Goal: Task Accomplishment & Management: Manage account settings

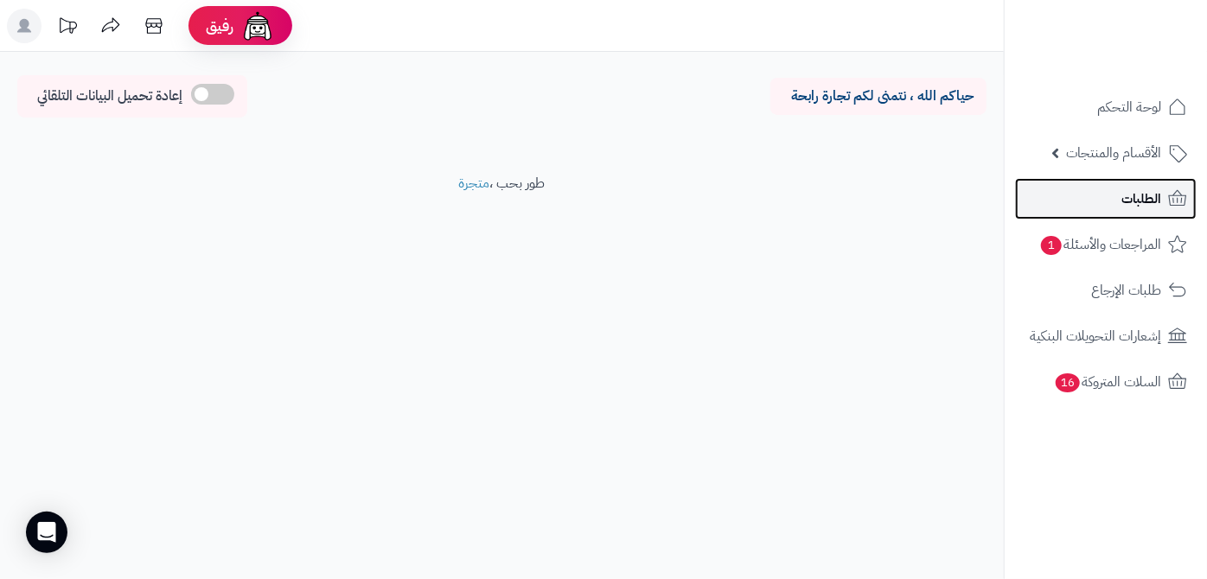
click at [1116, 197] on link "الطلبات" at bounding box center [1106, 199] width 182 height 42
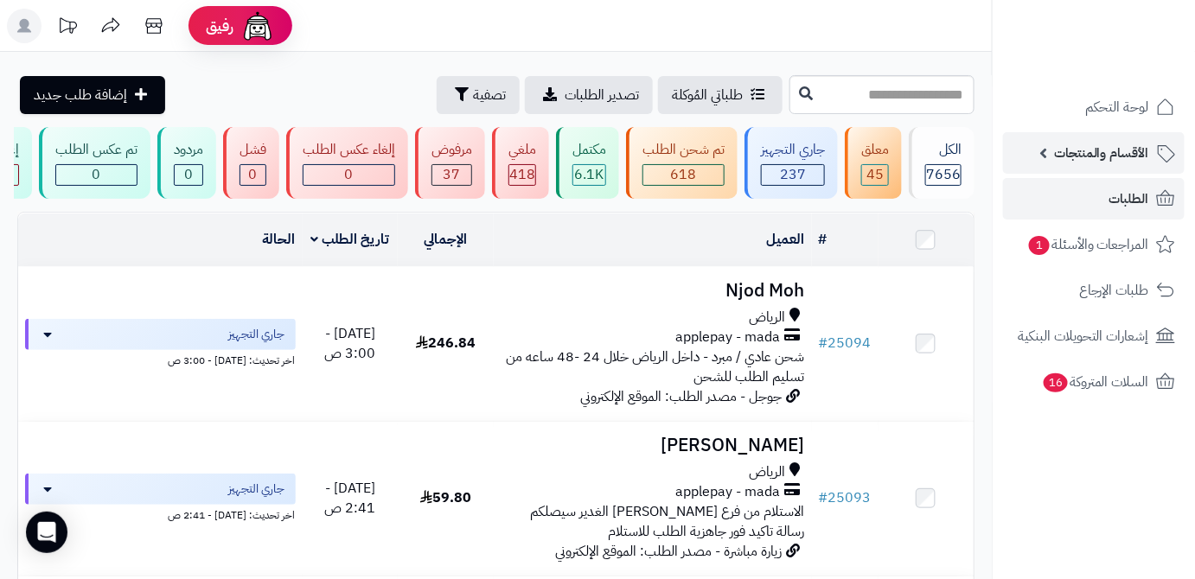
click at [1077, 168] on link "الأقسام والمنتجات" at bounding box center [1094, 153] width 182 height 42
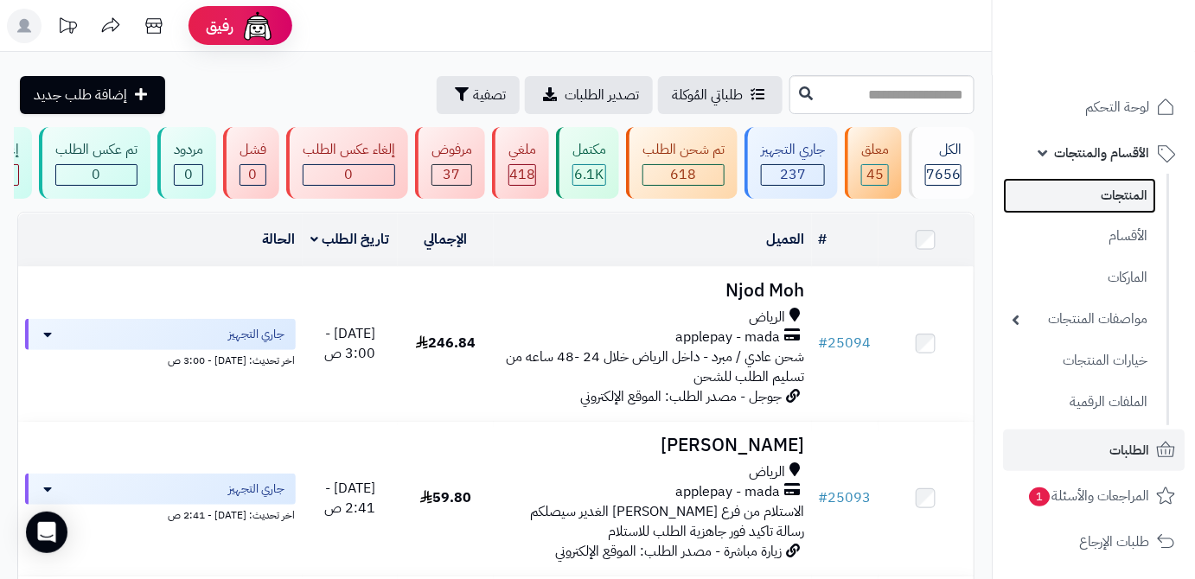
click at [1077, 199] on link "المنتجات" at bounding box center [1079, 195] width 153 height 35
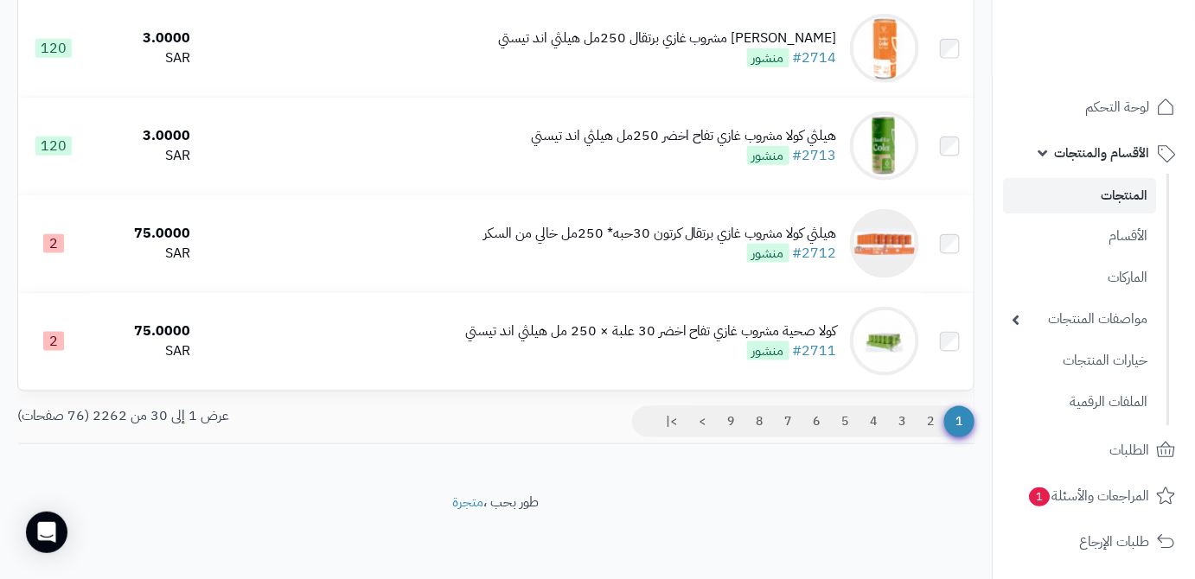
scroll to position [2788, 0]
click at [923, 422] on link "2" at bounding box center [930, 421] width 29 height 31
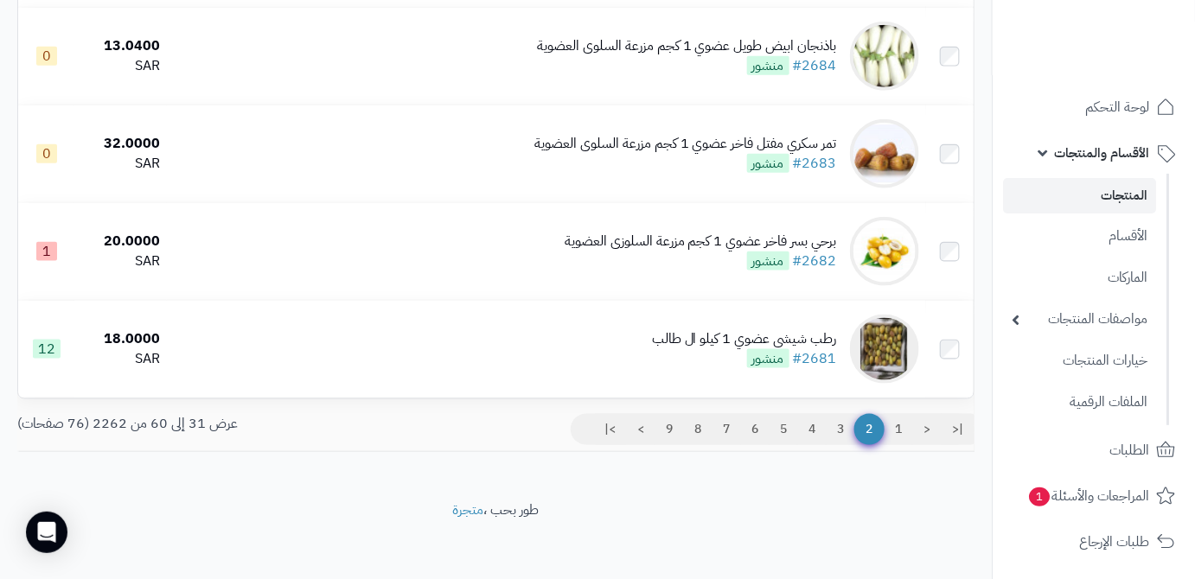
scroll to position [2788, 0]
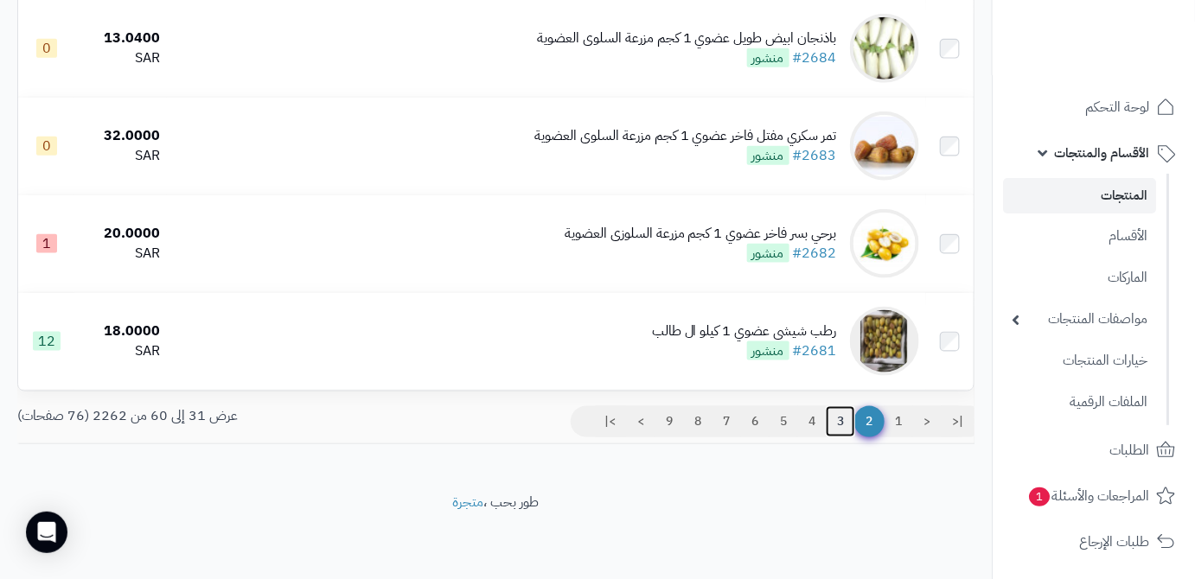
click at [830, 418] on link "3" at bounding box center [840, 421] width 29 height 31
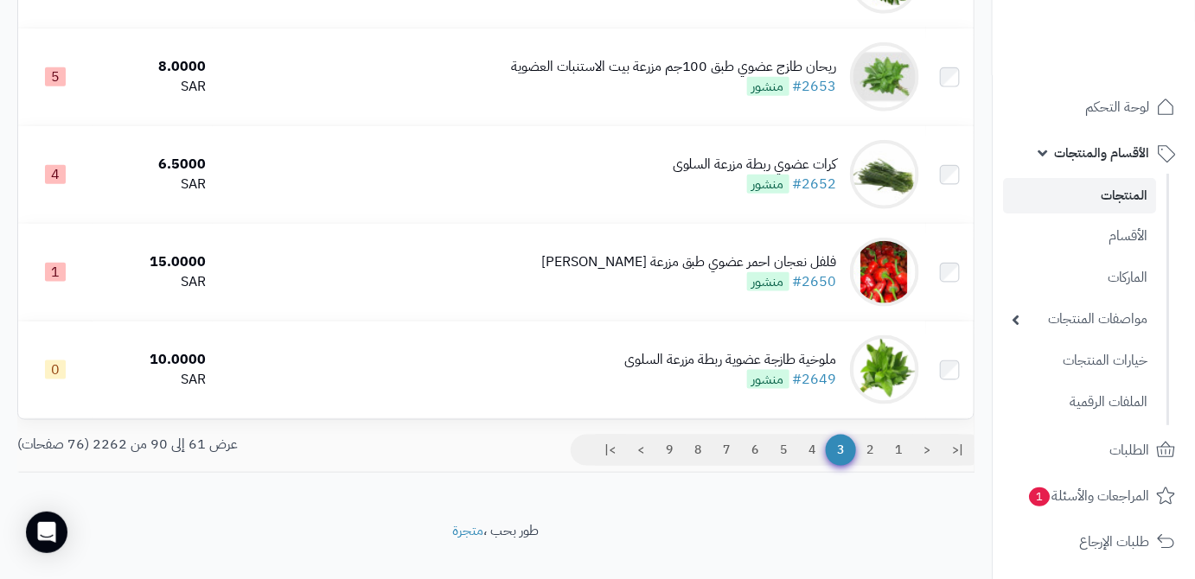
scroll to position [2751, 0]
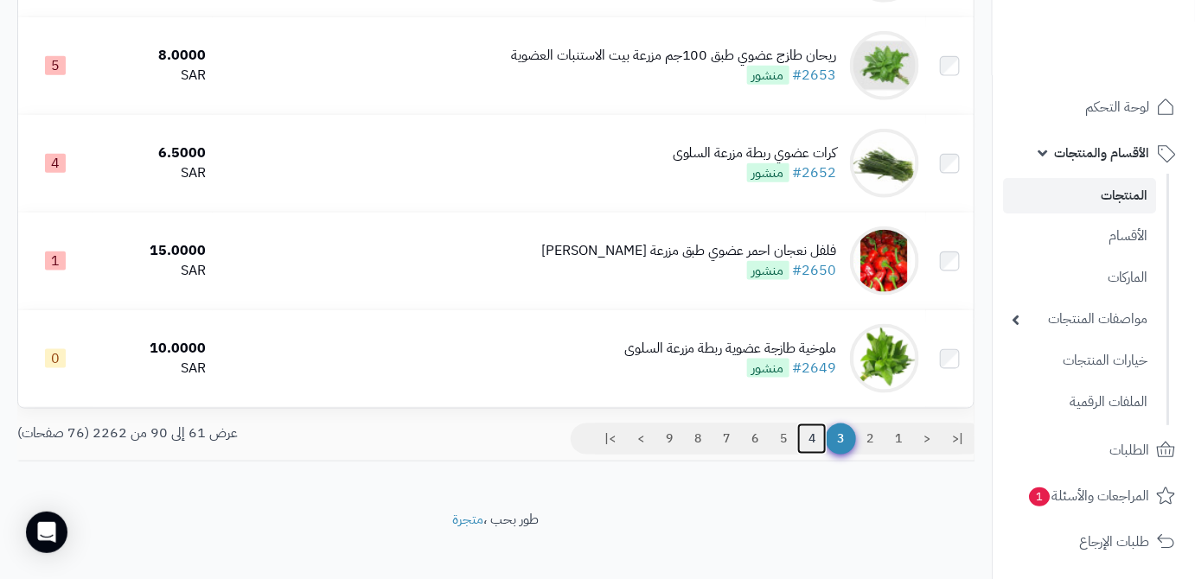
click at [807, 453] on link "4" at bounding box center [811, 439] width 29 height 31
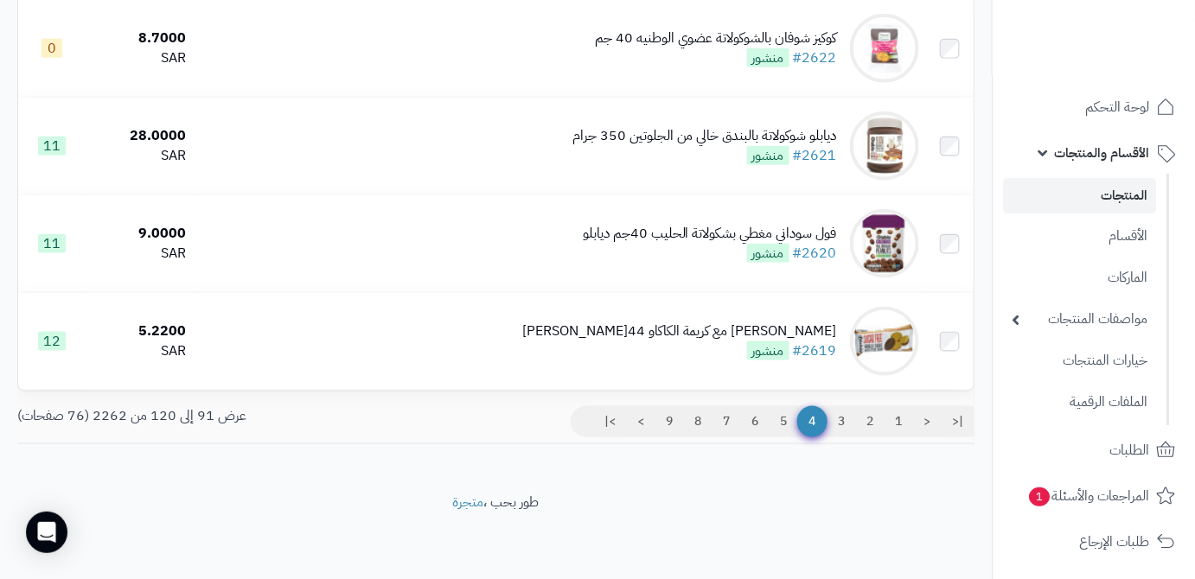
scroll to position [2788, 0]
click at [776, 422] on link "5" at bounding box center [783, 421] width 29 height 31
click at [782, 422] on link "5" at bounding box center [783, 421] width 29 height 31
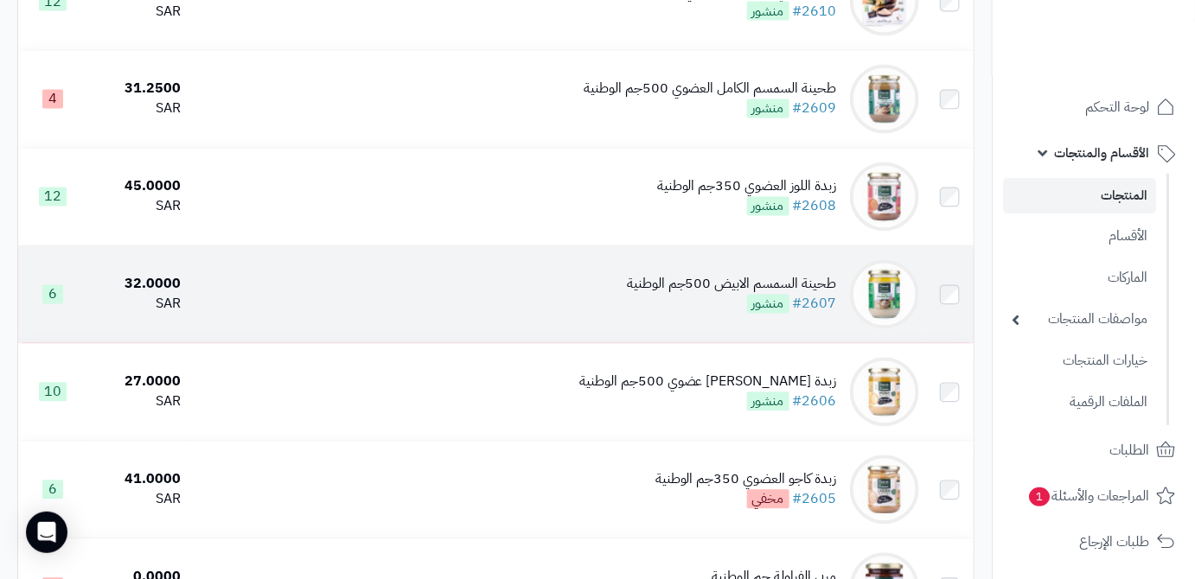
scroll to position [1100, 0]
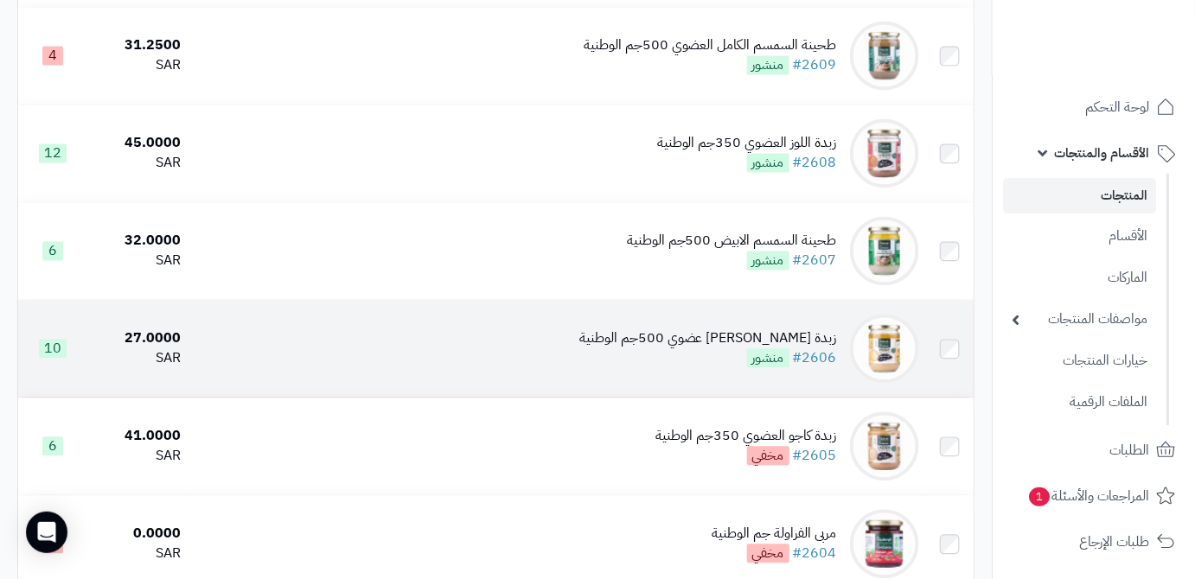
click at [676, 368] on div "زبدة [PERSON_NAME] عضوي 500جم الوطنية #2606 منشور" at bounding box center [708, 349] width 258 height 40
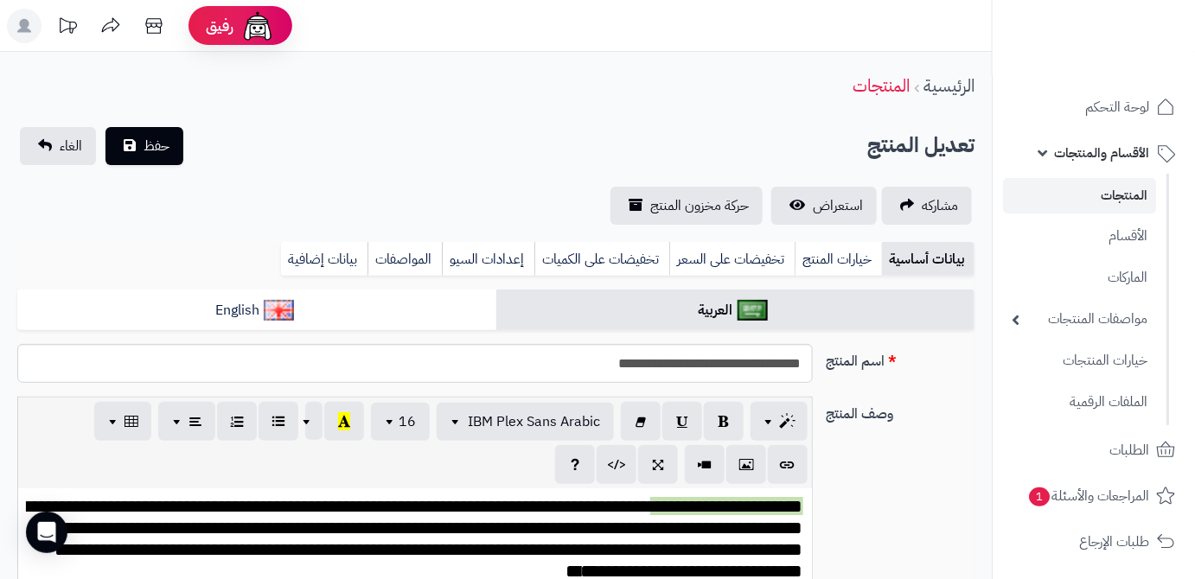
scroll to position [1115, 0]
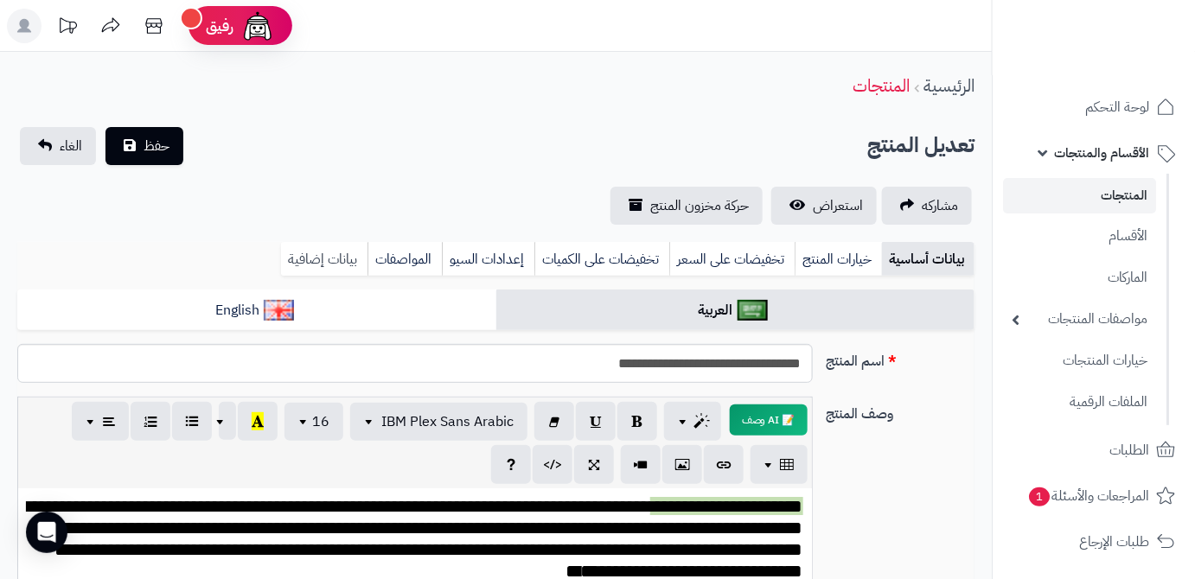
click at [346, 268] on link "بيانات إضافية" at bounding box center [324, 259] width 86 height 35
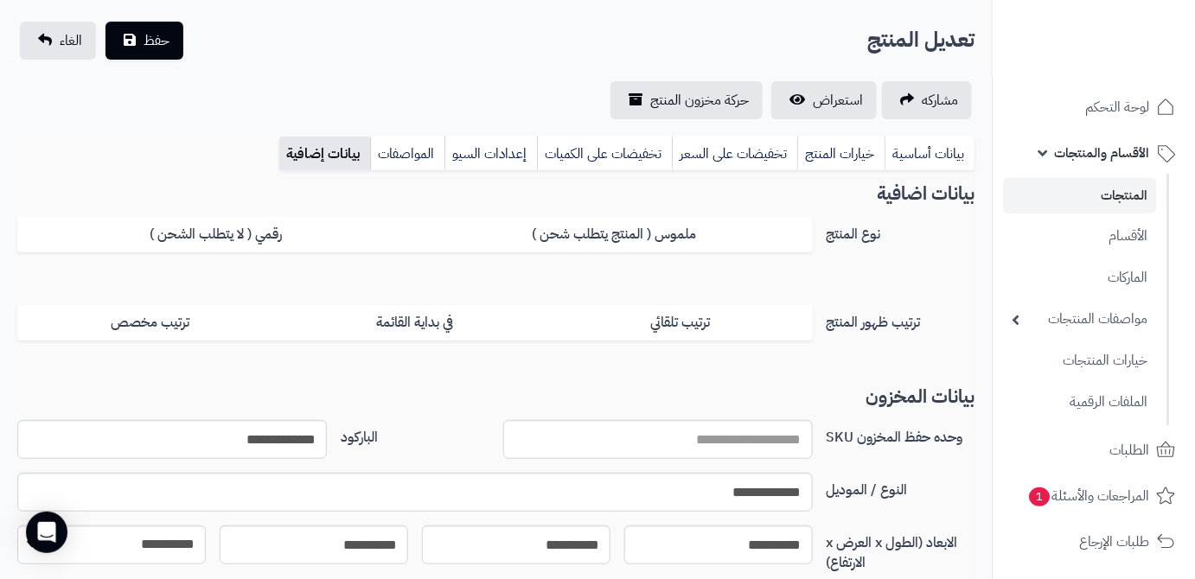
scroll to position [78, 0]
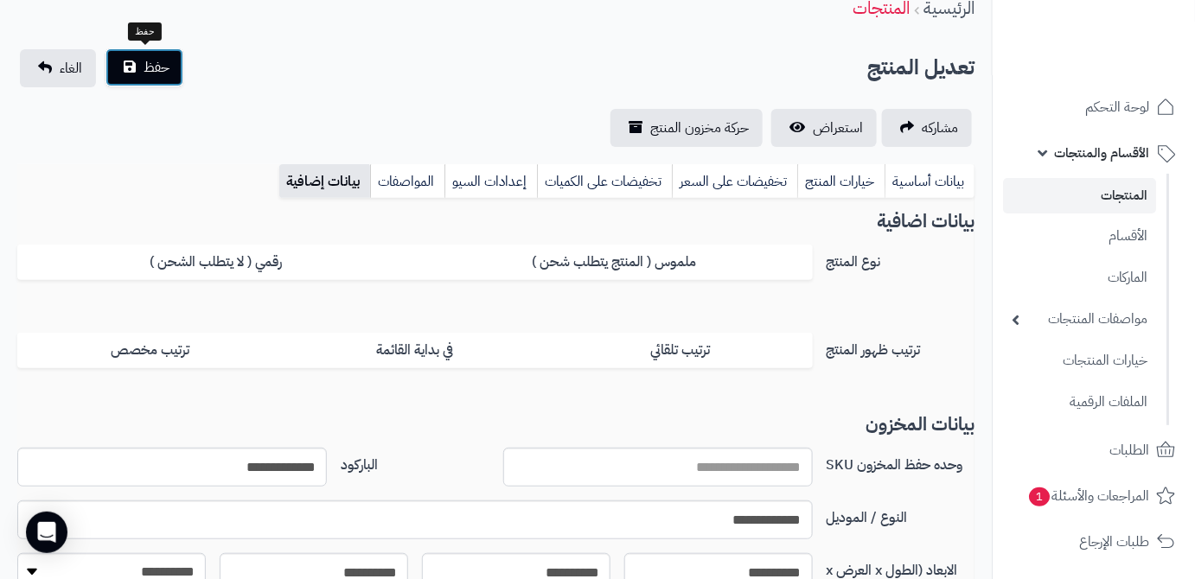
click at [133, 72] on button "حفظ" at bounding box center [144, 67] width 78 height 38
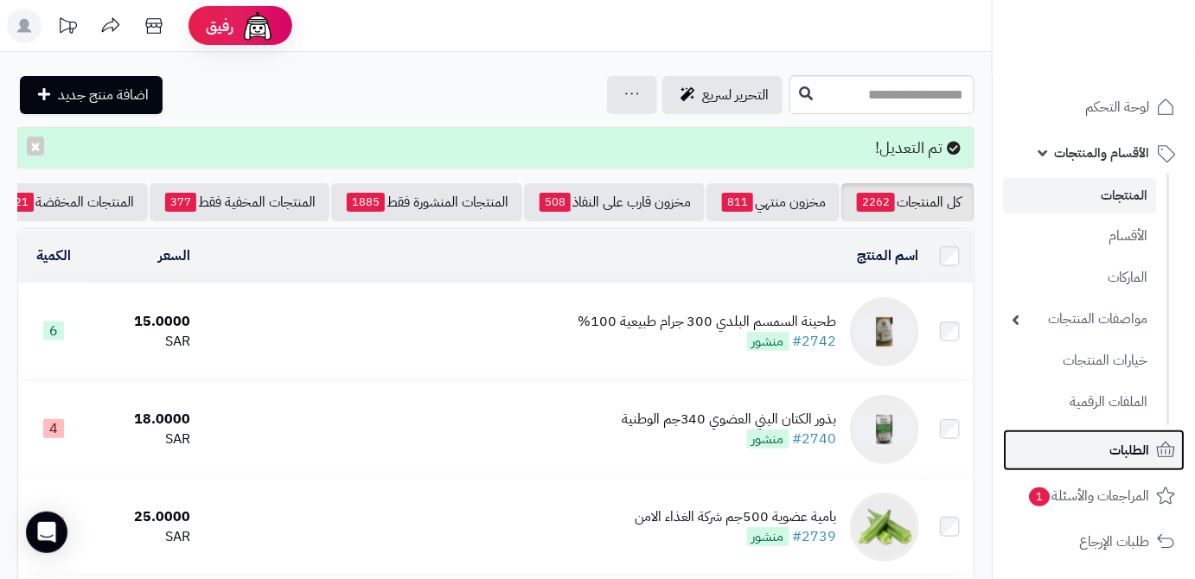
click at [1108, 452] on link "الطلبات" at bounding box center [1094, 451] width 182 height 42
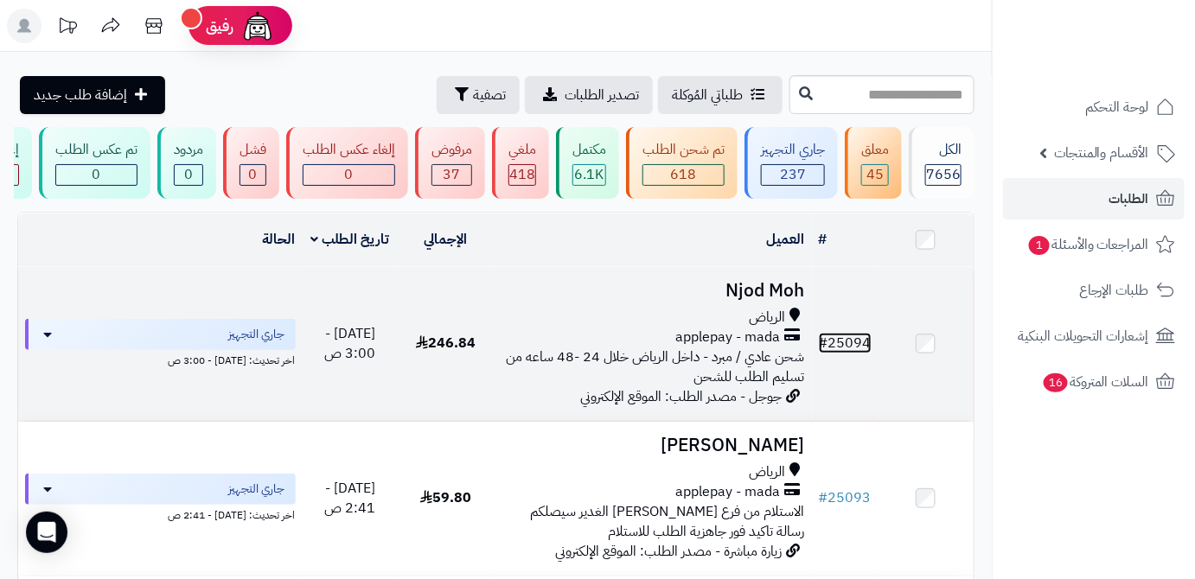
click at [834, 342] on link "# 25094" at bounding box center [845, 343] width 53 height 21
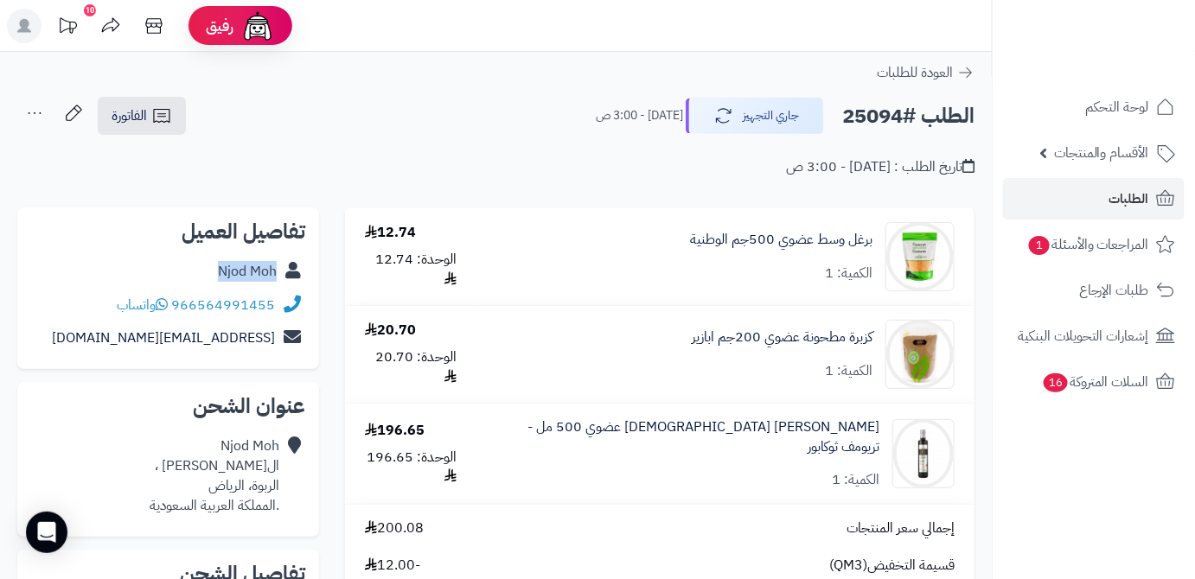
drag, startPoint x: 213, startPoint y: 270, endPoint x: 273, endPoint y: 272, distance: 60.6
click at [273, 272] on div "Njod Moh" at bounding box center [168, 272] width 274 height 34
copy link "Njod Moh"
drag, startPoint x: 174, startPoint y: 305, endPoint x: 272, endPoint y: 306, distance: 98.6
click at [272, 306] on div "966564991455 واتساب" at bounding box center [196, 306] width 158 height 20
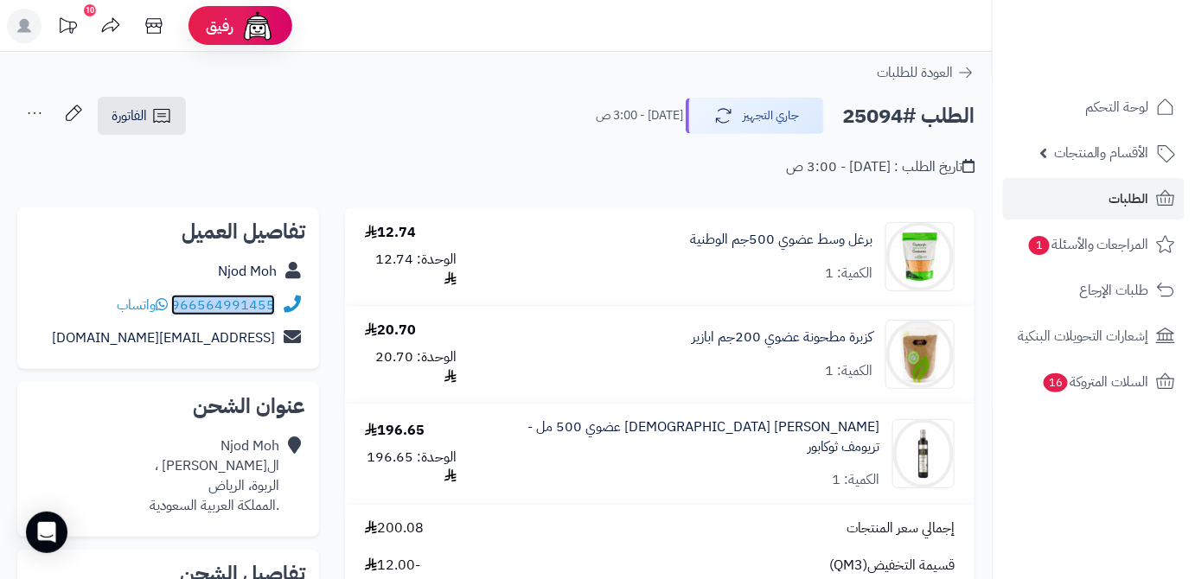
copy link "966564991455"
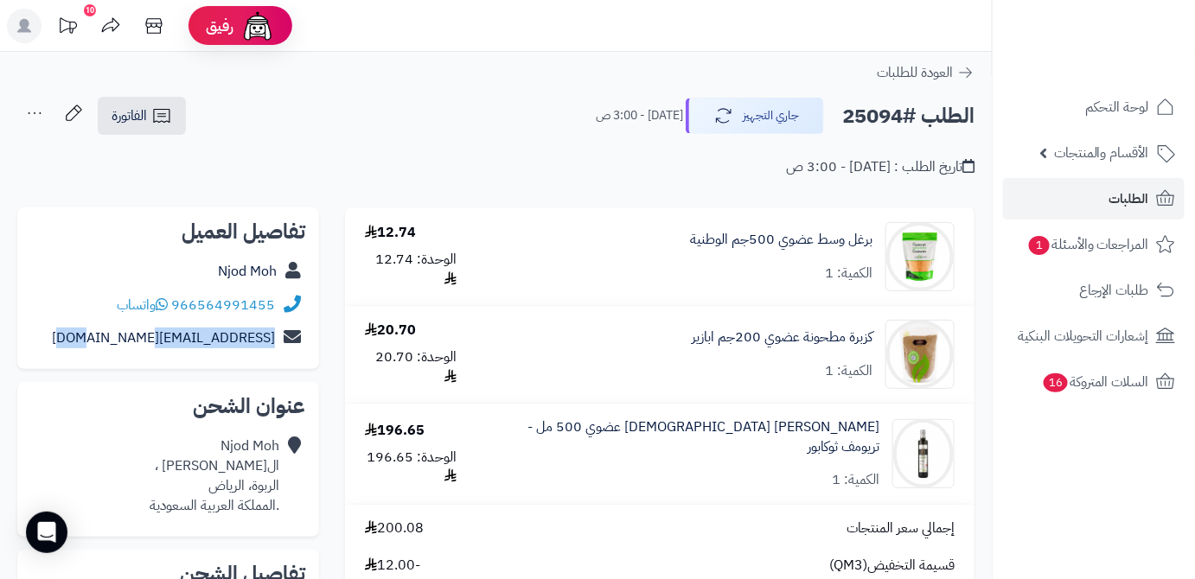
drag, startPoint x: 129, startPoint y: 339, endPoint x: 278, endPoint y: 348, distance: 149.0
click at [278, 348] on div "njod_08@hotmail.com" at bounding box center [168, 339] width 274 height 34
copy div "njod_08@hotmail.com"
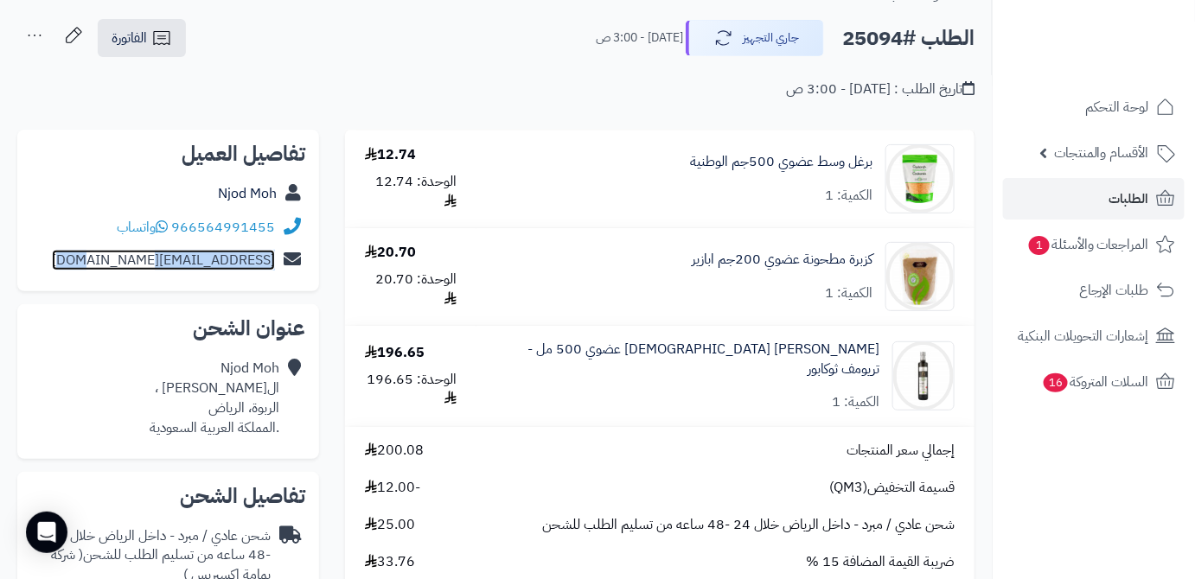
scroll to position [78, 0]
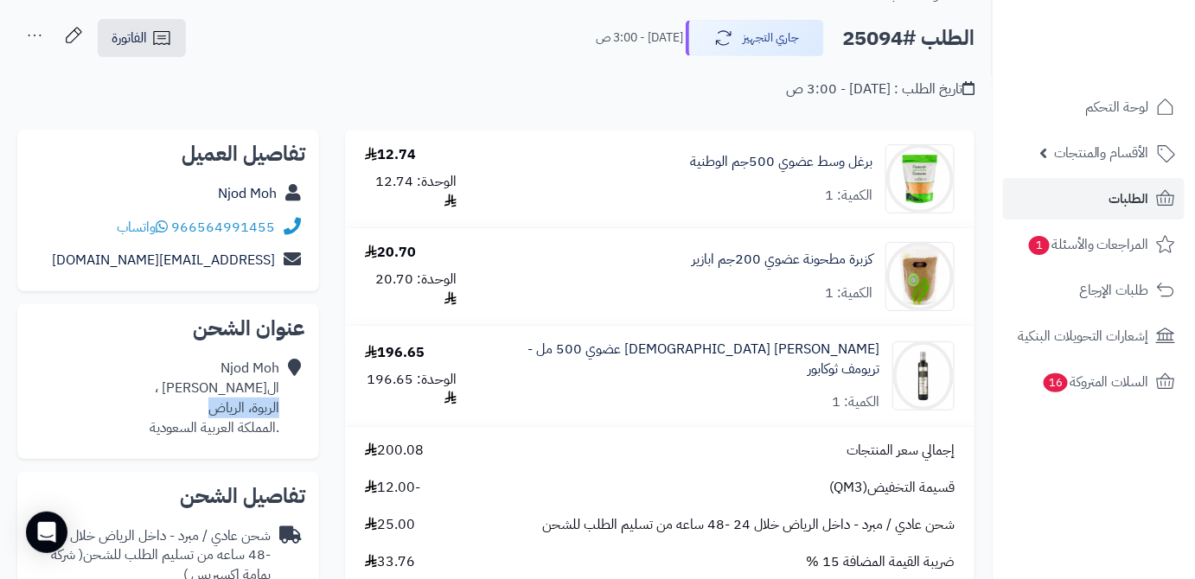
drag, startPoint x: 208, startPoint y: 412, endPoint x: 278, endPoint y: 413, distance: 70.9
click at [278, 413] on div "Njod Moh المنصور بن أبي عامر ، الربوة، الرياض .المملكة العربية السعودية" at bounding box center [215, 398] width 130 height 79
copy div "الربوة، الرياض"
click at [885, 30] on h2 "الطلب #25094" at bounding box center [908, 38] width 132 height 35
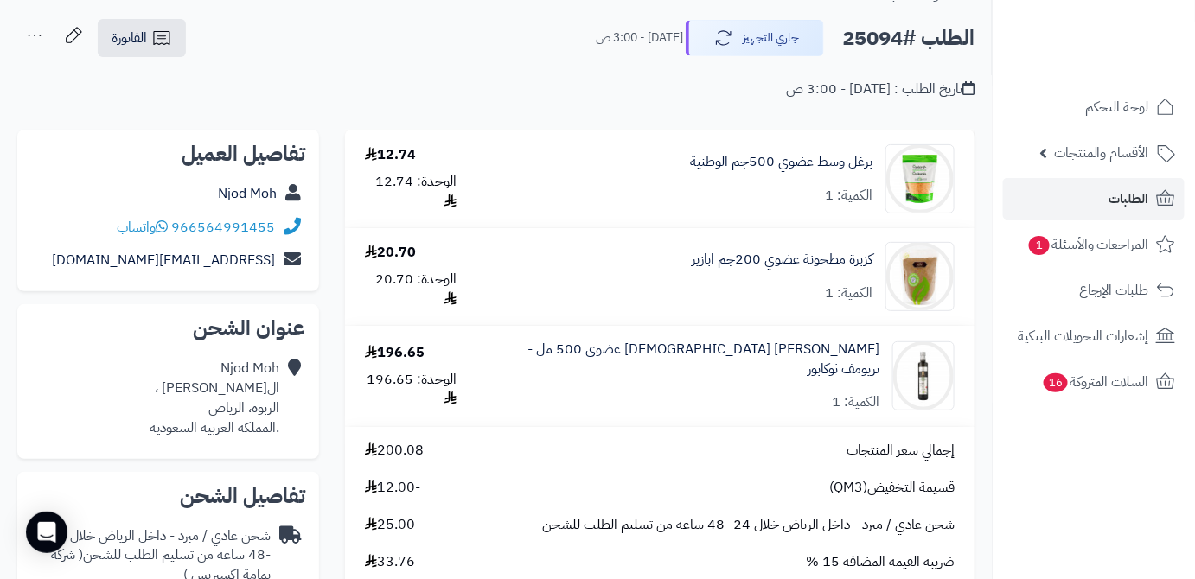
copy h2 "25094"
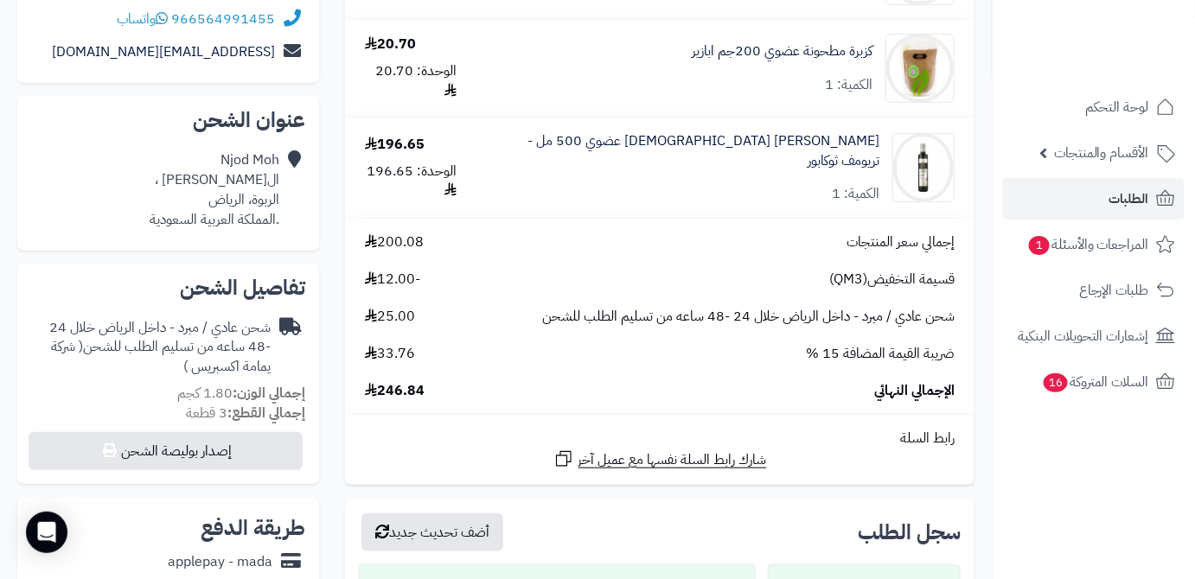
scroll to position [393, 0]
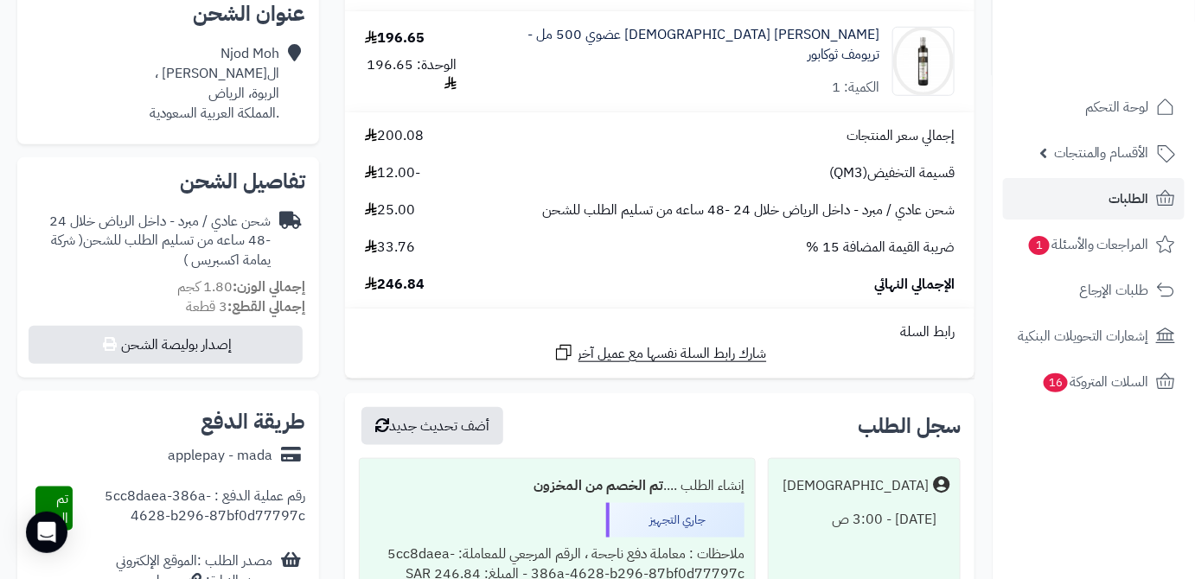
click at [400, 280] on span "246.84" at bounding box center [395, 285] width 60 height 20
copy span "246.84"
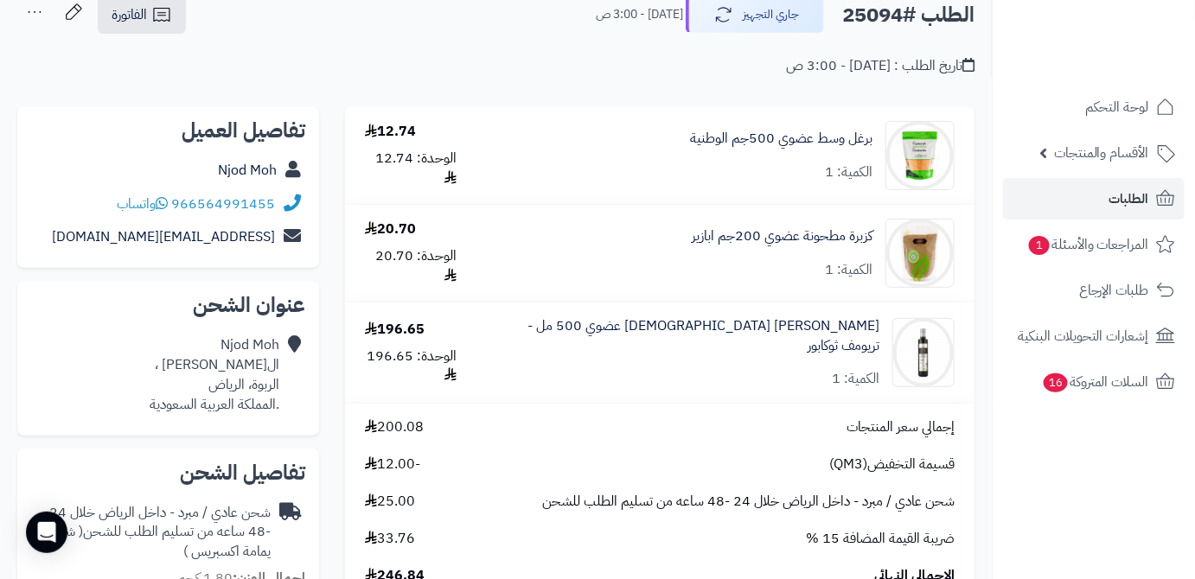
scroll to position [78, 0]
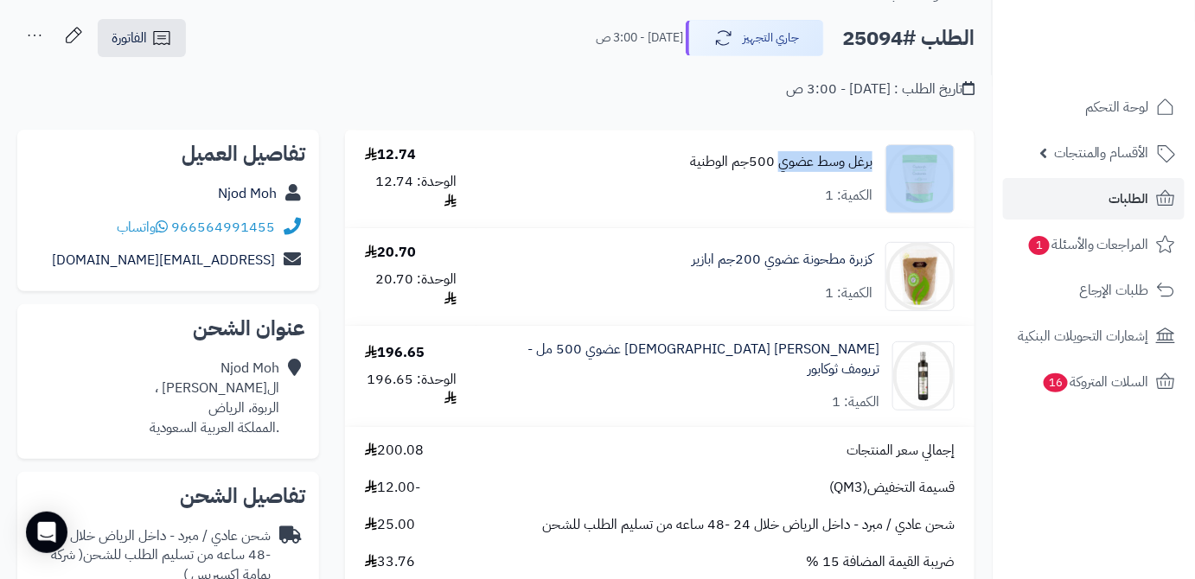
drag, startPoint x: 880, startPoint y: 162, endPoint x: 782, endPoint y: 168, distance: 98.8
click at [782, 168] on div "برغل وسط عضوي 500جم الوطنية الكمية: 1" at bounding box center [725, 178] width 484 height 69
copy div "برغل وسط عضوي"
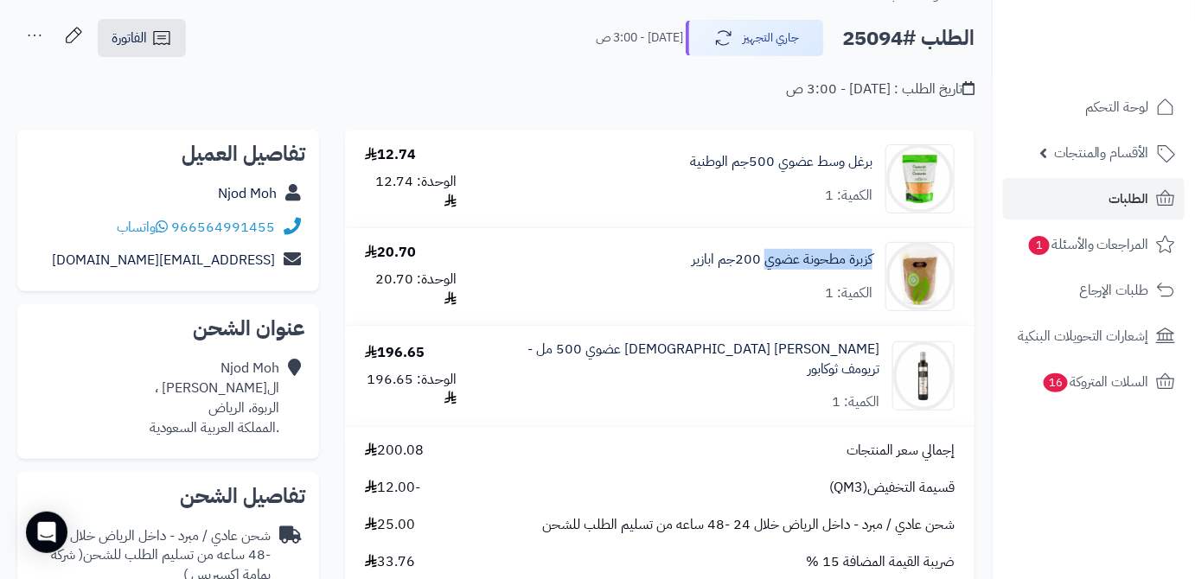
drag, startPoint x: 878, startPoint y: 261, endPoint x: 768, endPoint y: 272, distance: 110.4
click at [768, 214] on div "كزبرة مطحونة عضوي 200جم ابازير الكمية: 1" at bounding box center [725, 178] width 484 height 69
copy link "كزبرة مطحونة عضوي"
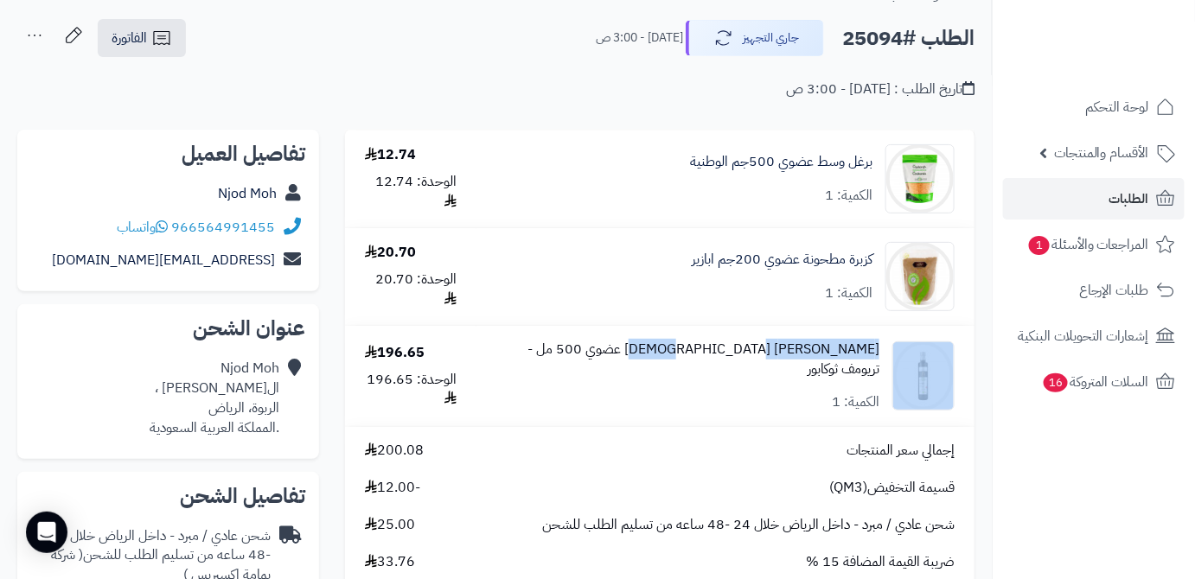
drag, startPoint x: 882, startPoint y: 355, endPoint x: 750, endPoint y: 365, distance: 132.7
click at [750, 214] on div "زيت زيتون تونسي عضوي 500 مل - تريومف ثوكابور الكمية: 1" at bounding box center [725, 178] width 484 height 69
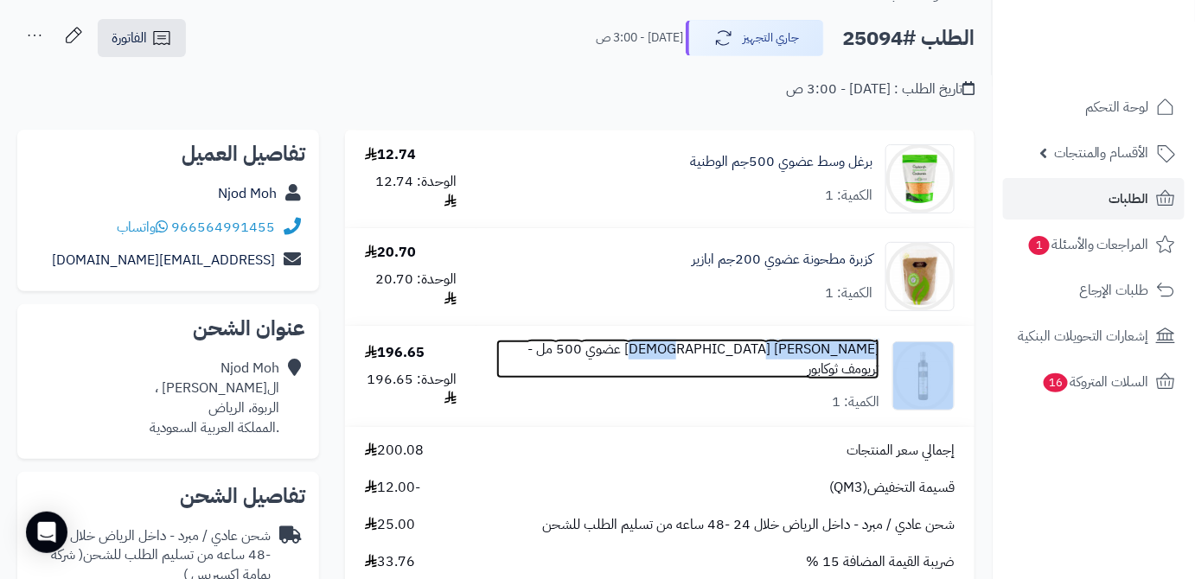
copy div "زيت زيتون تونسي عضوي"
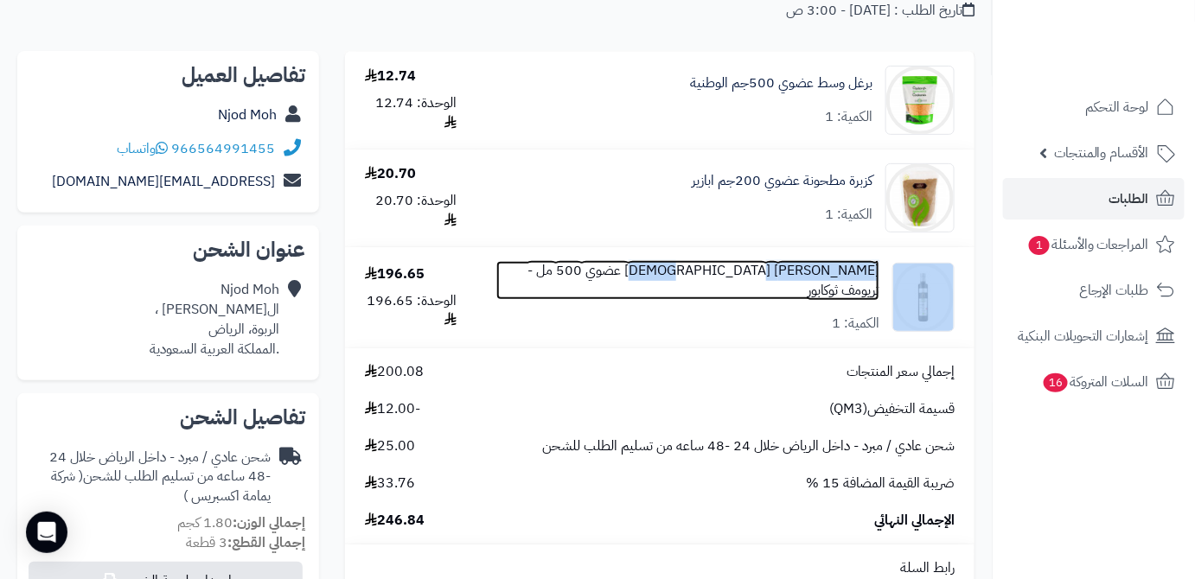
scroll to position [235, 0]
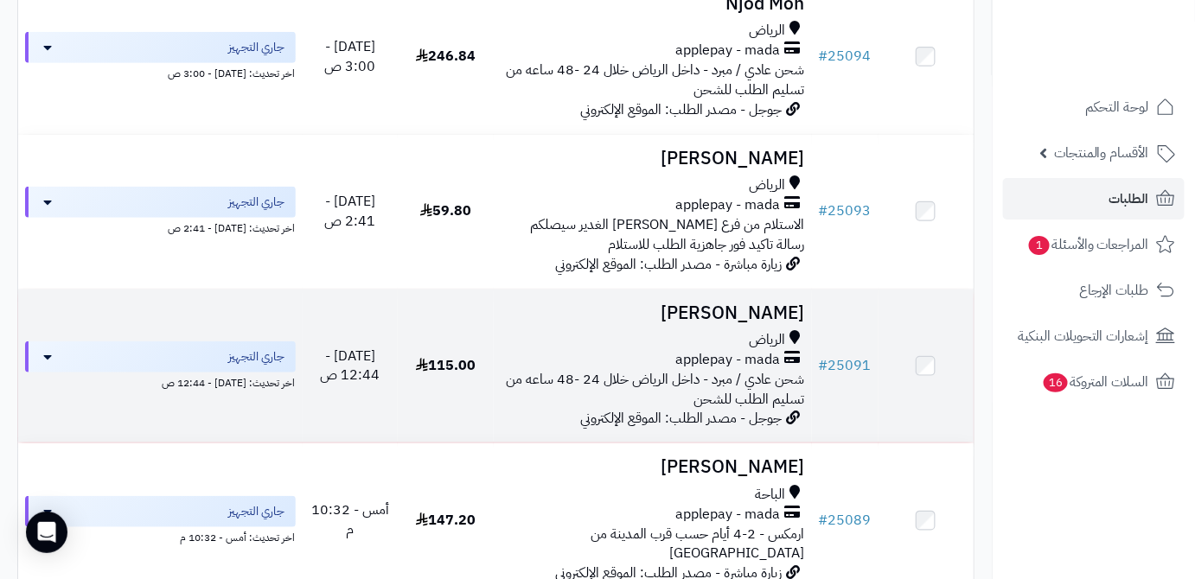
scroll to position [314, 0]
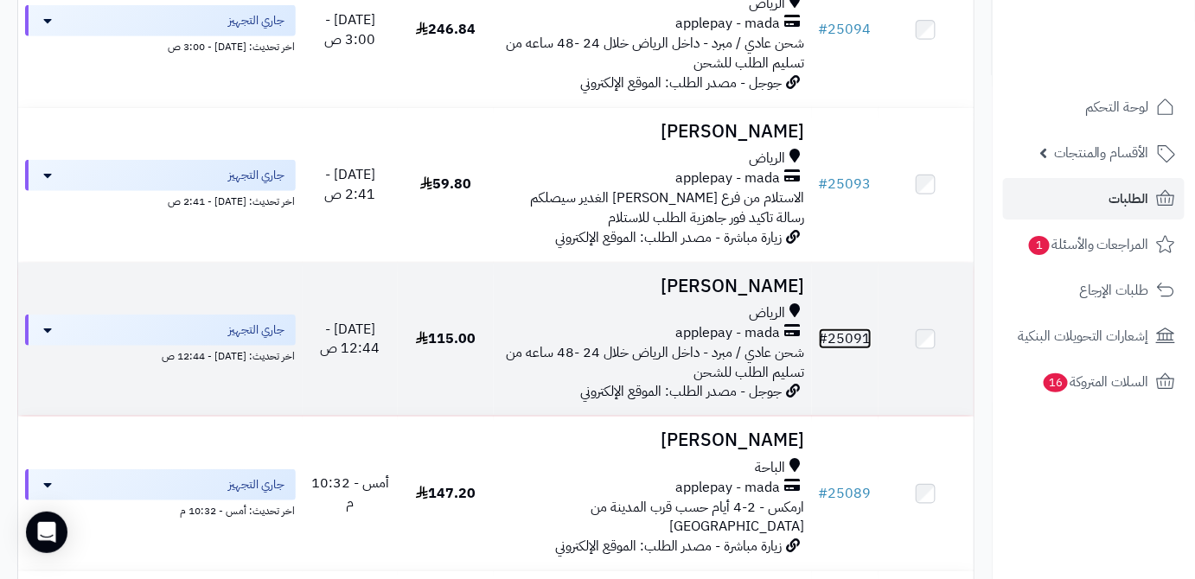
click at [848, 349] on link "# 25091" at bounding box center [845, 339] width 53 height 21
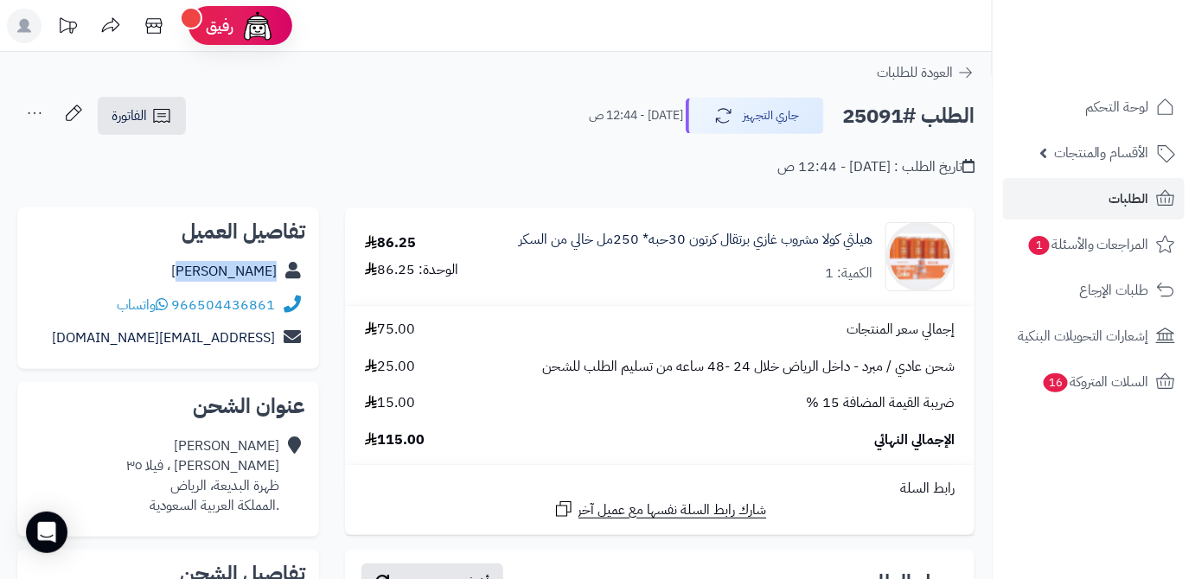
drag, startPoint x: 214, startPoint y: 272, endPoint x: 277, endPoint y: 278, distance: 63.5
click at [277, 278] on div "هيا عبدالله" at bounding box center [168, 272] width 274 height 34
copy link "هيا عبدالله"
drag, startPoint x: 174, startPoint y: 303, endPoint x: 284, endPoint y: 312, distance: 110.2
click at [284, 312] on div "966504436861 واتساب" at bounding box center [168, 306] width 274 height 34
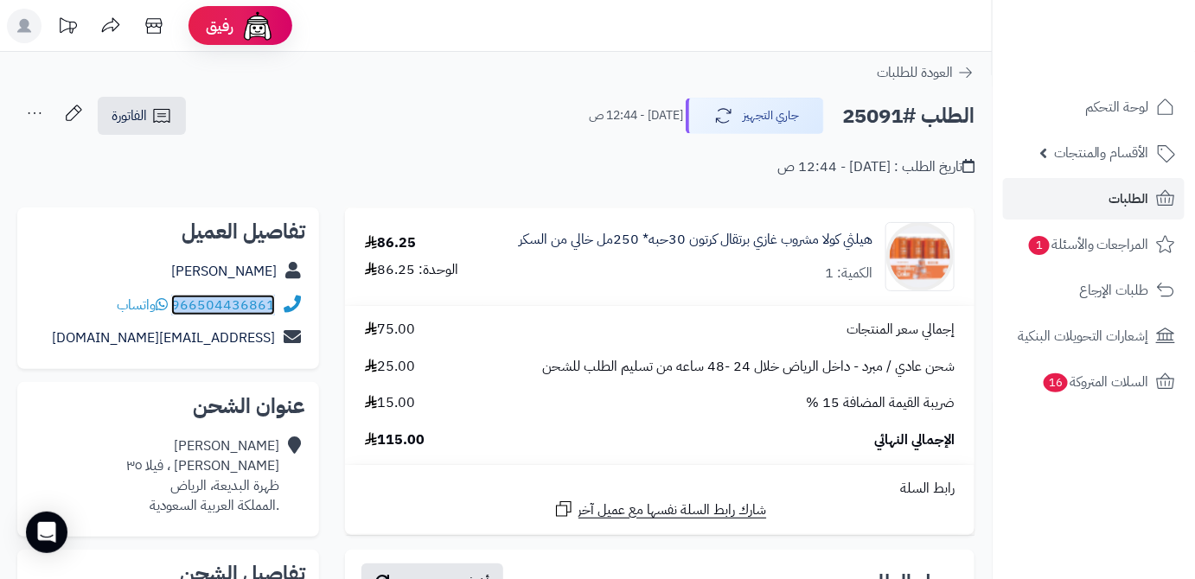
copy div "966504436861"
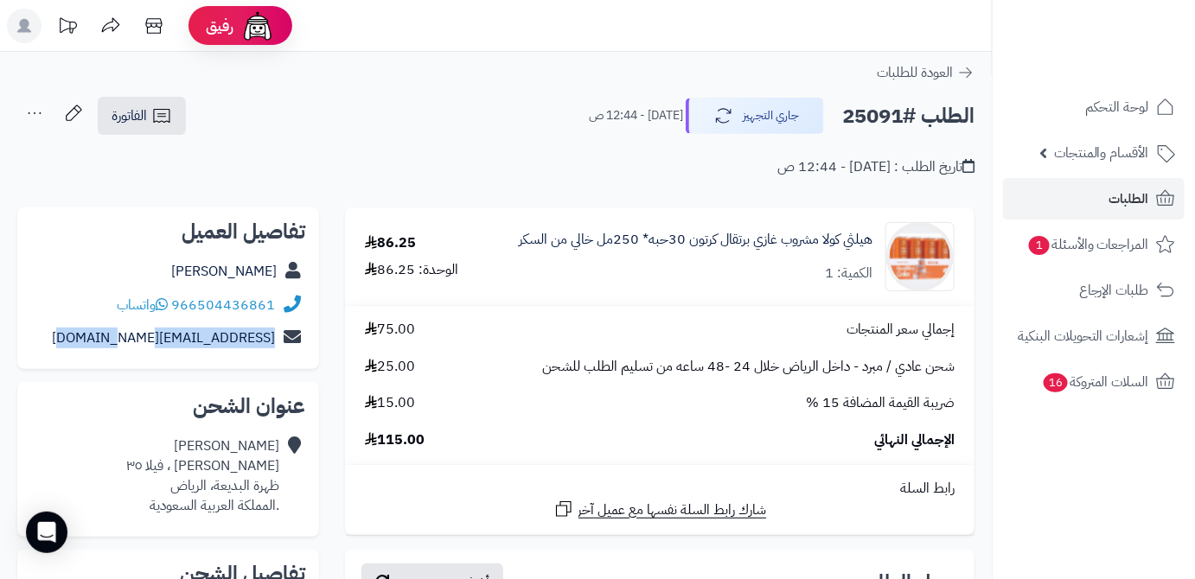
drag, startPoint x: 86, startPoint y: 339, endPoint x: 283, endPoint y: 355, distance: 197.8
click at [283, 355] on div "تفاصيل العميل هيا عبدالله 966504436861 واتساب haya-777777@hotmail.com" at bounding box center [168, 289] width 302 height 163
copy div "haya-777777@hotmail.com"
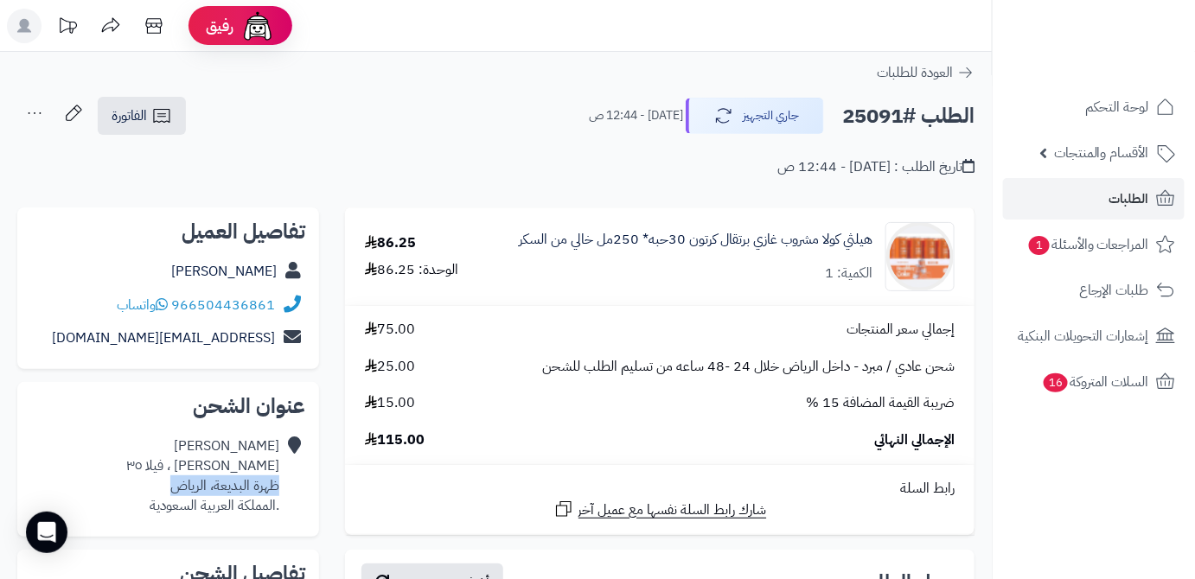
drag, startPoint x: 167, startPoint y: 487, endPoint x: 280, endPoint y: 490, distance: 113.3
click at [280, 490] on div "هيا عبدالله يعقوب بن ابراهيم ، فيلا ٣٥ ظهرة البديعة، الرياض .المملكة العربية ال…" at bounding box center [168, 476] width 274 height 93
copy div "ظهرة البديعة، الرياض"
click at [869, 108] on h2 "الطلب #25091" at bounding box center [908, 116] width 132 height 35
drag, startPoint x: 869, startPoint y: 108, endPoint x: 859, endPoint y: 113, distance: 11.6
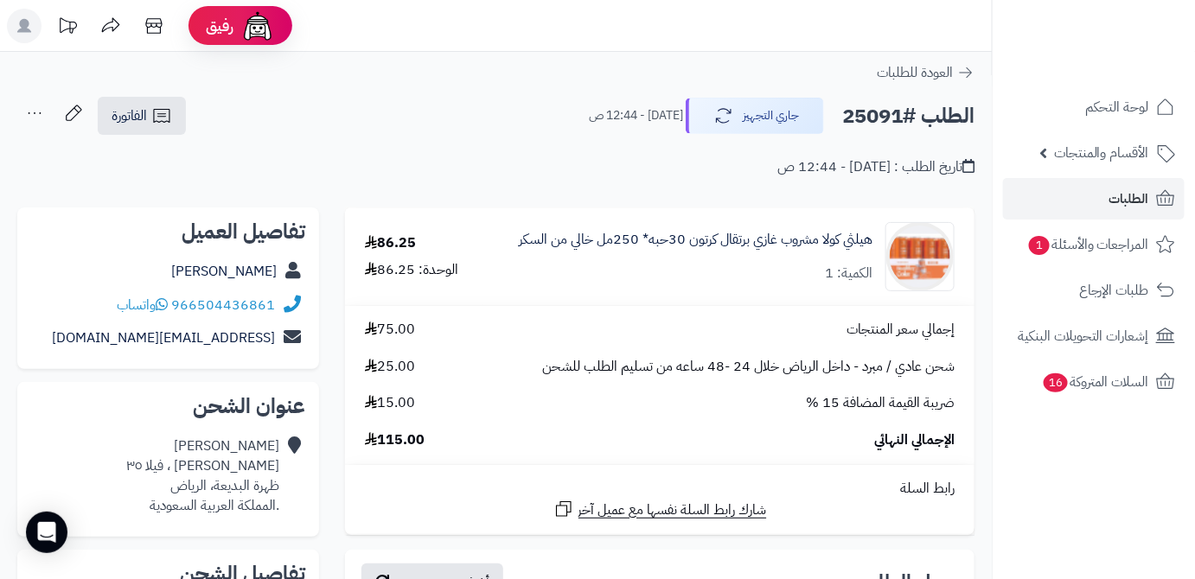
click at [859, 113] on h2 "الطلب #25091" at bounding box center [908, 116] width 132 height 35
copy h2 "25091"
click at [403, 441] on span "115.00" at bounding box center [395, 441] width 60 height 20
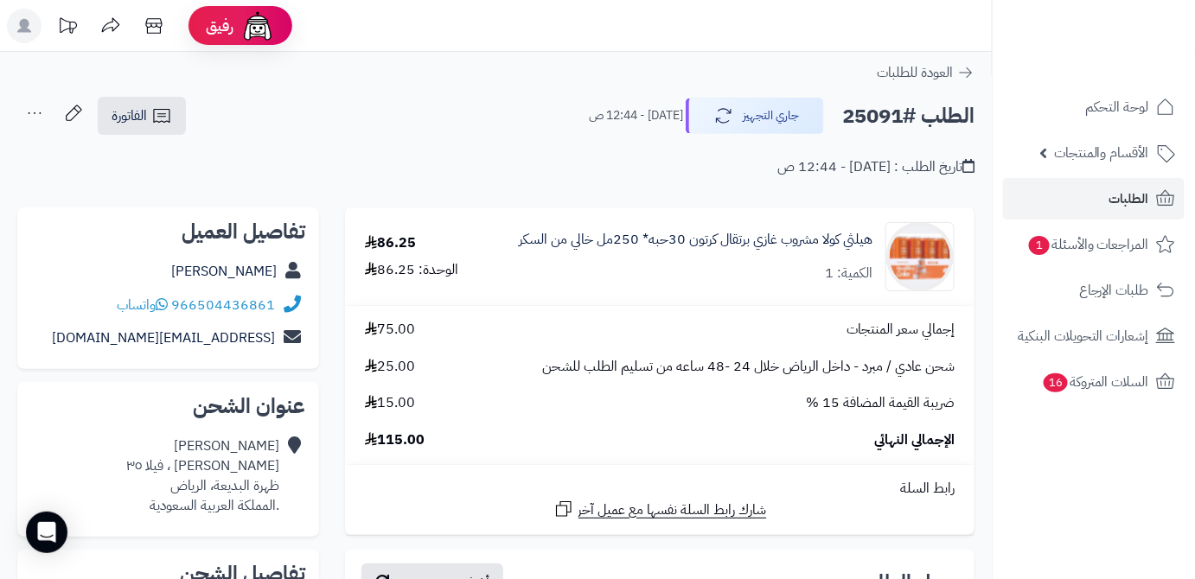
copy span "115.00"
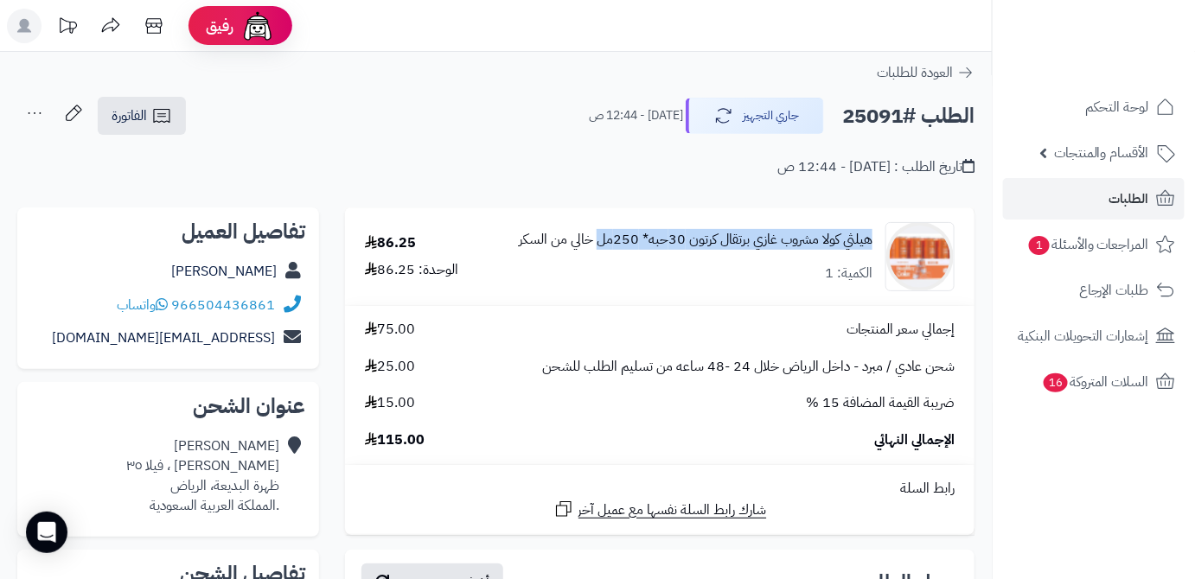
drag, startPoint x: 844, startPoint y: 239, endPoint x: 600, endPoint y: 245, distance: 243.9
click at [600, 245] on div "هيلثي كولا مشروب غازي برتقال كرتون 30حبه* 250مل خالي من السكر الكمية: 1" at bounding box center [728, 256] width 478 height 69
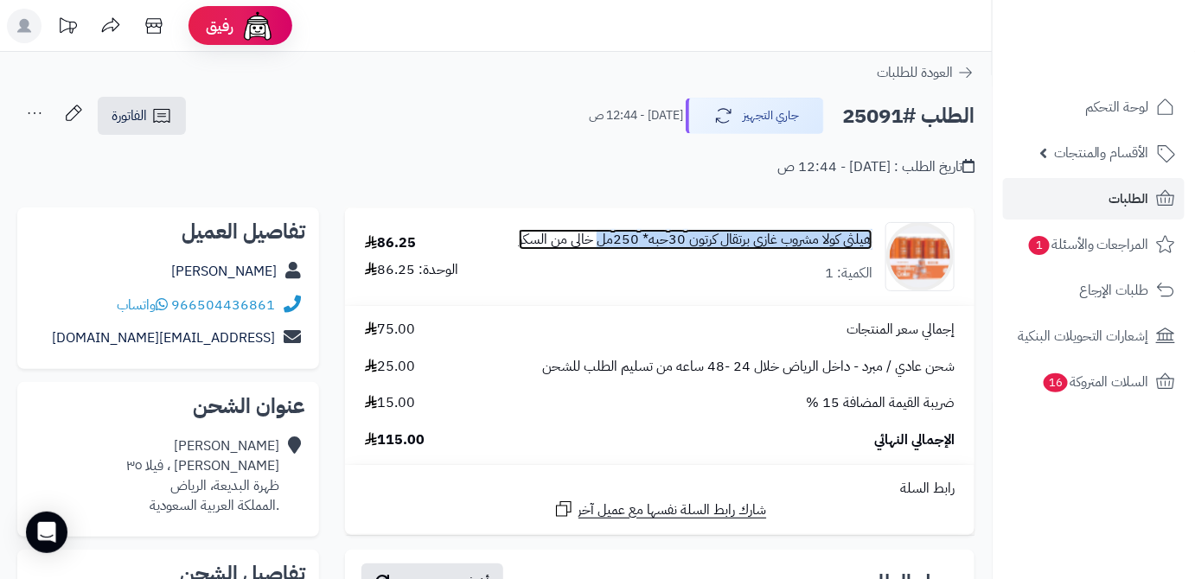
copy link "هيلثي كولا مشروب غازي برتقال كرتون 30حبه* 250مل"
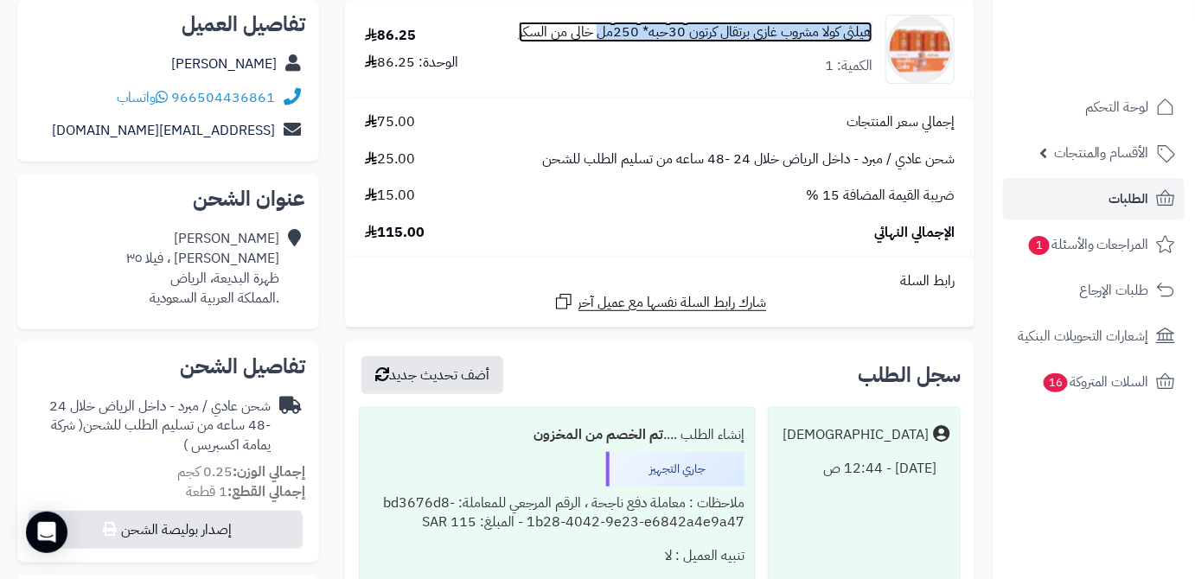
scroll to position [235, 0]
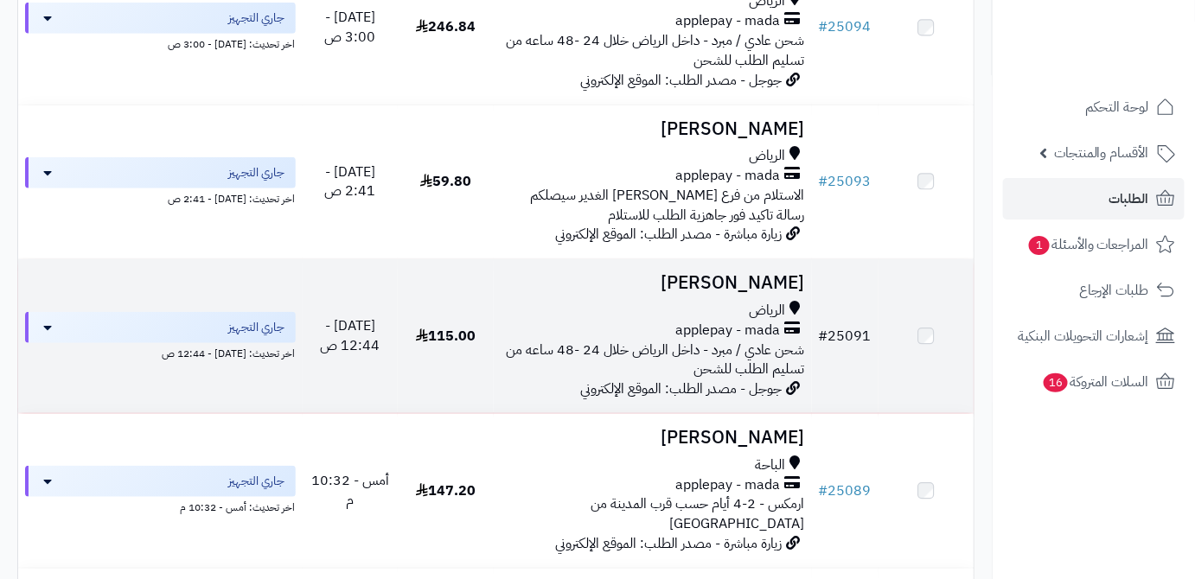
scroll to position [314, 0]
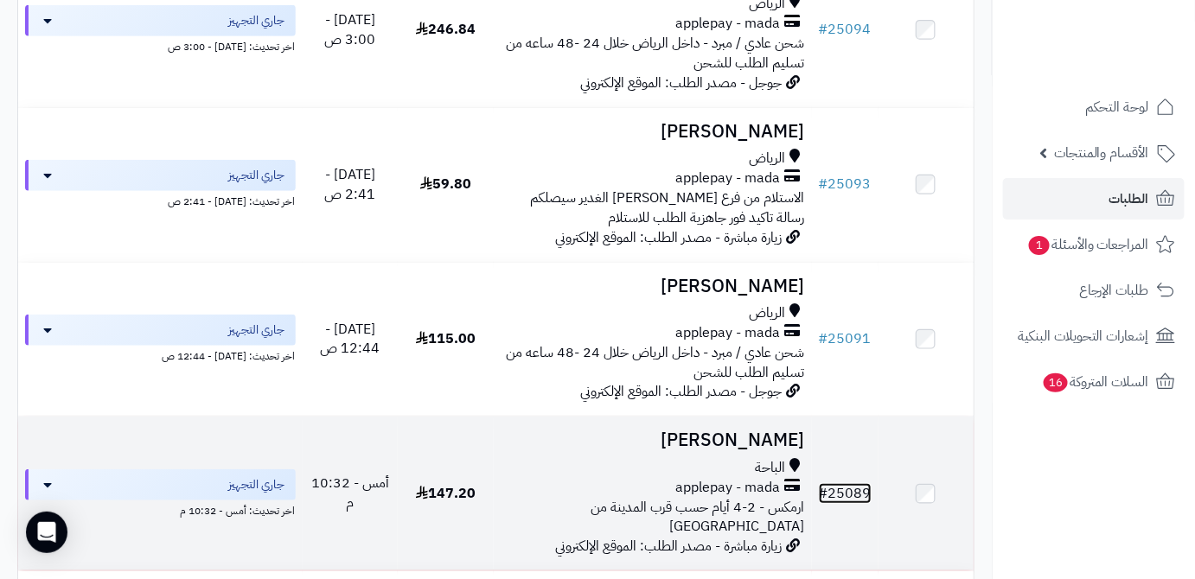
click at [856, 492] on link "# 25089" at bounding box center [845, 493] width 53 height 21
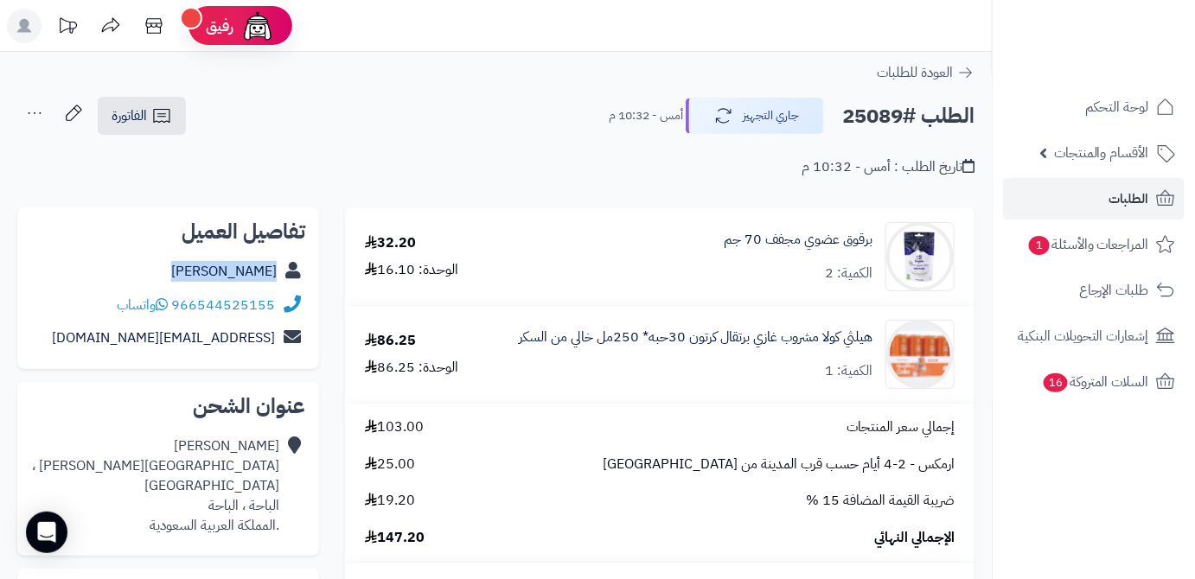
drag, startPoint x: 200, startPoint y: 275, endPoint x: 293, endPoint y: 275, distance: 93.4
click at [295, 275] on div "[PERSON_NAME]" at bounding box center [168, 272] width 274 height 34
copy div "حامد الغامدي"
drag, startPoint x: 172, startPoint y: 305, endPoint x: 274, endPoint y: 315, distance: 102.5
click at [274, 315] on div "966544525155 واتساب" at bounding box center [168, 306] width 274 height 34
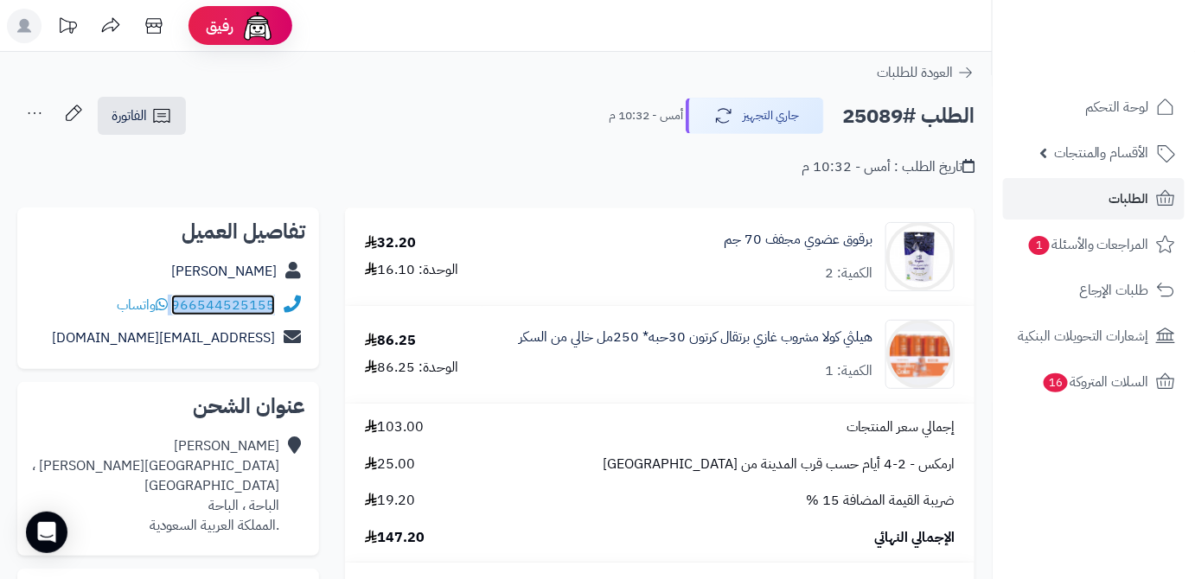
copy div "966544525155"
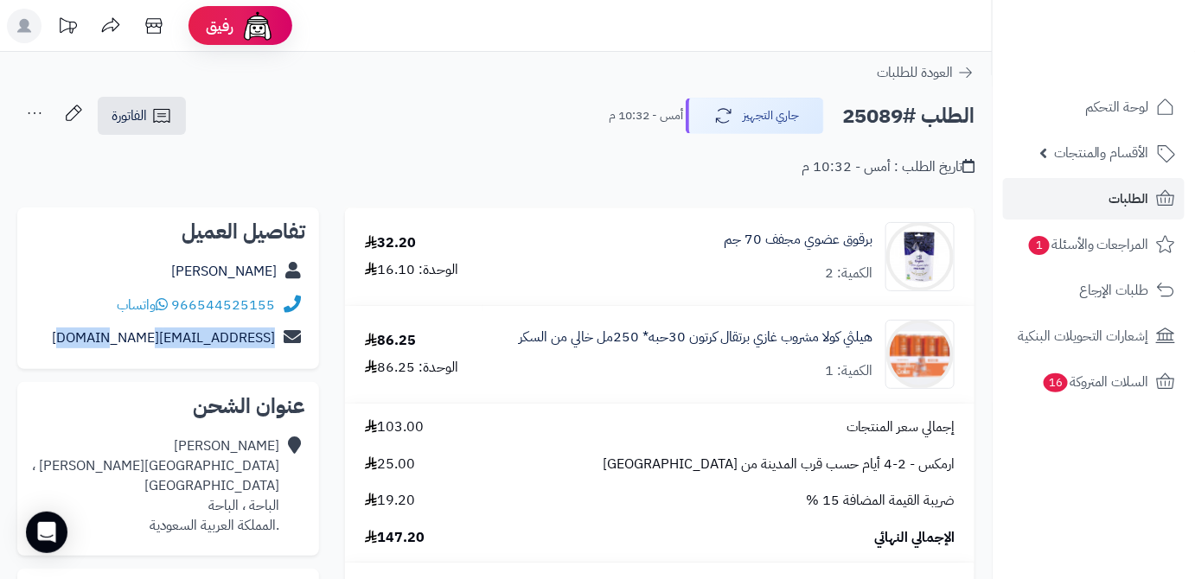
drag, startPoint x: 105, startPoint y: 339, endPoint x: 276, endPoint y: 352, distance: 170.8
click at [276, 352] on div "sooo.kind211@gmail.com" at bounding box center [168, 339] width 274 height 34
copy link "sooo.kind211@gmail.com"
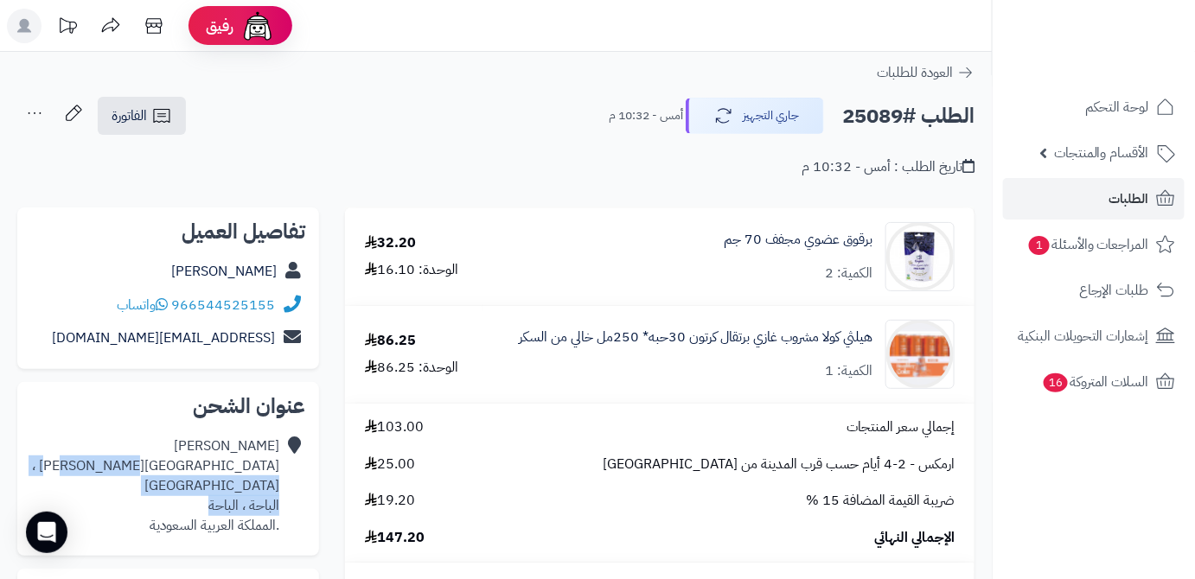
drag, startPoint x: 174, startPoint y: 465, endPoint x: 141, endPoint y: 482, distance: 36.7
click at [141, 482] on div "حامد الغامدي شارع الامير سلطان ، الباهر الباحة ، الباحة .المملكة العربية السعود…" at bounding box center [168, 486] width 274 height 112
copy div "الباهر الباحة ، الباحة"
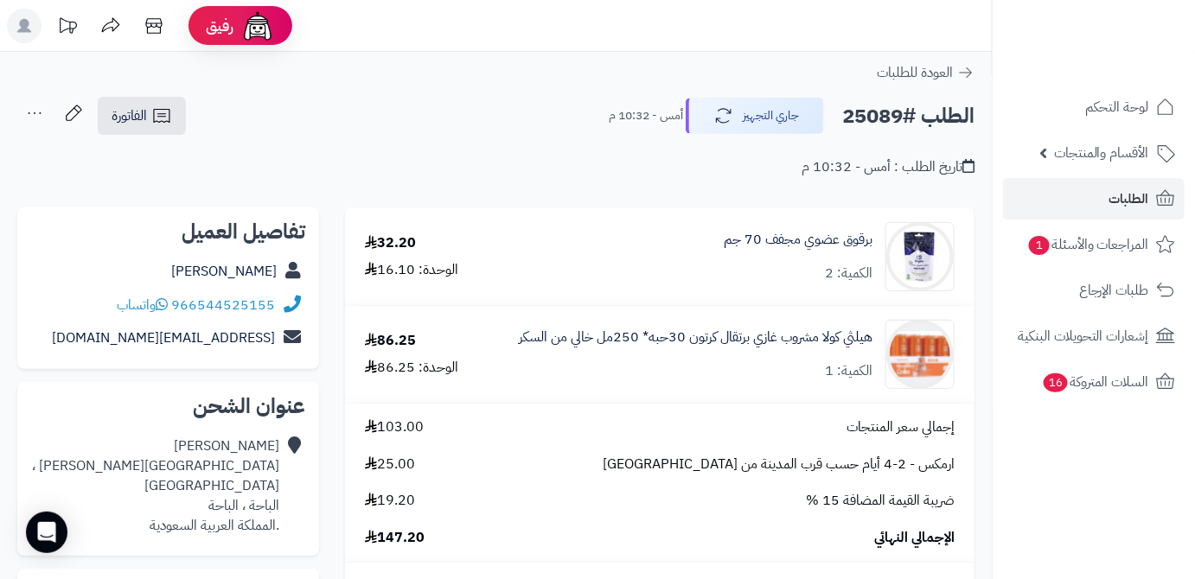
click at [879, 113] on h2 "الطلب #25089" at bounding box center [908, 116] width 132 height 35
copy h2 "25089"
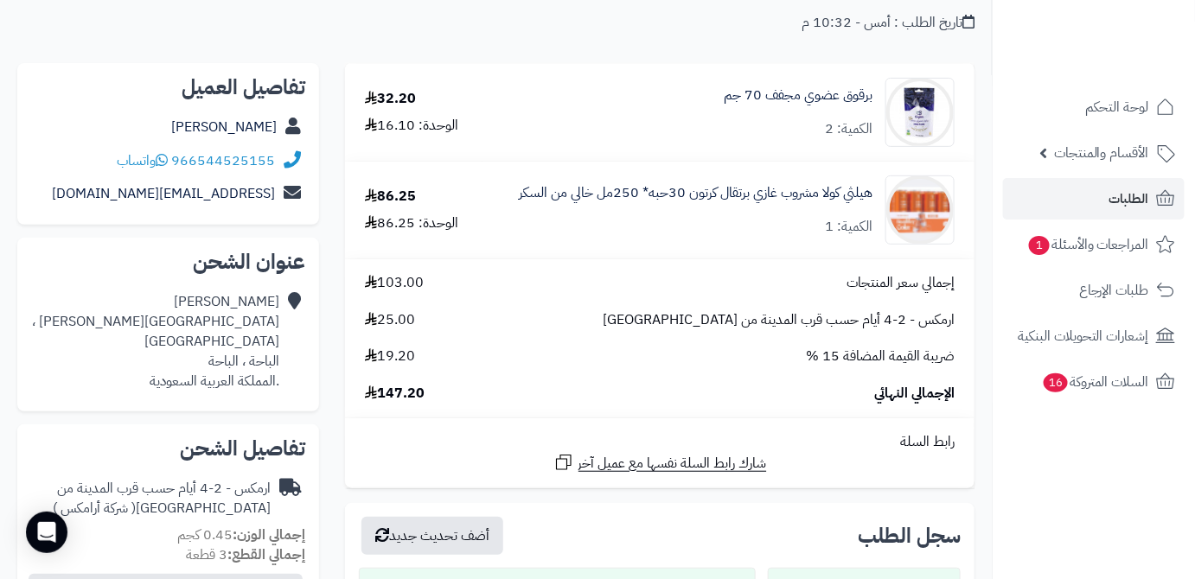
scroll to position [235, 0]
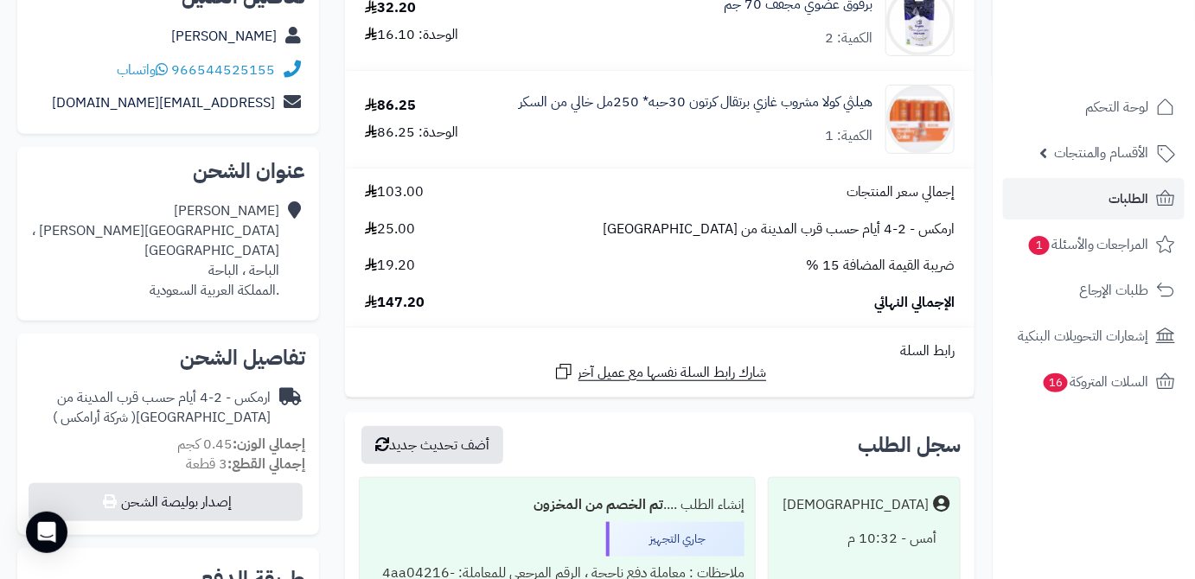
click at [396, 299] on span "147.20" at bounding box center [395, 303] width 60 height 20
copy span "147.20"
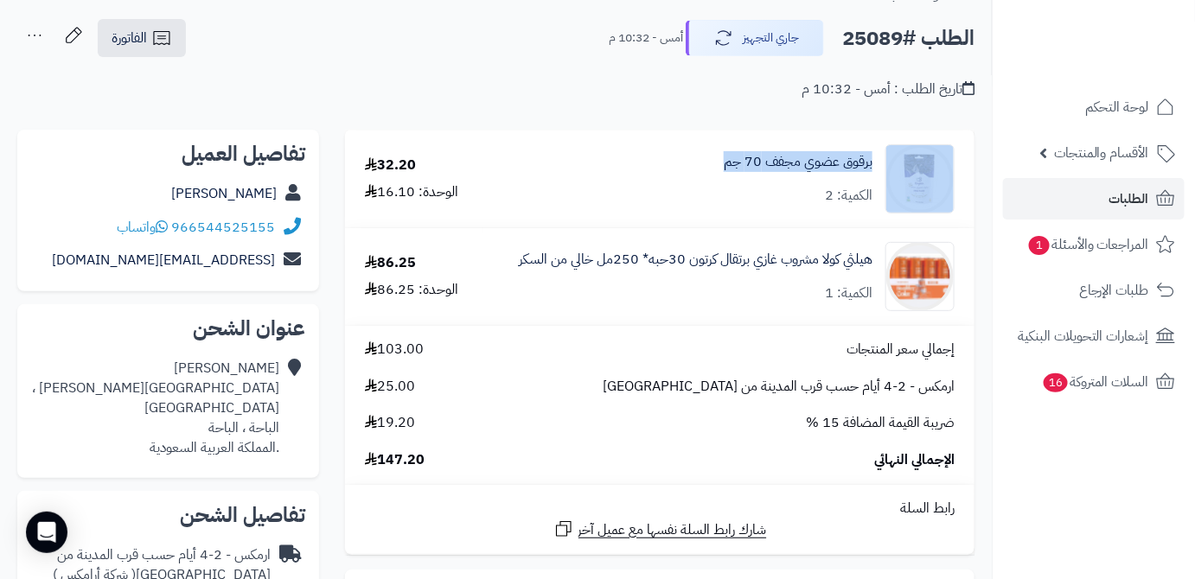
drag, startPoint x: 884, startPoint y: 164, endPoint x: 685, endPoint y: 166, distance: 198.9
click at [685, 166] on div "برقوق عضوي مجفف 70 جم الكمية: 2" at bounding box center [728, 178] width 478 height 69
copy div "برقوق عضوي مجفف 70 جم"
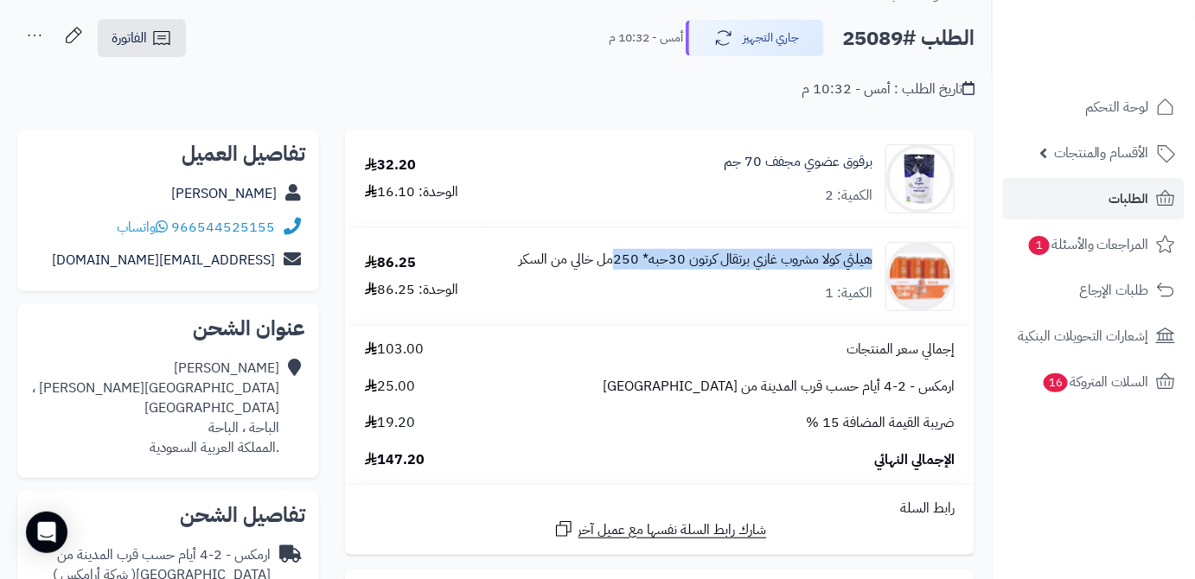
drag, startPoint x: 879, startPoint y: 257, endPoint x: 617, endPoint y: 265, distance: 261.3
click at [617, 214] on div "هيلثي كولا مشروب غازي برتقال كرتون 30حبه* 250مل خالي من السكر الكمية: 1" at bounding box center [728, 178] width 478 height 69
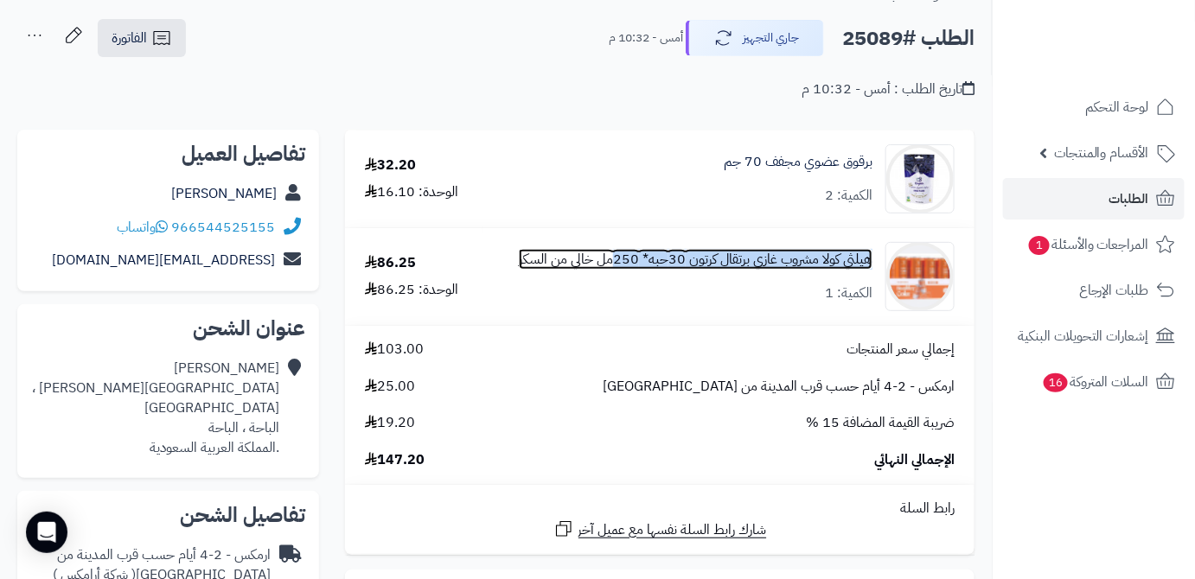
copy link "هيلثي كولا مشروب غازي برتقال كرتون 30حبه* 250"
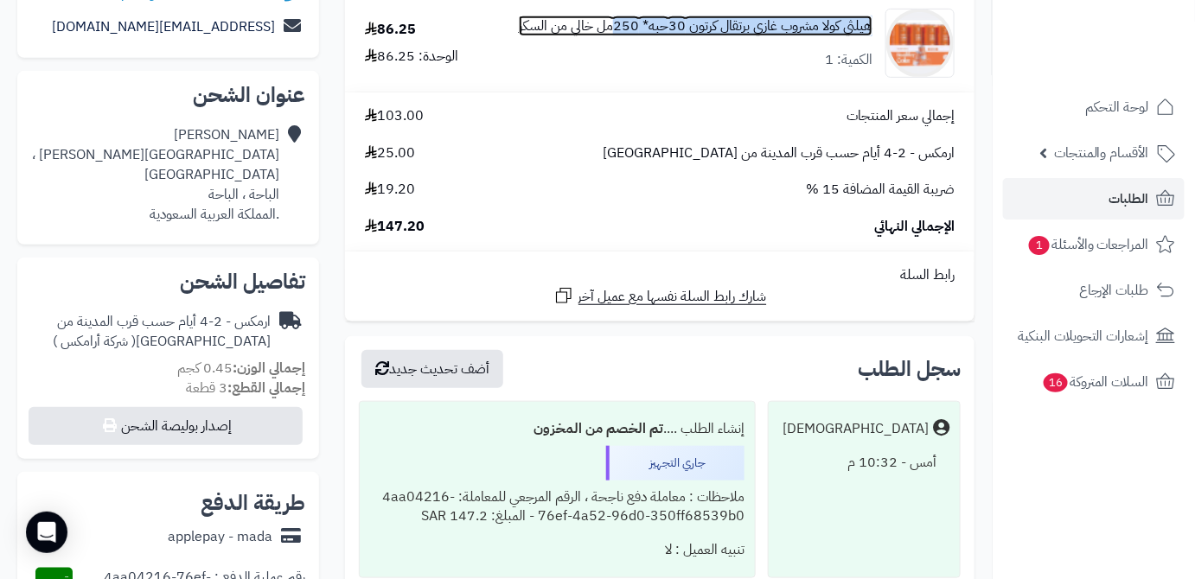
scroll to position [314, 0]
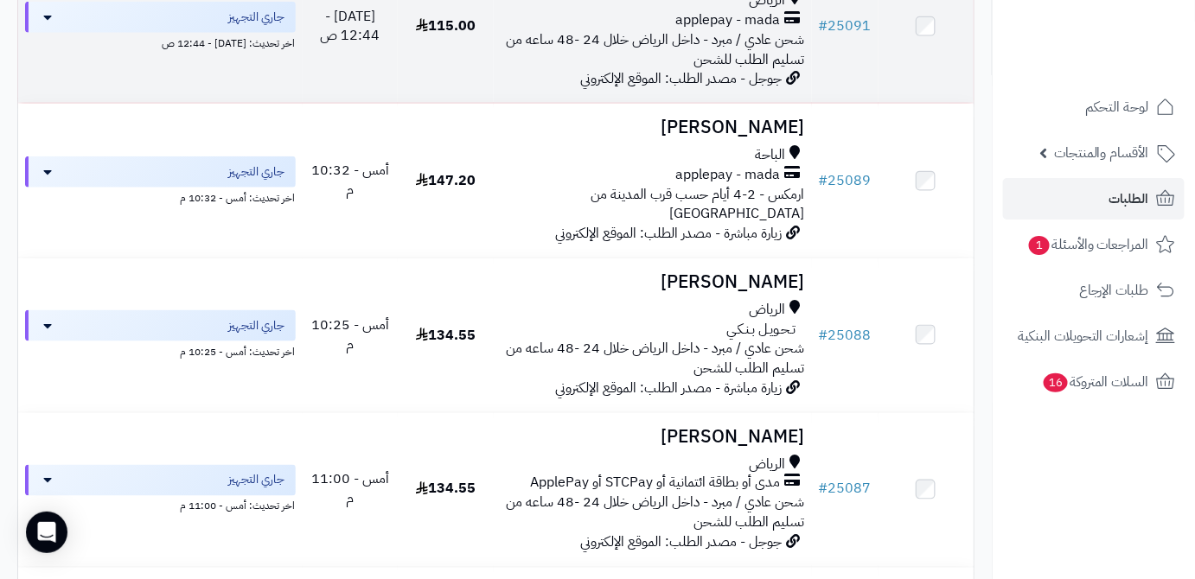
scroll to position [629, 0]
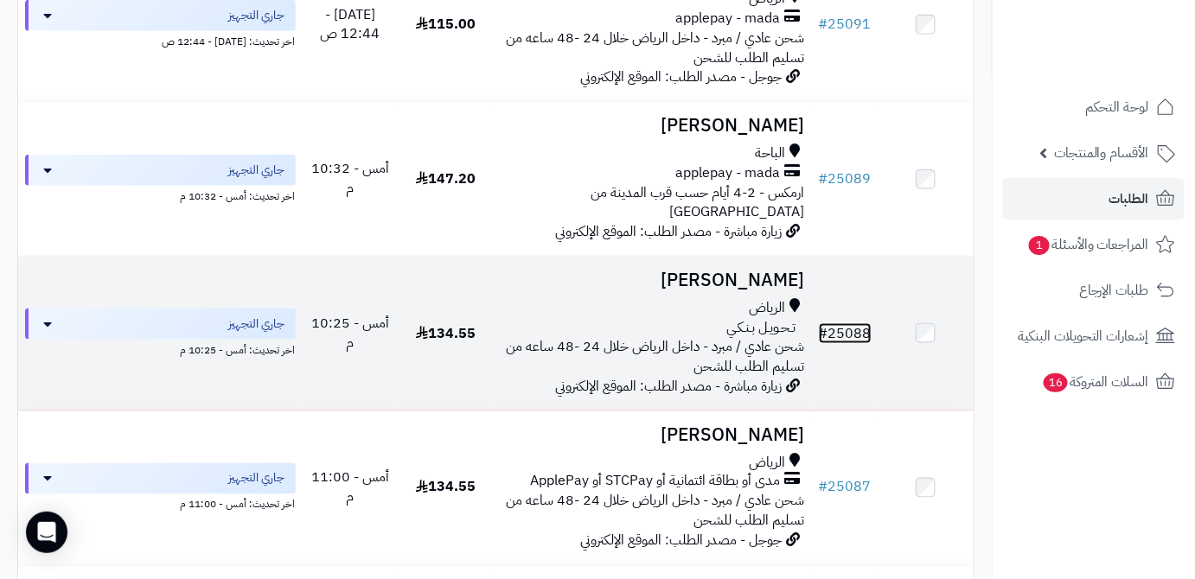
click at [866, 329] on link "# 25088" at bounding box center [845, 333] width 53 height 21
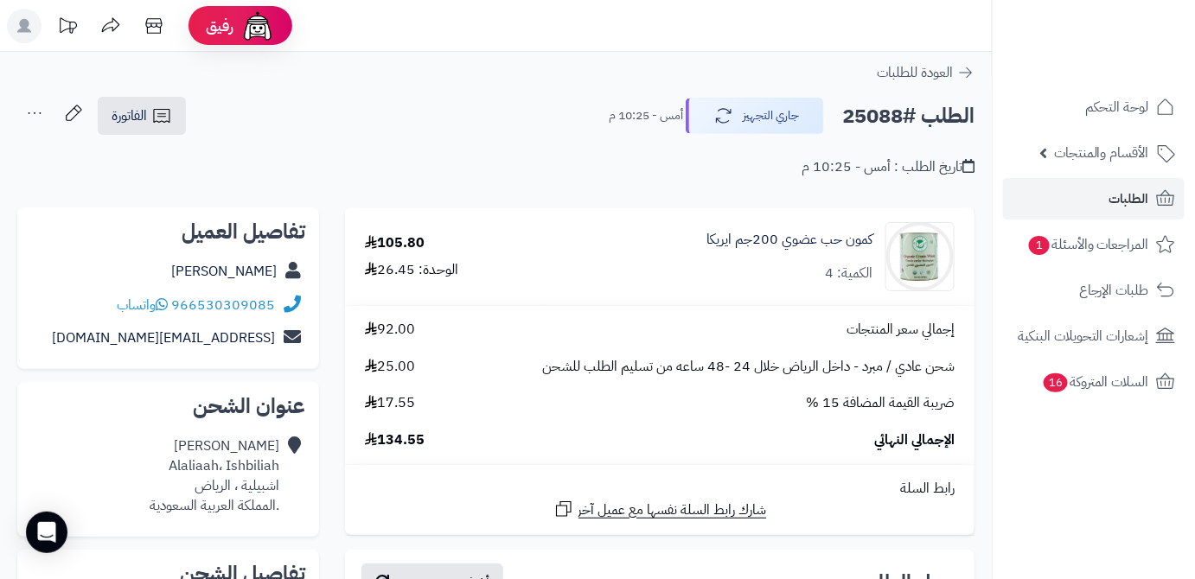
drag, startPoint x: 208, startPoint y: 273, endPoint x: 295, endPoint y: 284, distance: 87.9
click at [295, 284] on div "Hala Alshammari" at bounding box center [168, 272] width 274 height 34
copy div "Hala Alshammari"
click at [866, 111] on h2 "الطلب #25088" at bounding box center [908, 116] width 132 height 35
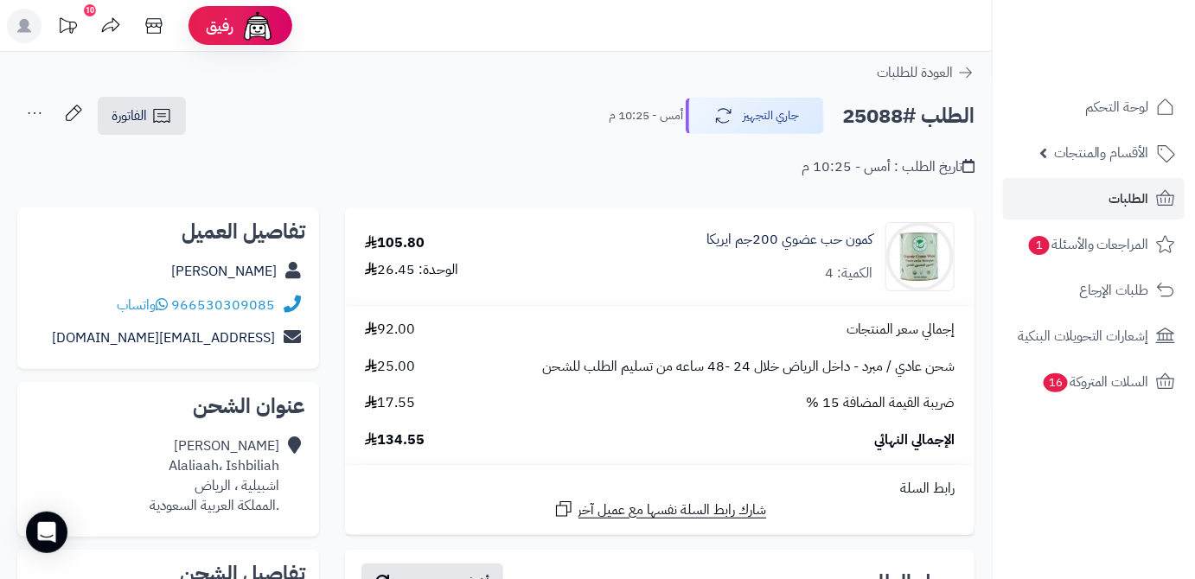
copy h2 "25088"
click at [396, 443] on span "134.55" at bounding box center [395, 441] width 60 height 20
copy span "134.55"
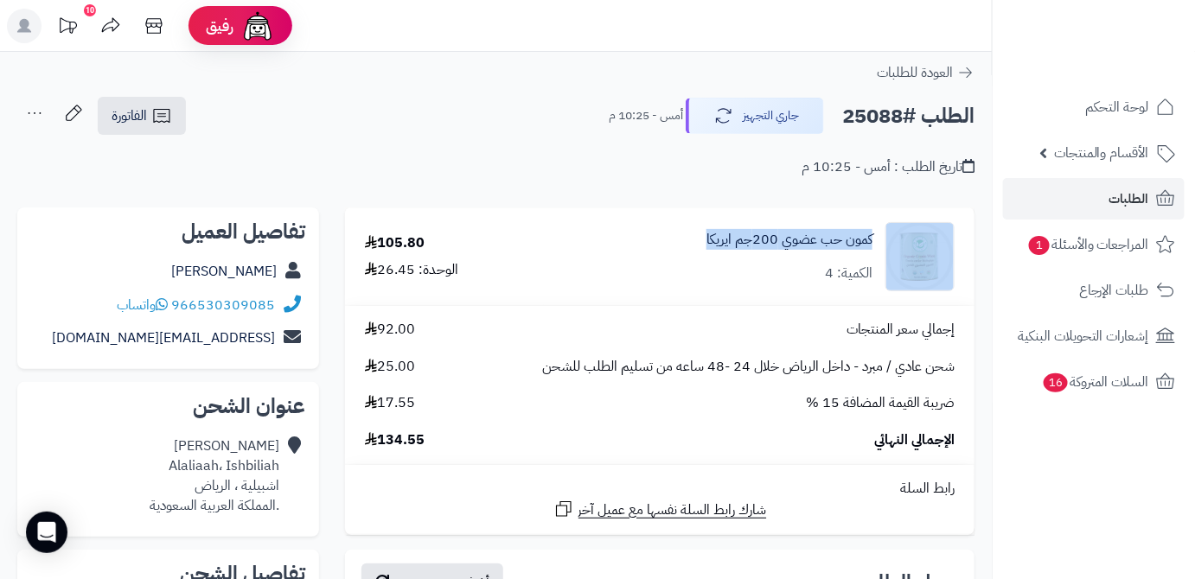
drag, startPoint x: 677, startPoint y: 239, endPoint x: 897, endPoint y: 249, distance: 219.9
click at [897, 249] on div "كمون حب عضوي 200جم ايريكا الكمية: 4" at bounding box center [759, 256] width 417 height 69
copy div "كمون حب عضوي 200جم ايريكا"
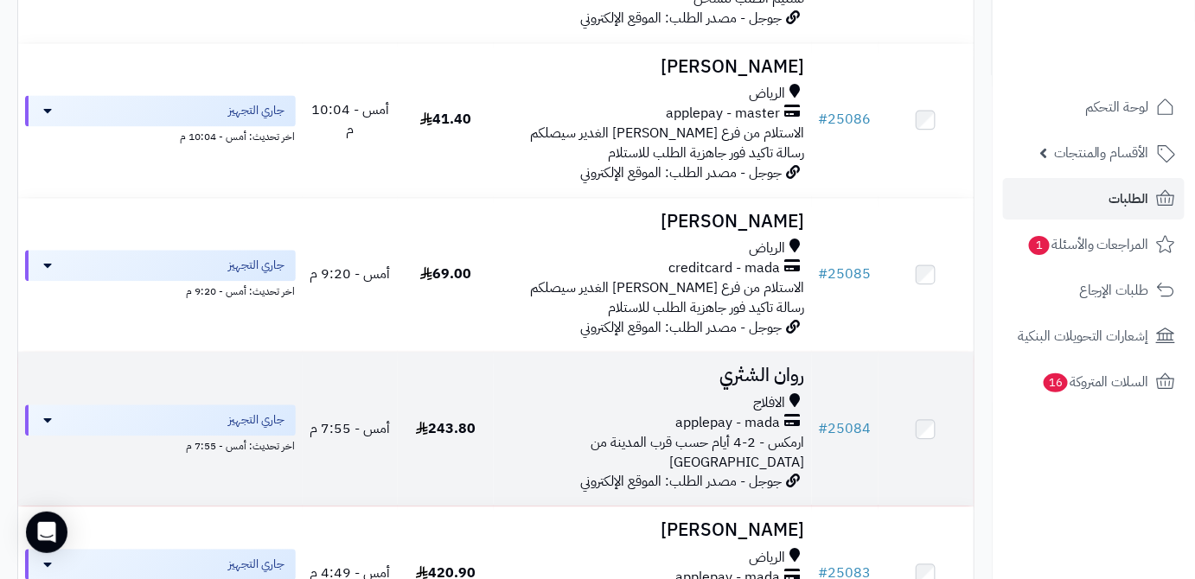
scroll to position [1179, 0]
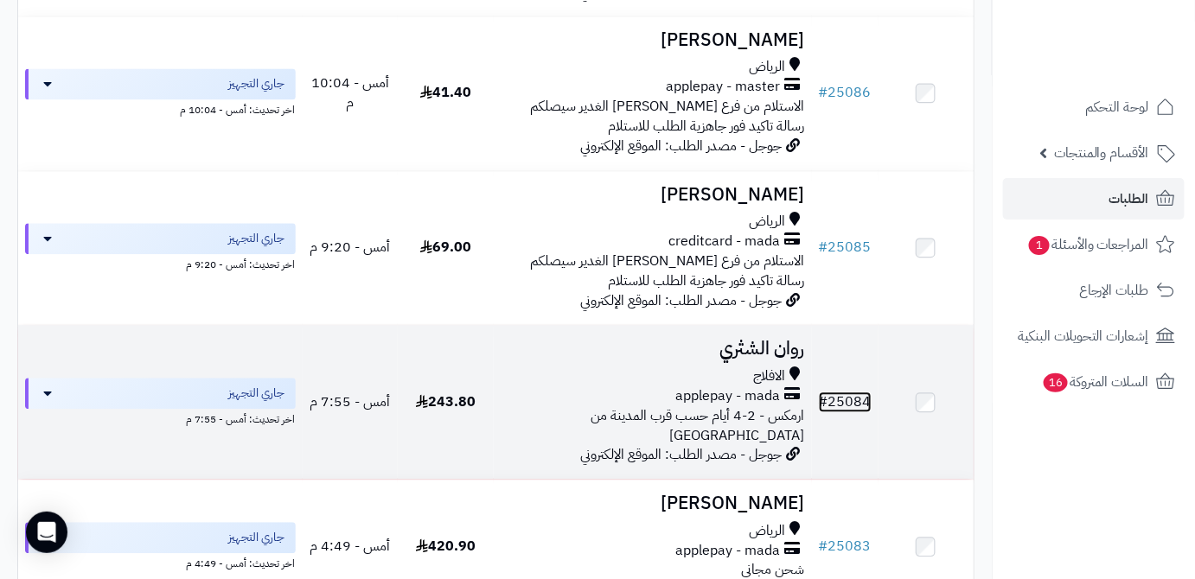
click at [846, 392] on link "# 25084" at bounding box center [845, 402] width 53 height 21
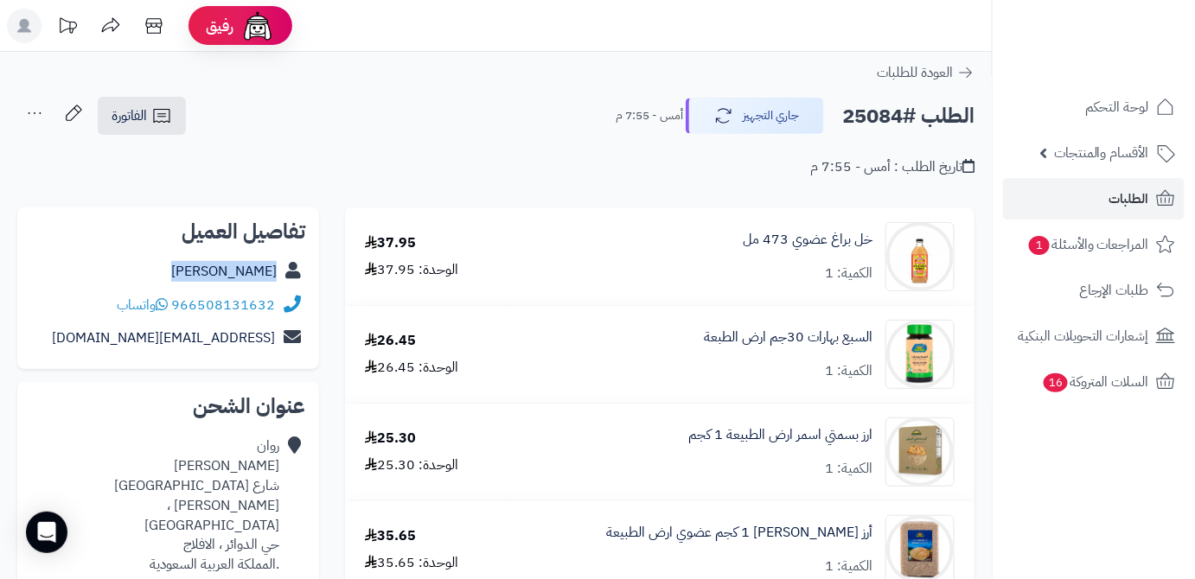
drag, startPoint x: 204, startPoint y: 272, endPoint x: 277, endPoint y: 284, distance: 73.5
click at [277, 284] on div "[PERSON_NAME]" at bounding box center [168, 272] width 274 height 34
copy link "[PERSON_NAME]"
drag, startPoint x: 172, startPoint y: 306, endPoint x: 291, endPoint y: 321, distance: 119.4
click at [291, 321] on div "تفاصيل العميل روان الشثري 966508131632 واتساب rawanK9391@gmail.com" at bounding box center [168, 289] width 302 height 163
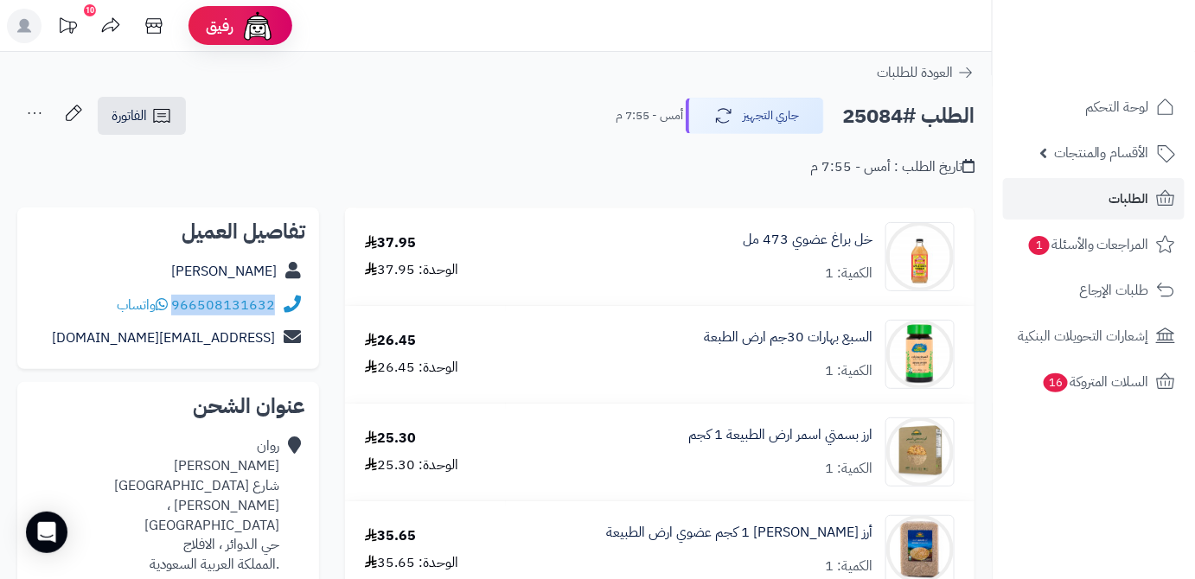
drag, startPoint x: 180, startPoint y: 303, endPoint x: 286, endPoint y: 310, distance: 106.6
click at [286, 310] on div "966508131632 واتساب" at bounding box center [168, 306] width 274 height 34
copy div "966508131632"
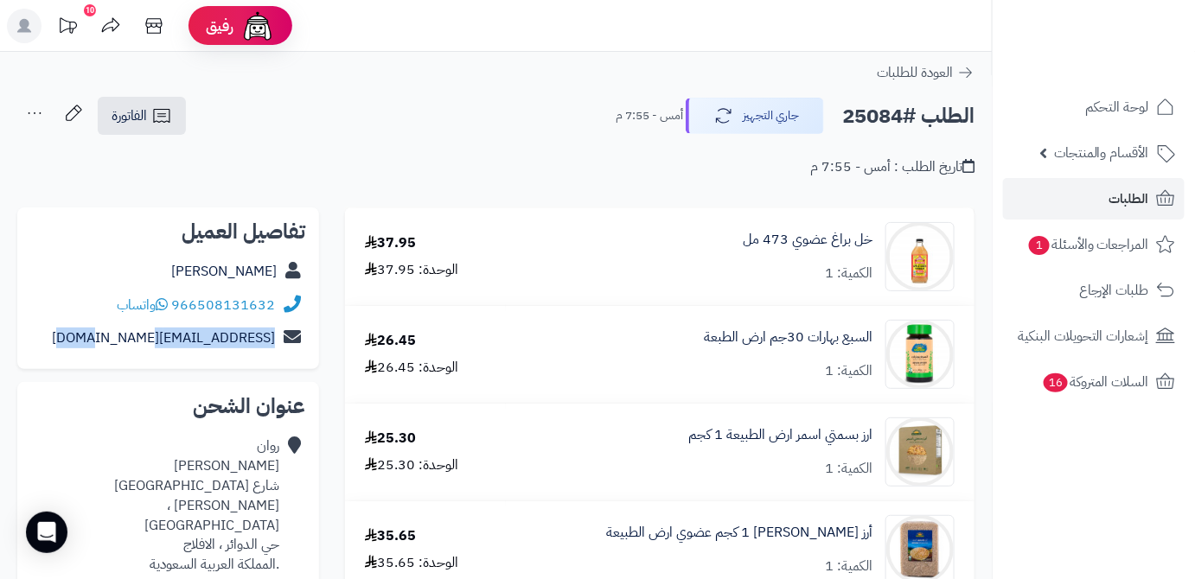
drag, startPoint x: 105, startPoint y: 335, endPoint x: 284, endPoint y: 354, distance: 180.9
click at [284, 354] on div "rawanK9391@gmail.com" at bounding box center [168, 339] width 274 height 34
copy div "rawanK9391@gmail.com"
drag, startPoint x: 188, startPoint y: 508, endPoint x: 278, endPoint y: 510, distance: 89.9
click at [278, 510] on div "روان الشثري شارع الأمير سلطان بن عبدالعزيز ، حي الدوائر حي الدوائر ، الافلاج .ا…" at bounding box center [155, 506] width 248 height 138
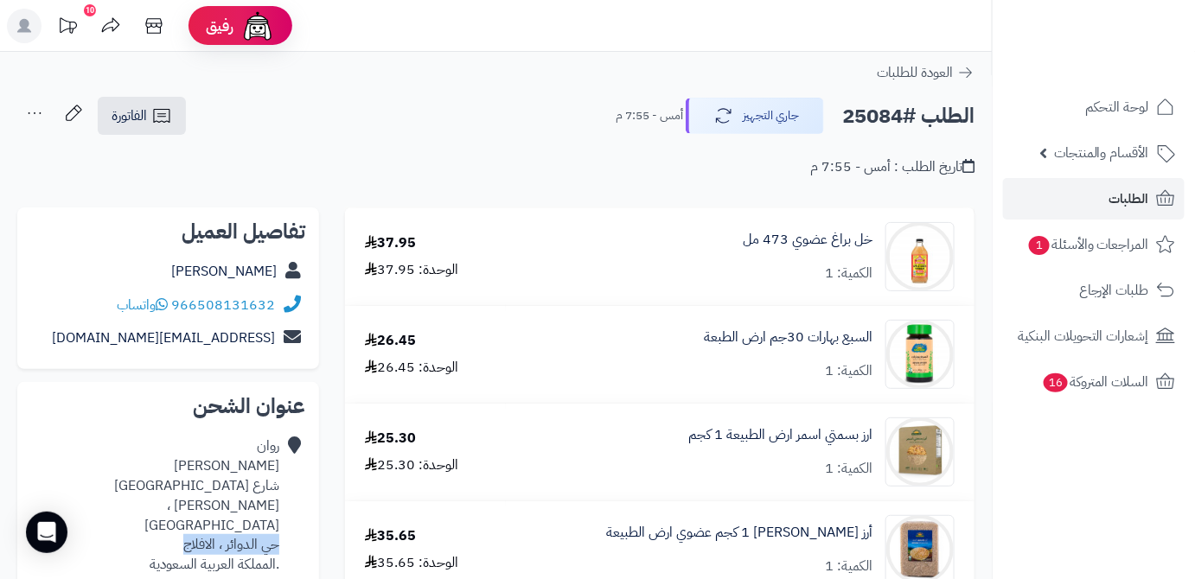
copy div "حي الدوائر ، الافلاج"
click at [890, 122] on h2 "الطلب #25084" at bounding box center [908, 116] width 132 height 35
copy h2 "25084"
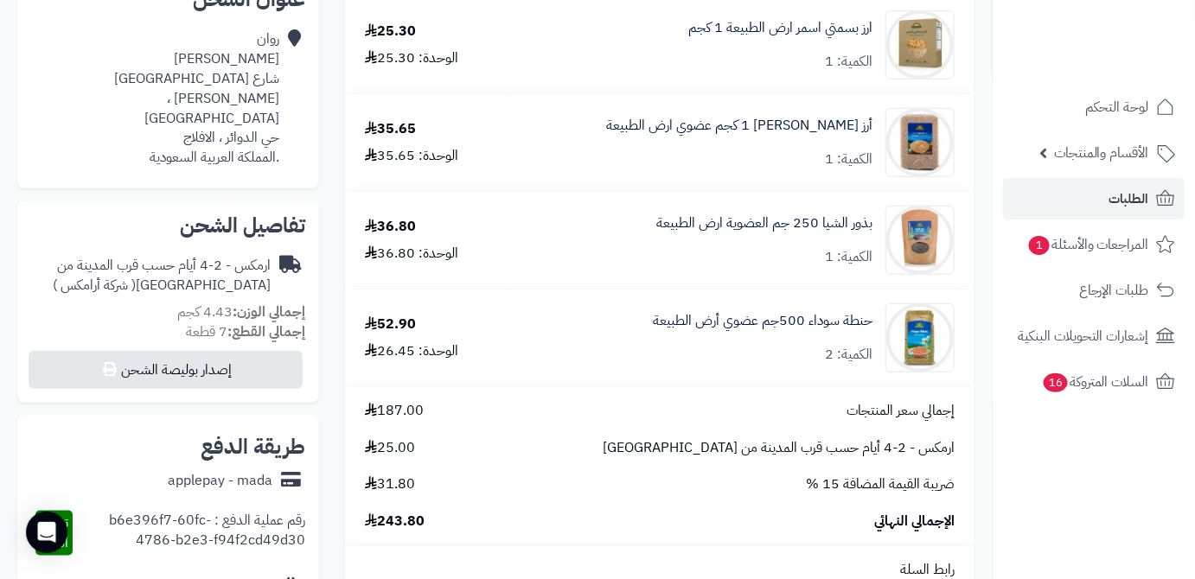
scroll to position [550, 0]
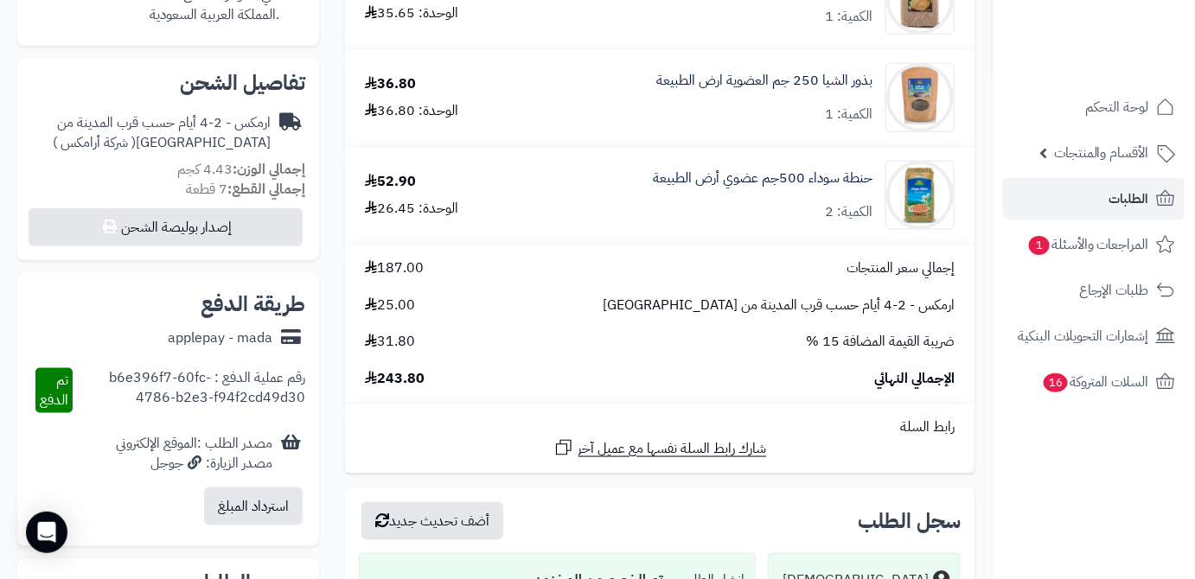
click at [392, 384] on span "243.80" at bounding box center [395, 379] width 60 height 20
copy span "243.80"
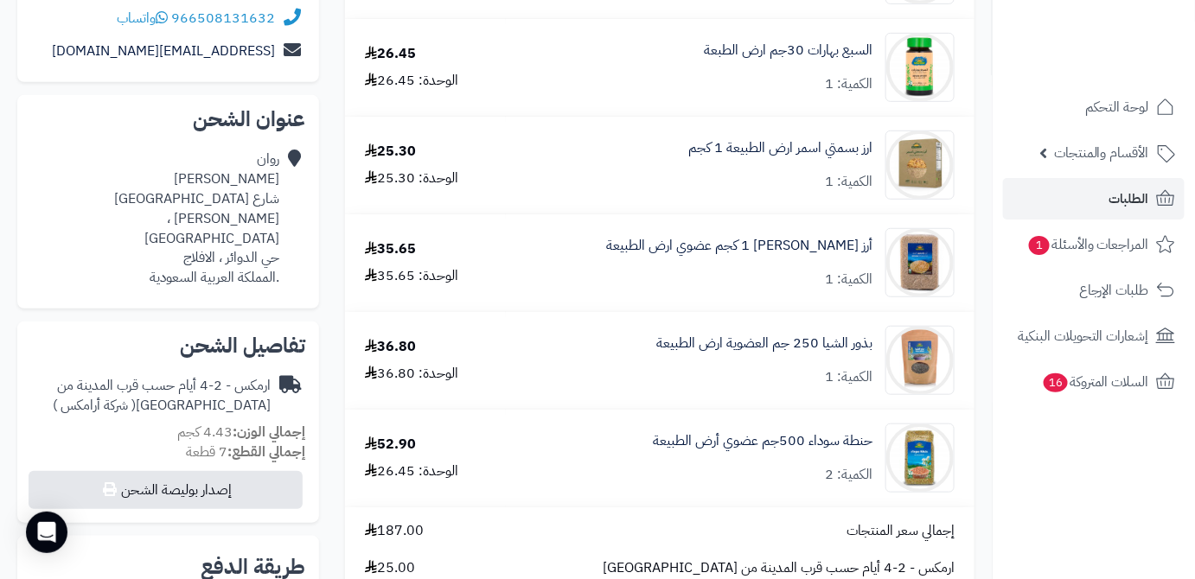
scroll to position [314, 0]
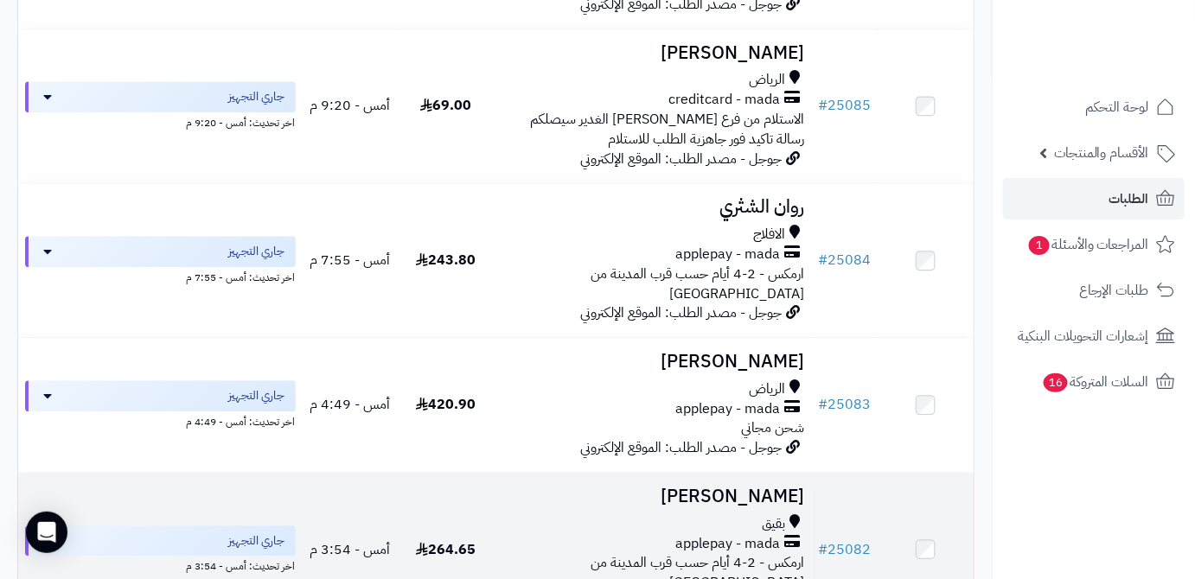
scroll to position [1336, 0]
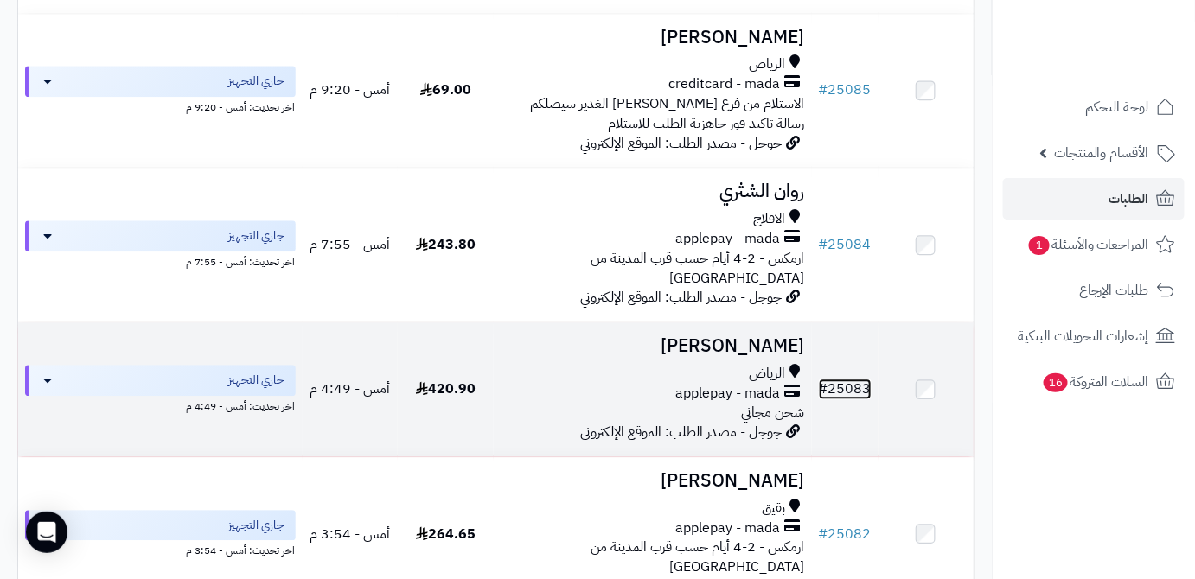
click at [863, 379] on link "# 25083" at bounding box center [845, 389] width 53 height 21
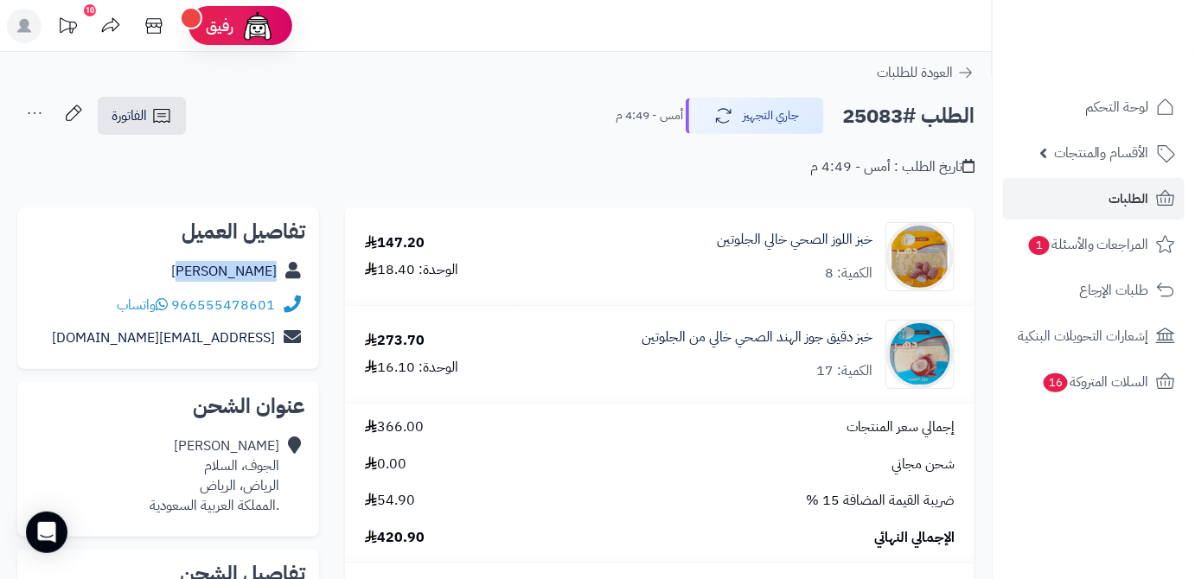
drag, startPoint x: 214, startPoint y: 275, endPoint x: 275, endPoint y: 281, distance: 60.8
click at [275, 281] on div "[PERSON_NAME]" at bounding box center [168, 272] width 274 height 34
copy link "لطوف العنزي"
drag, startPoint x: 172, startPoint y: 301, endPoint x: 278, endPoint y: 301, distance: 106.4
click at [278, 301] on div "966555478601 واتساب" at bounding box center [168, 306] width 274 height 34
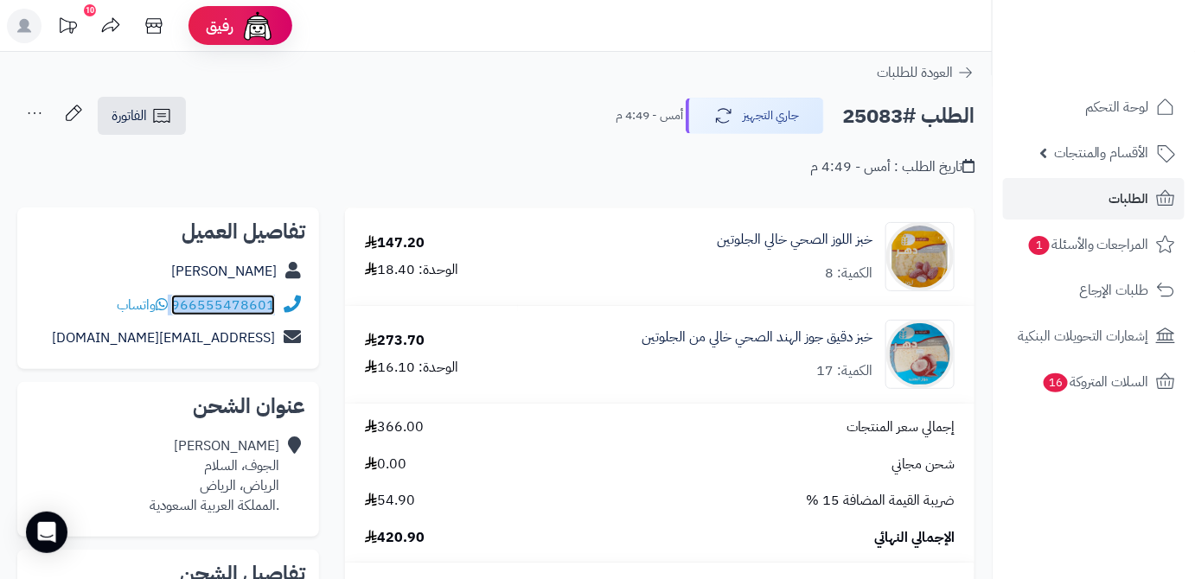
copy div "966555478601"
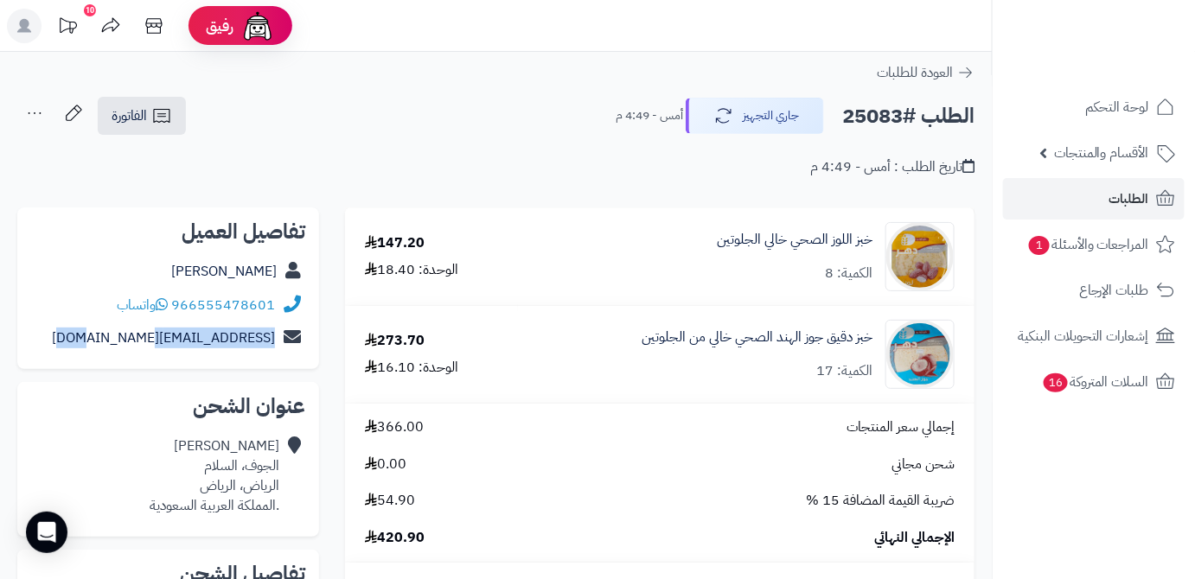
drag, startPoint x: 125, startPoint y: 339, endPoint x: 283, endPoint y: 333, distance: 157.5
click at [283, 333] on div "asady04@hotmail.com" at bounding box center [168, 339] width 274 height 34
copy div "asady04@hotmail.com"
drag, startPoint x: 200, startPoint y: 470, endPoint x: 189, endPoint y: 469, distance: 11.3
click at [189, 469] on div "لطوف العنزي الجوف، السلام الرياض، الرياض .المملكة العربية السعودية" at bounding box center [215, 476] width 130 height 79
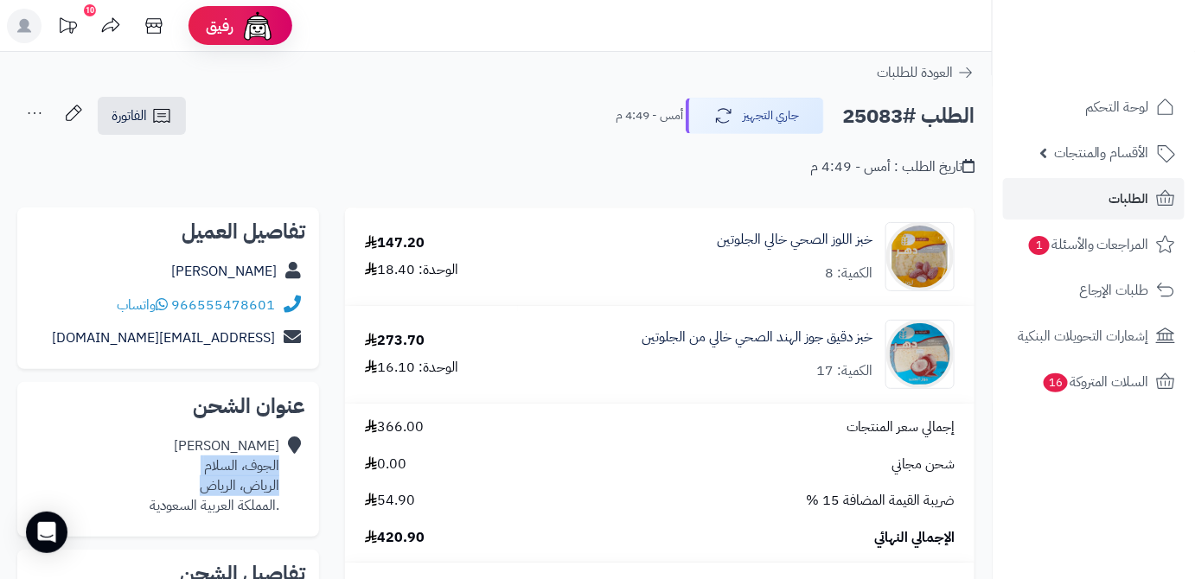
drag, startPoint x: 187, startPoint y: 483, endPoint x: 278, endPoint y: 476, distance: 92.0
click at [278, 476] on div "لطوف العنزي الجوف، السلام الرياض، الرياض .المملكة العربية السعودية" at bounding box center [215, 476] width 130 height 79
copy div "الجوف، السلام الرياض، الرياض"
click at [877, 116] on h2 "الطلب #25083" at bounding box center [908, 116] width 132 height 35
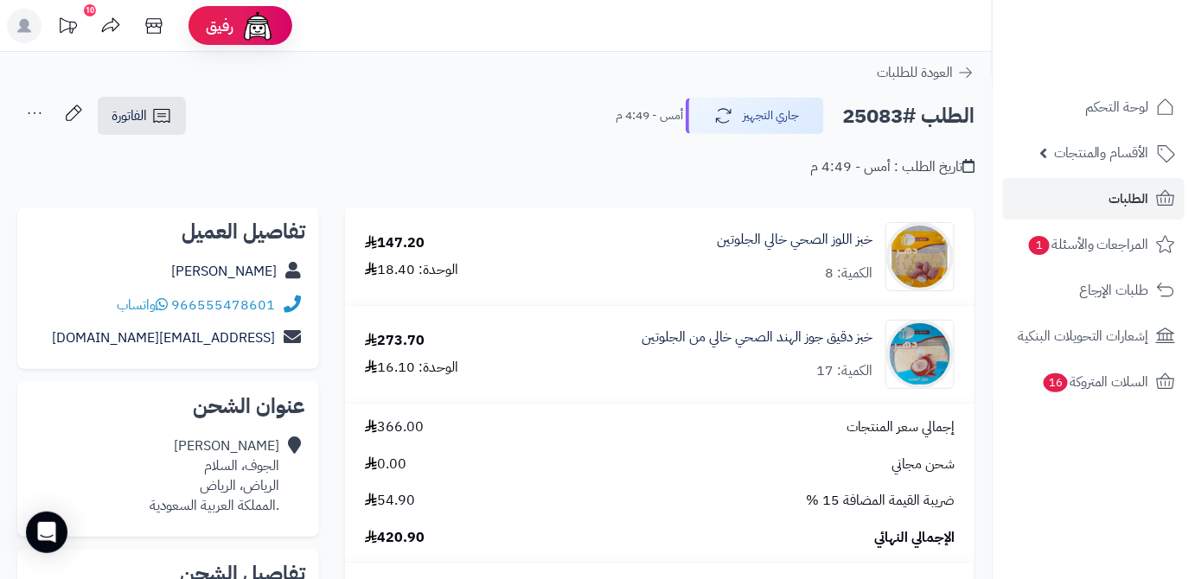
copy h2 "25083"
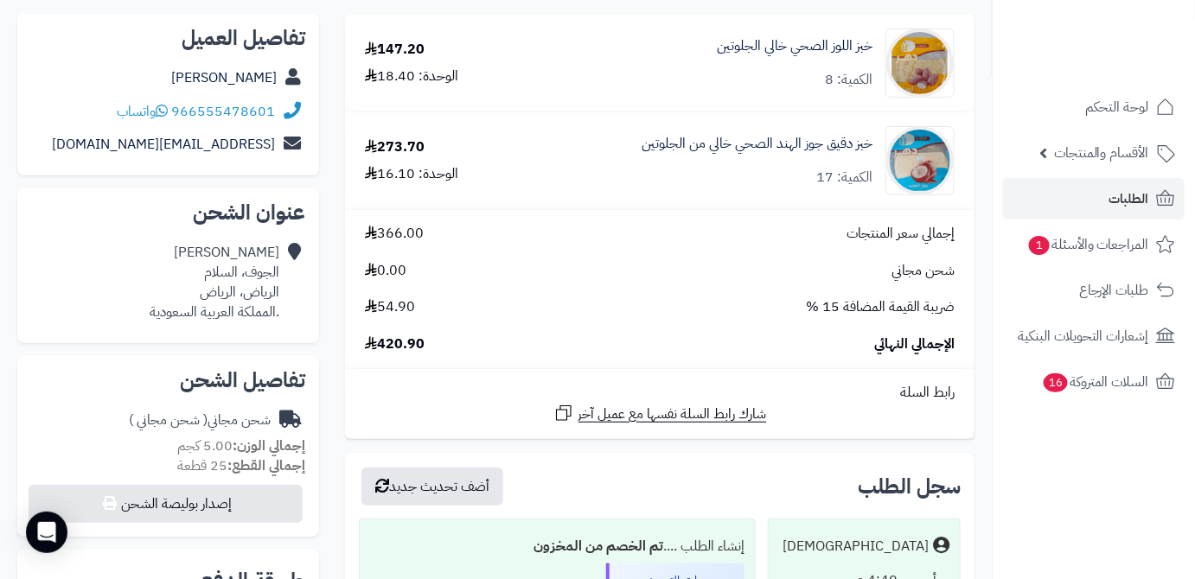
scroll to position [314, 0]
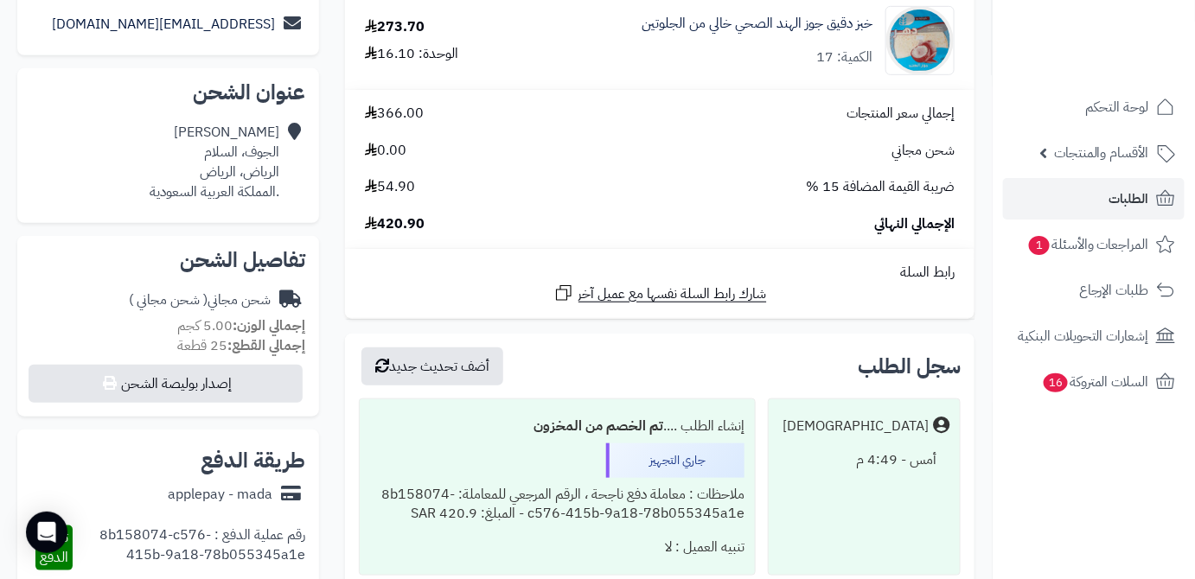
click at [403, 224] on span "420.90" at bounding box center [395, 224] width 60 height 20
copy span "420.90"
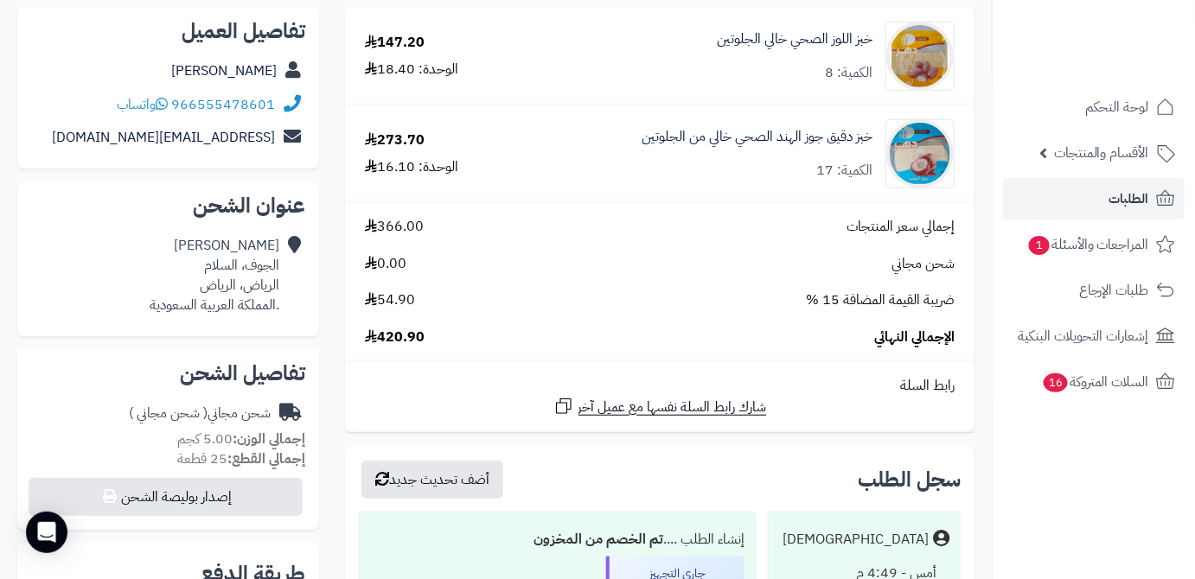
scroll to position [78, 0]
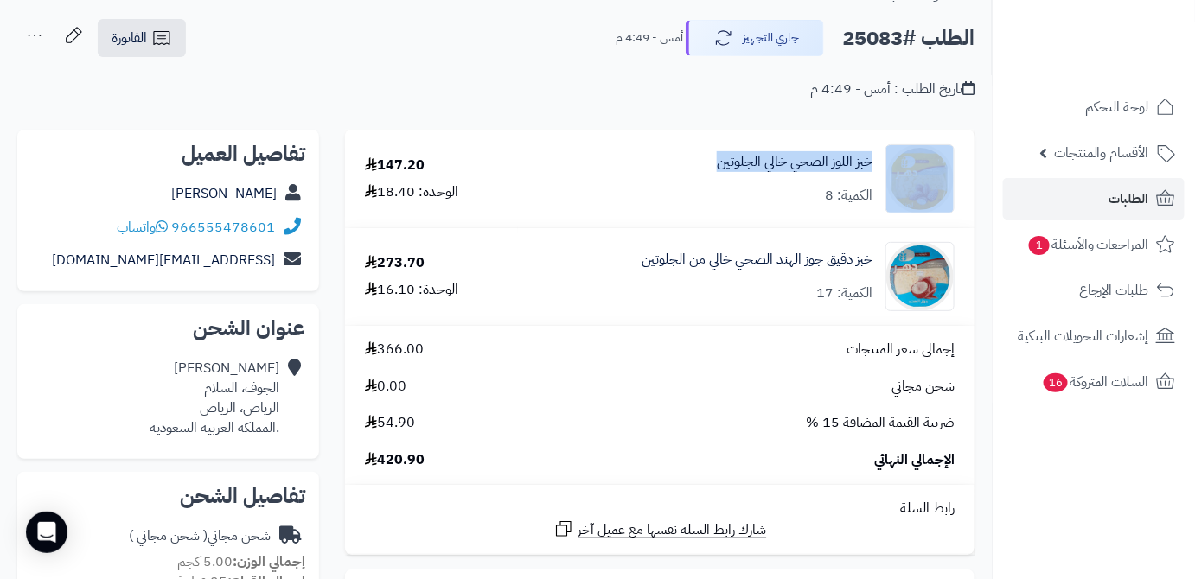
drag, startPoint x: 880, startPoint y: 164, endPoint x: 714, endPoint y: 170, distance: 166.1
click at [714, 170] on div "خبز اللوز الصحي خالي الجلوتين الكمية: 8" at bounding box center [747, 178] width 444 height 69
copy div "خبز اللوز الصحي خالي الجلوتين"
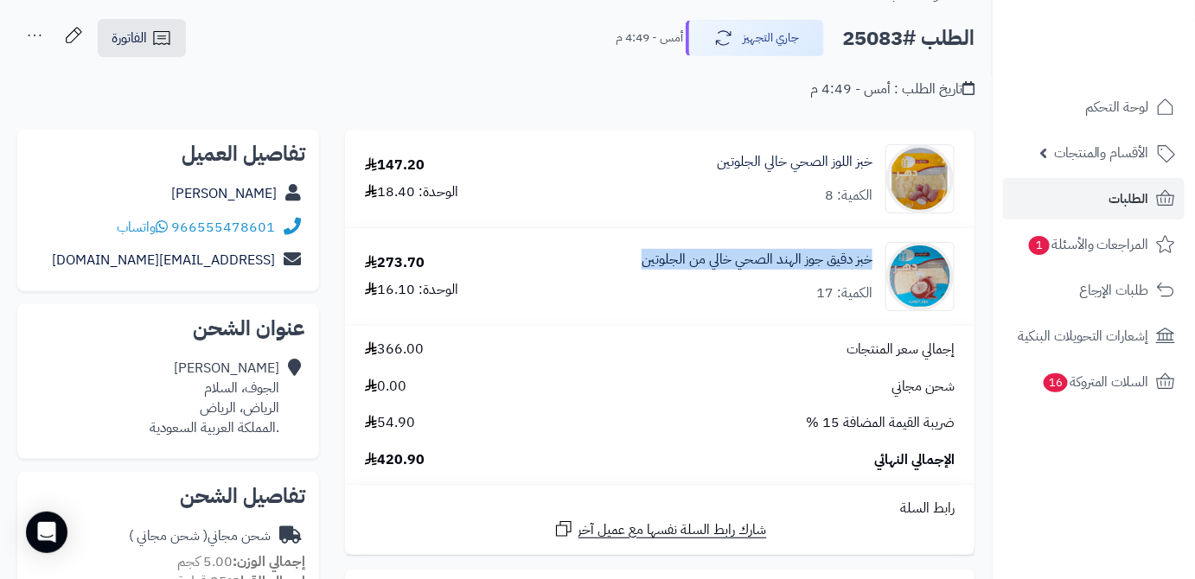
drag, startPoint x: 872, startPoint y: 256, endPoint x: 617, endPoint y: 264, distance: 254.3
click at [617, 214] on div "خبز دقيق جوز الهند الصحي خالي من الجلوتين الكمية: 17" at bounding box center [747, 178] width 444 height 69
copy link "خبز دقيق جوز الهند الصحي خالي من الجلوتين"
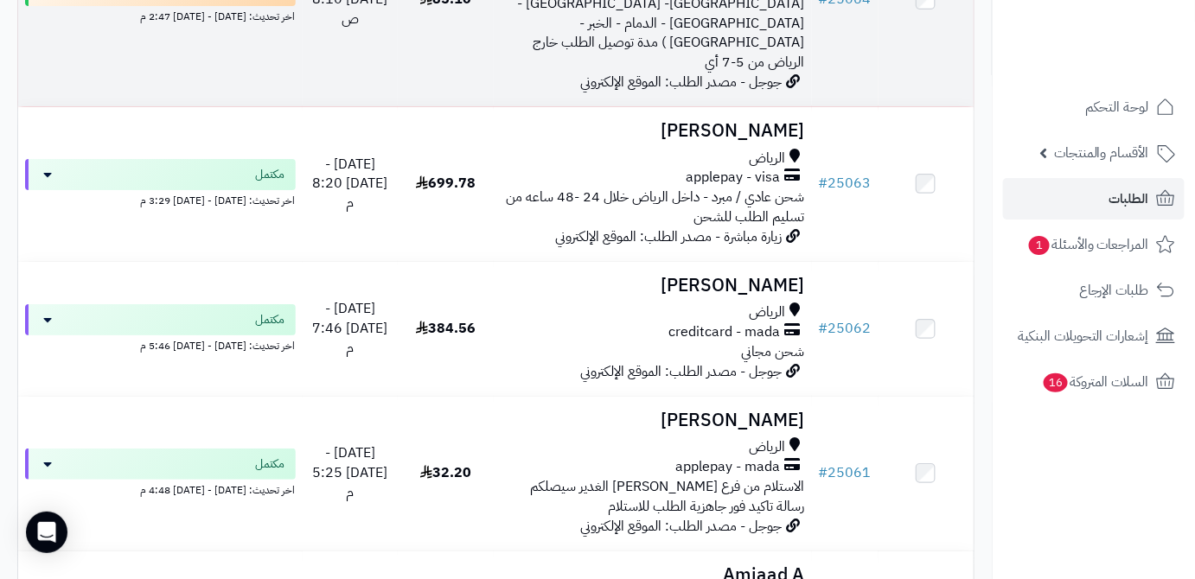
scroll to position [4401, 0]
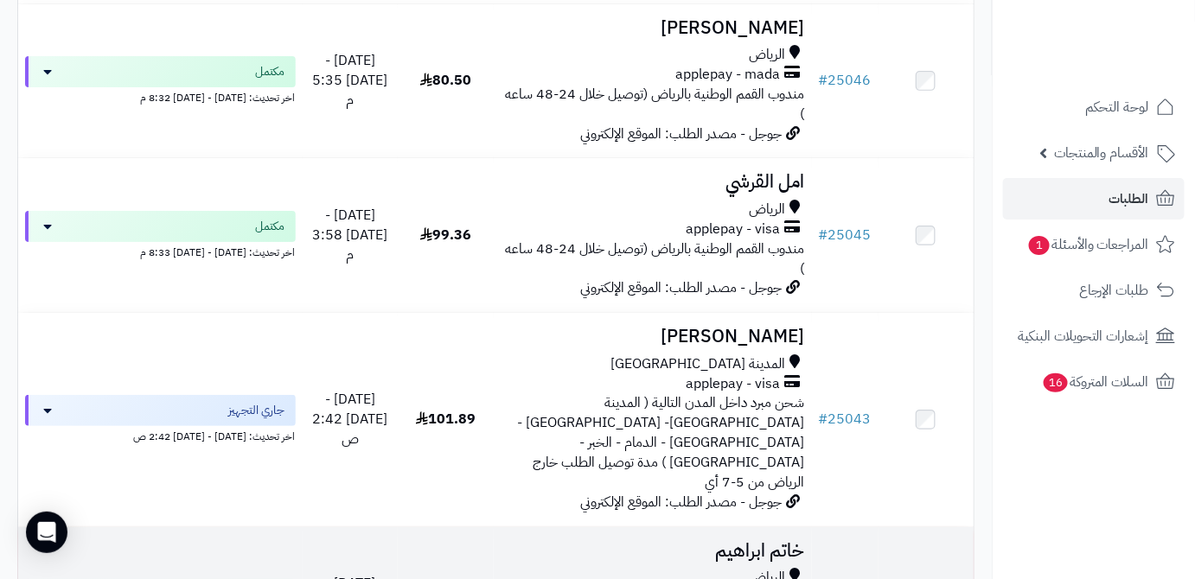
scroll to position [2201, 0]
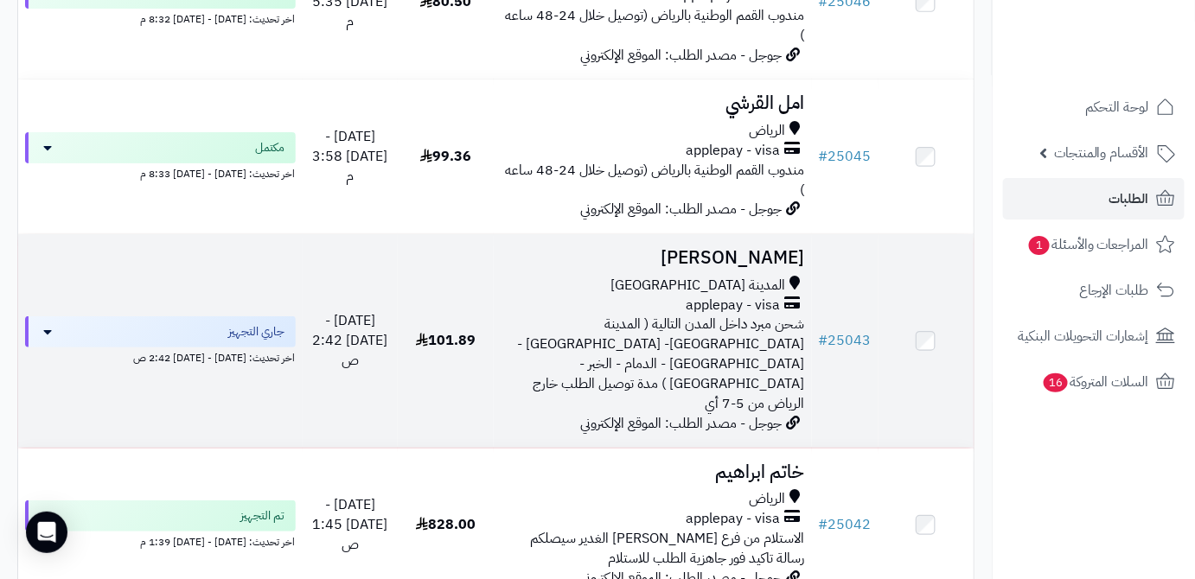
click at [742, 248] on h3 "[PERSON_NAME]" at bounding box center [653, 258] width 304 height 20
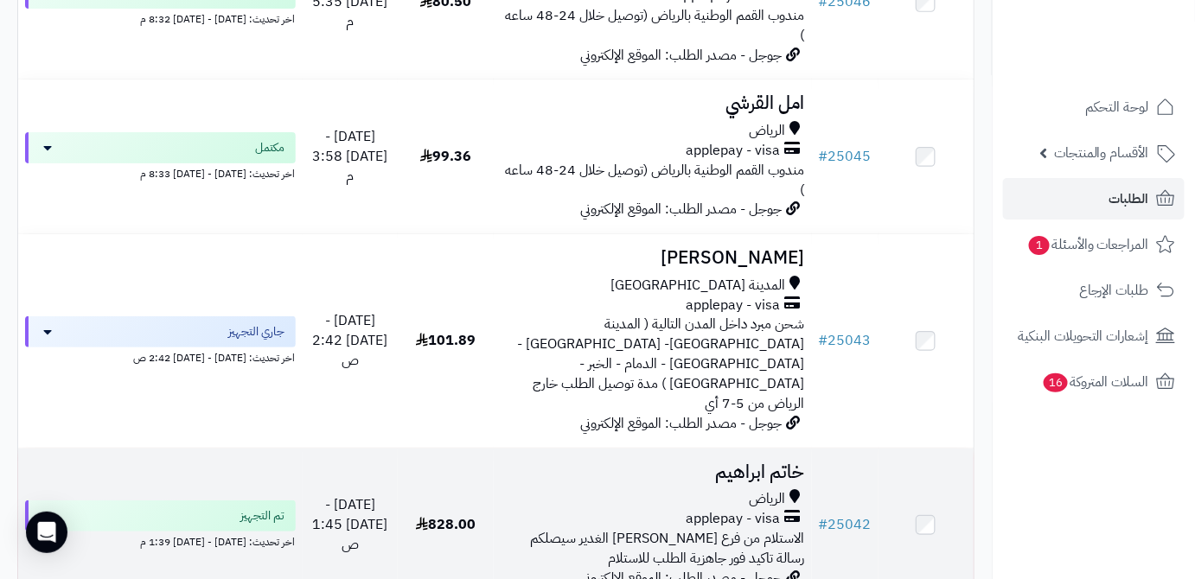
scroll to position [2437, 0]
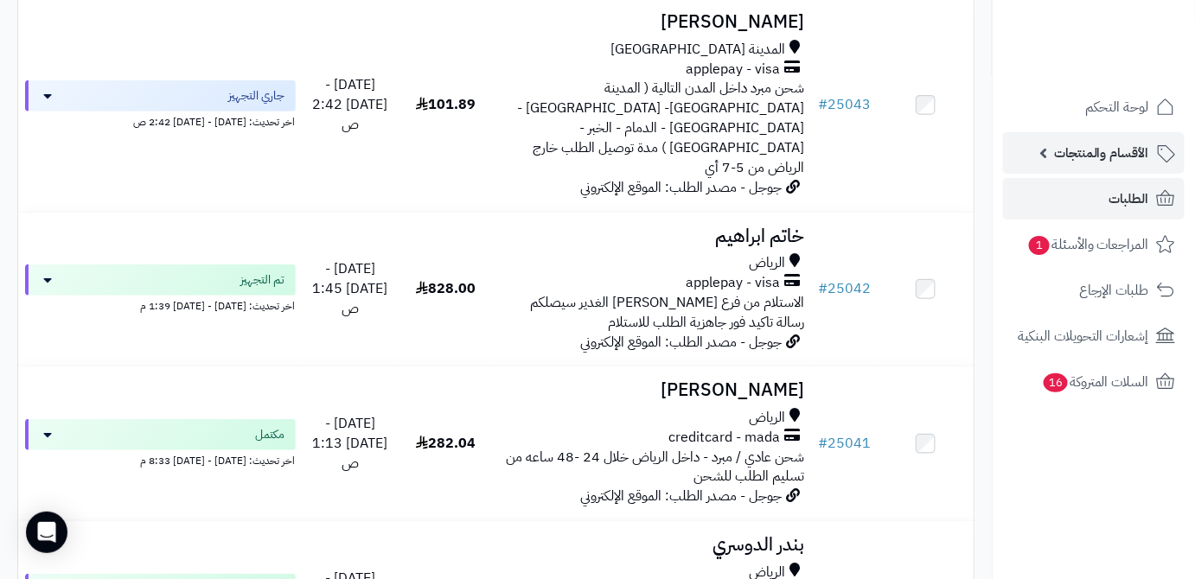
click at [1063, 137] on link "الأقسام والمنتجات" at bounding box center [1094, 153] width 182 height 42
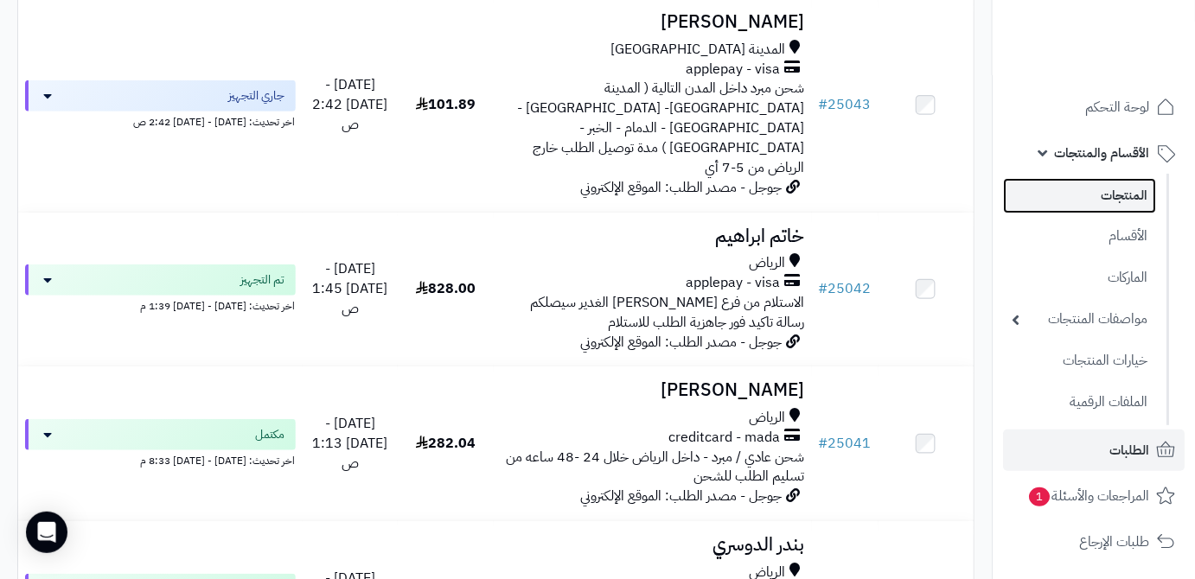
click at [1063, 195] on link "المنتجات" at bounding box center [1079, 195] width 153 height 35
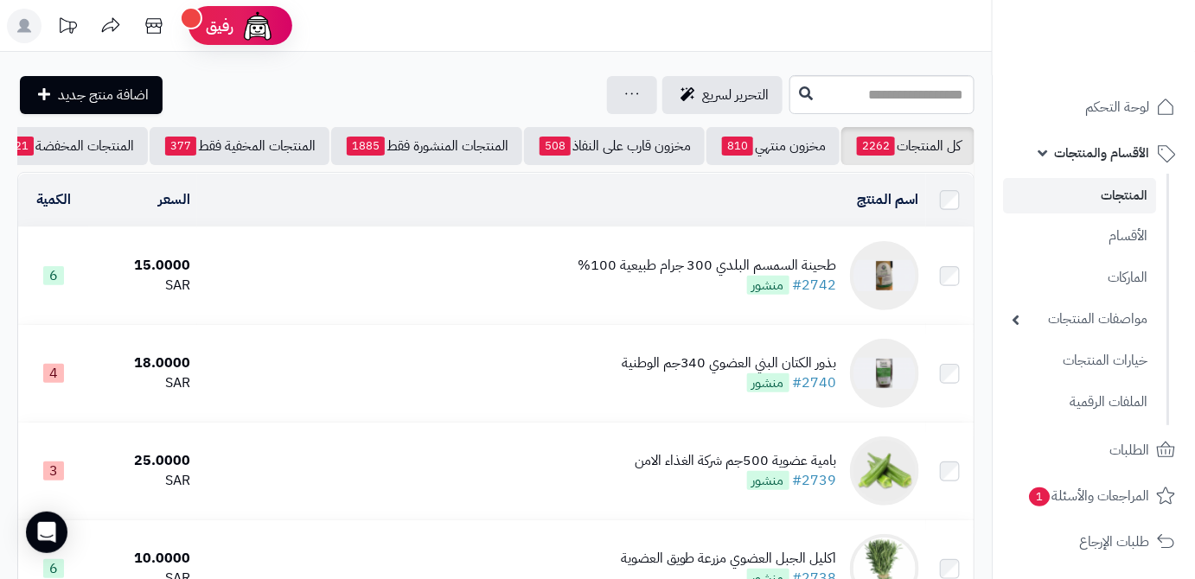
scroll to position [0, -182]
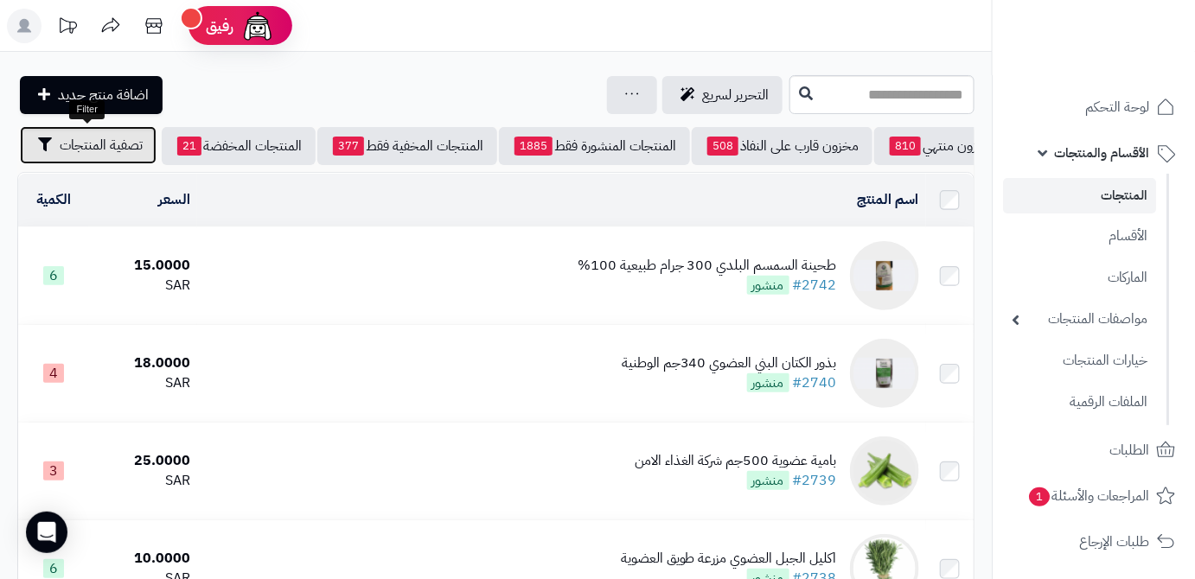
click at [61, 139] on span "تصفية المنتجات" at bounding box center [101, 145] width 83 height 21
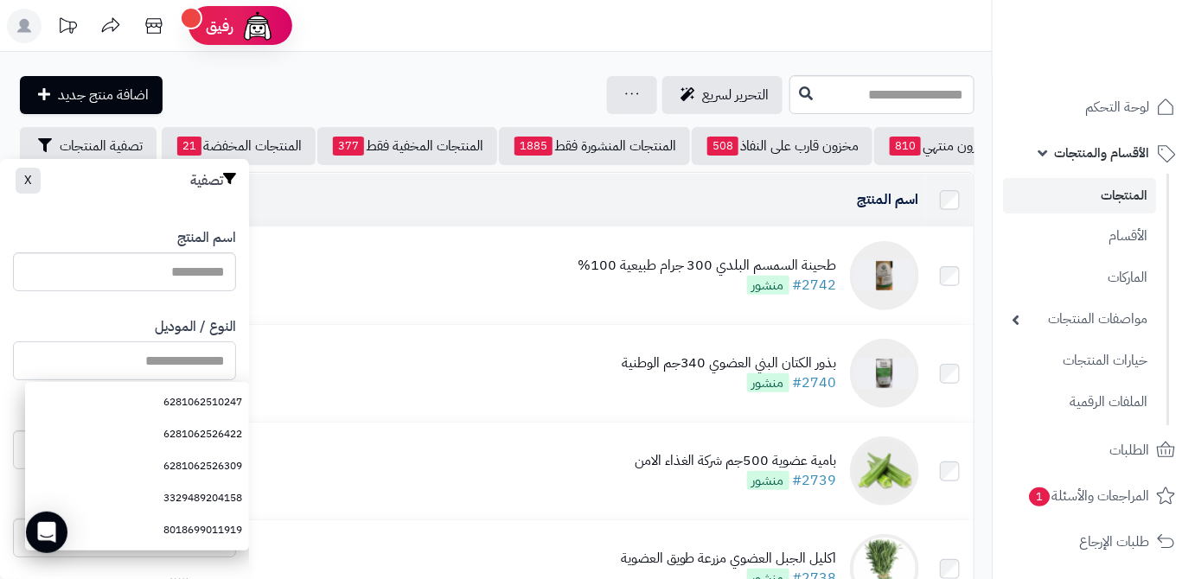
paste input "**********"
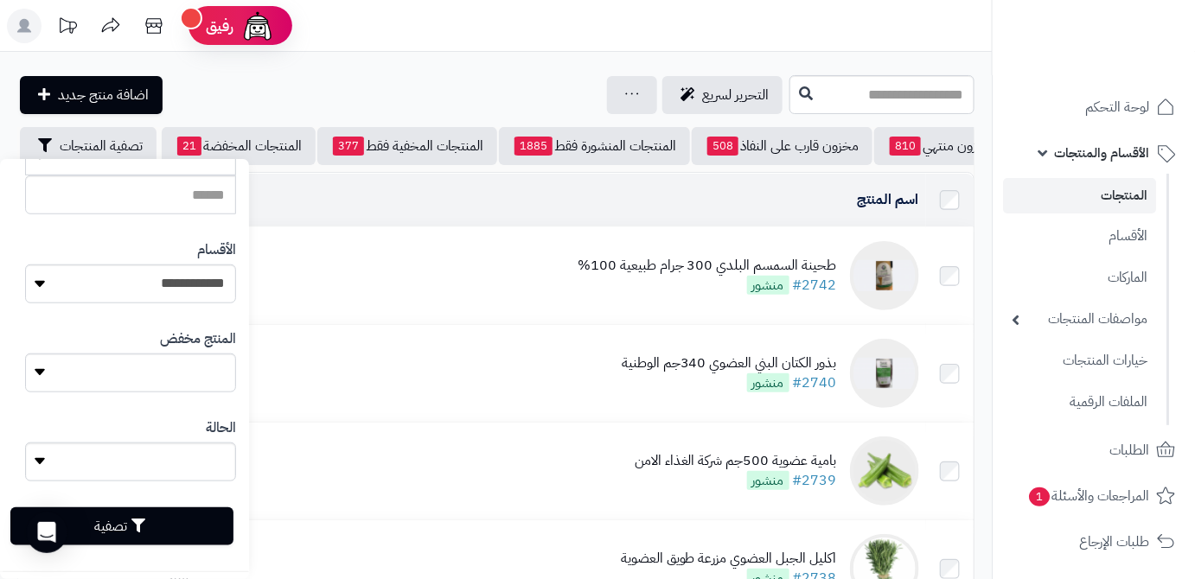
scroll to position [477, 0]
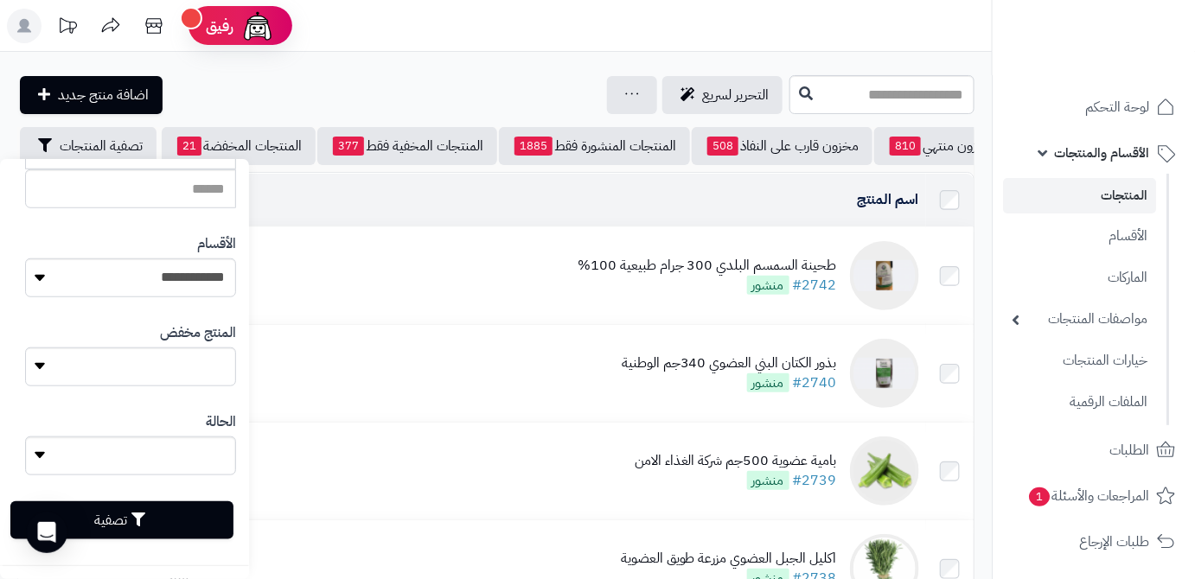
type input "**********"
click at [170, 533] on button "تصفية" at bounding box center [121, 521] width 223 height 38
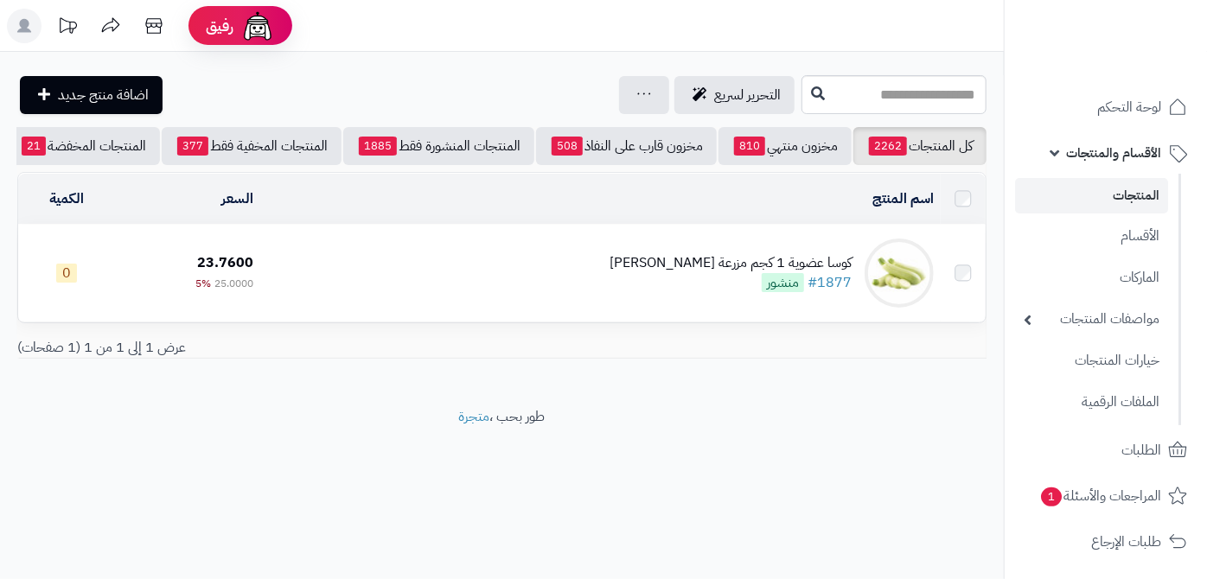
click at [666, 269] on td "كوسا عضوية 1 كجم مزرعة الشهوان #1877 منشور" at bounding box center [600, 273] width 681 height 97
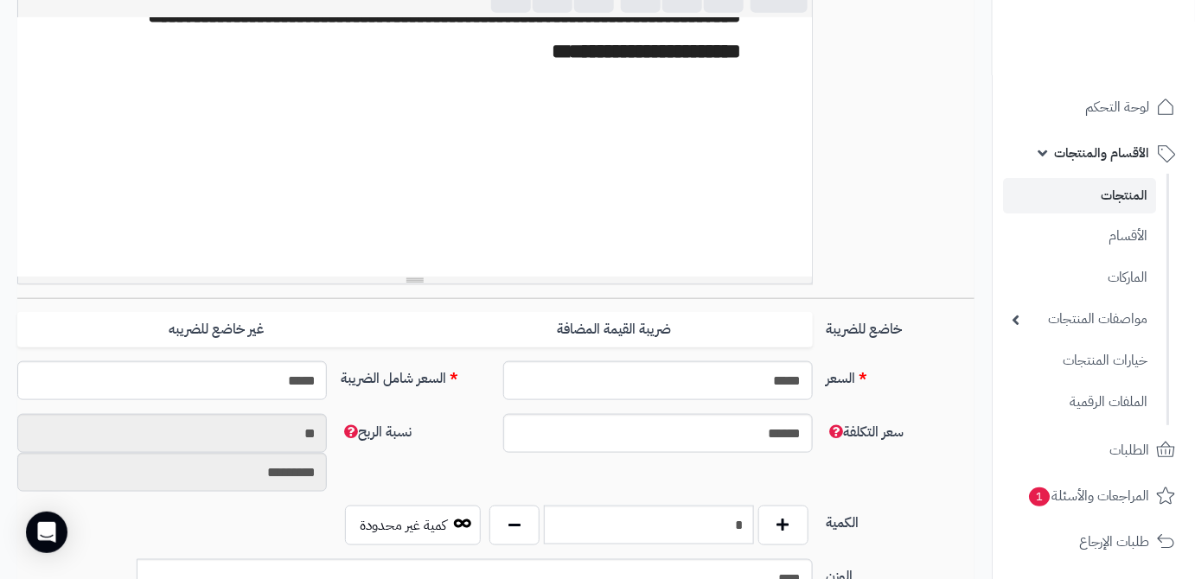
scroll to position [707, 0]
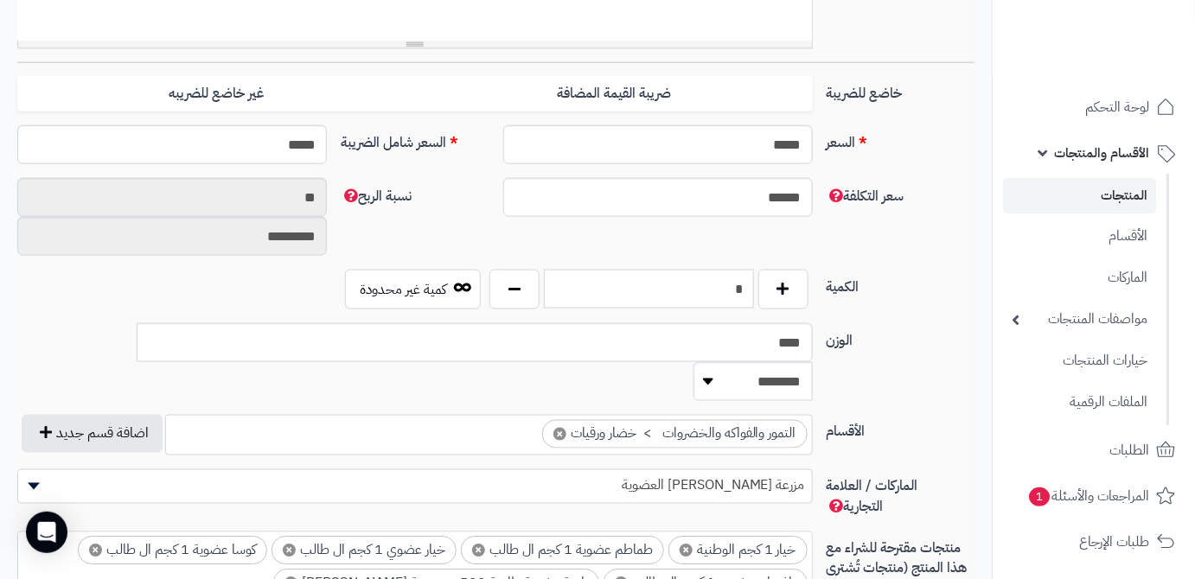
click at [742, 281] on input "*" at bounding box center [649, 289] width 210 height 39
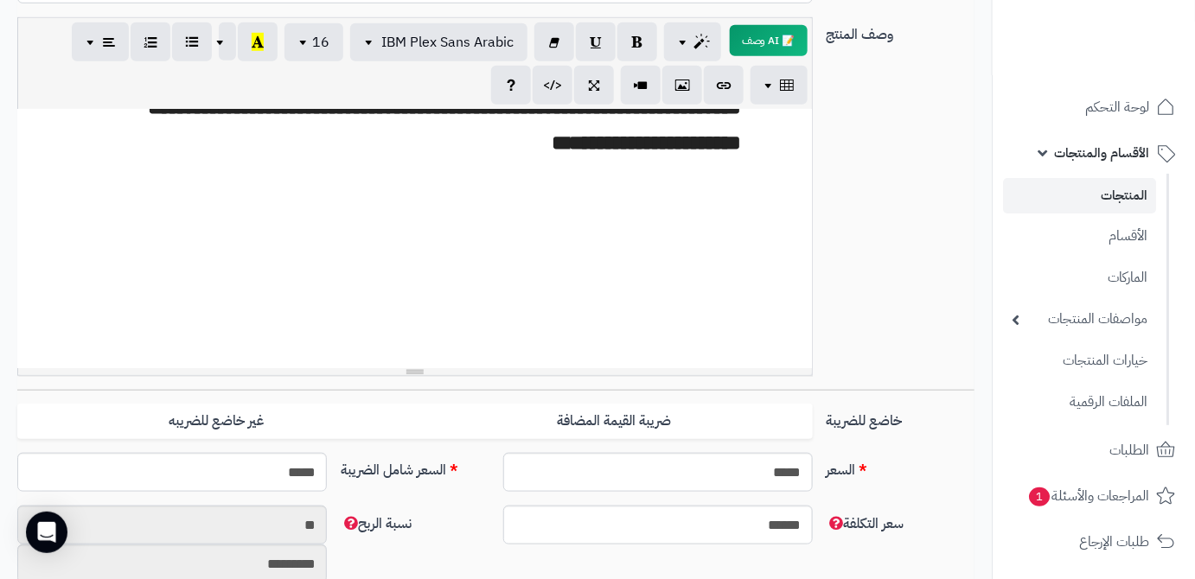
scroll to position [0, 0]
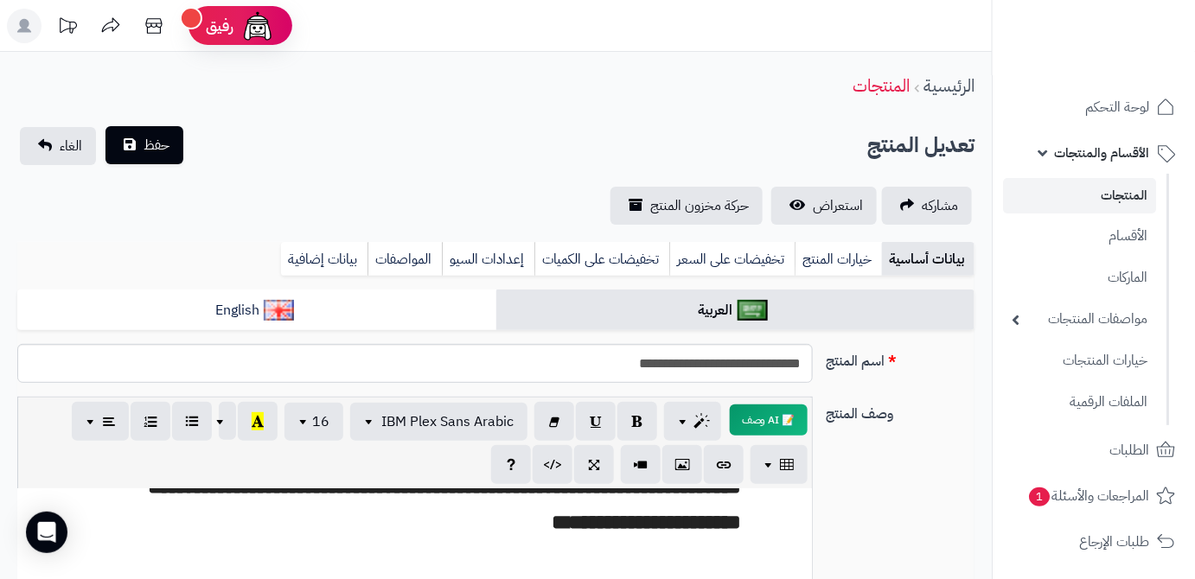
type input "**"
click at [172, 145] on button "حفظ" at bounding box center [144, 145] width 78 height 38
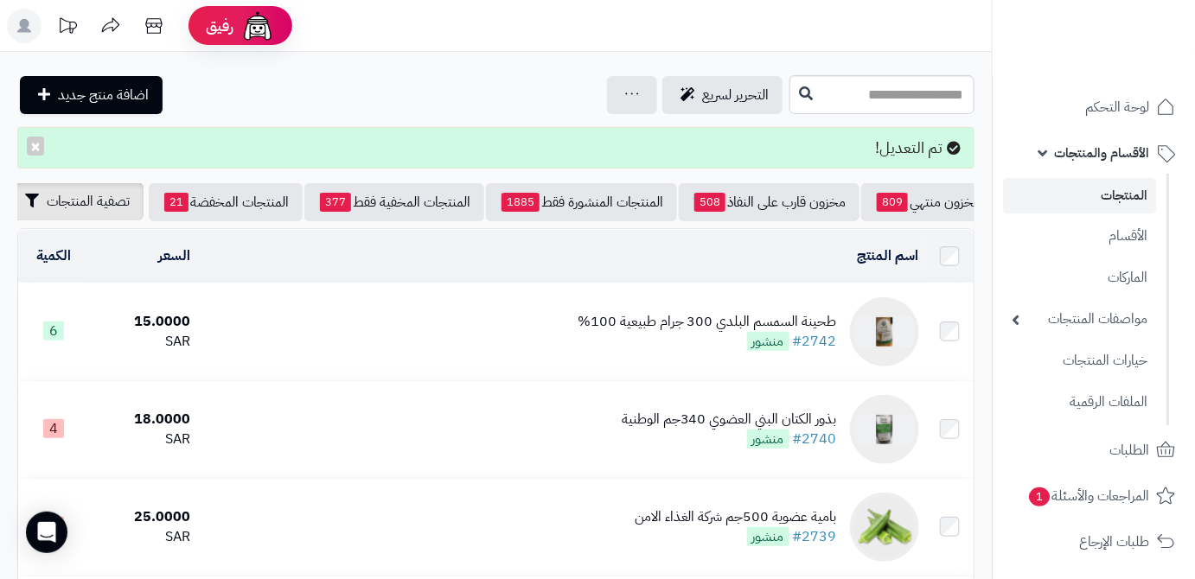
scroll to position [0, -182]
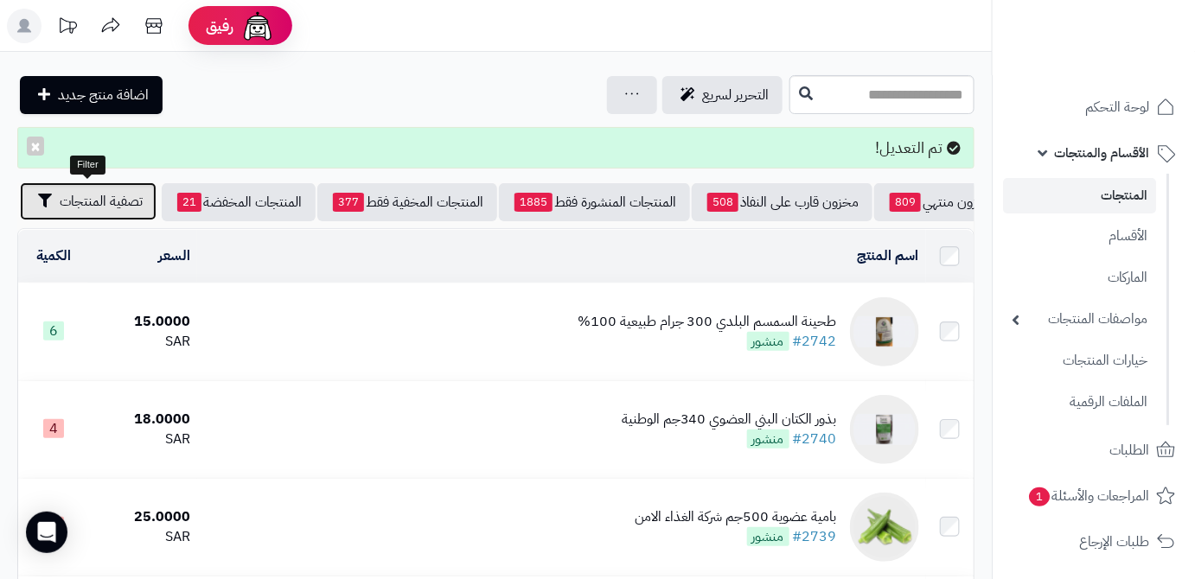
click at [64, 207] on span "تصفية المنتجات" at bounding box center [101, 201] width 83 height 21
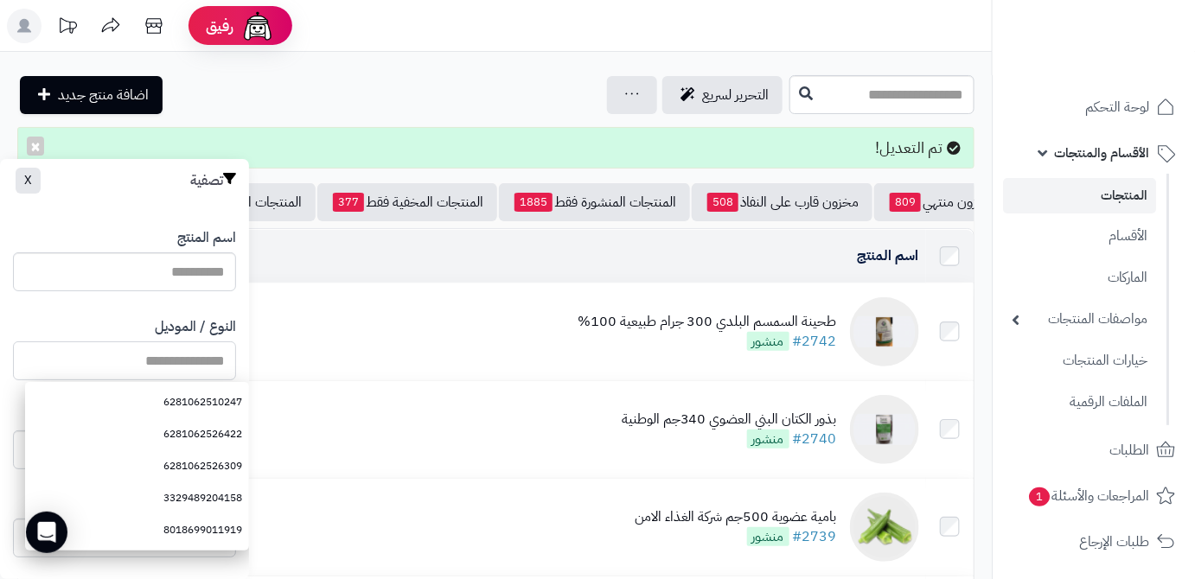
paste input "**********"
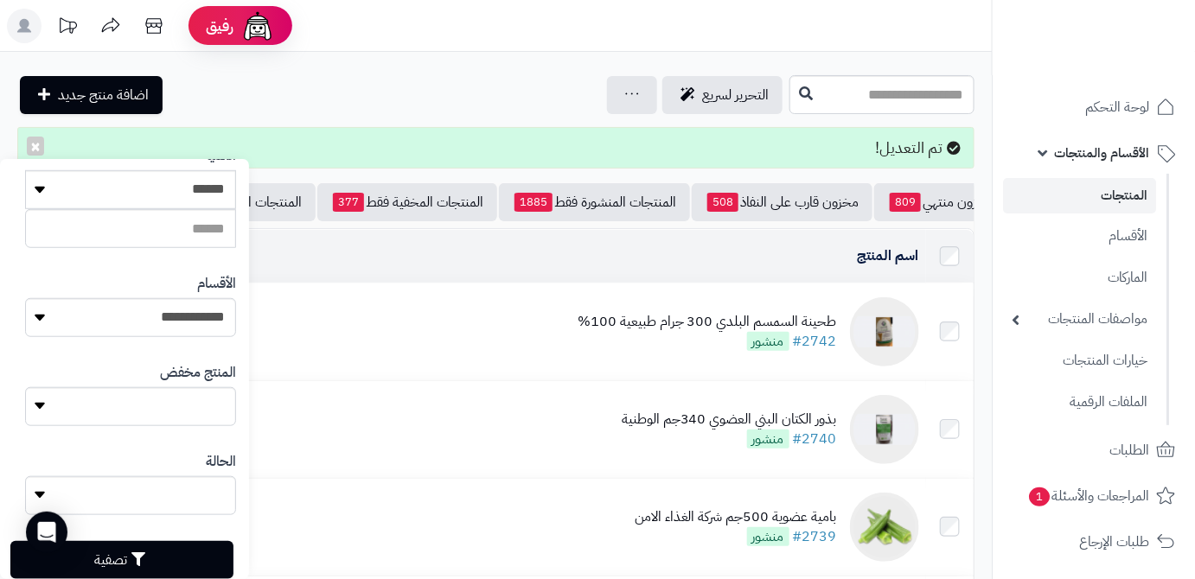
scroll to position [477, 0]
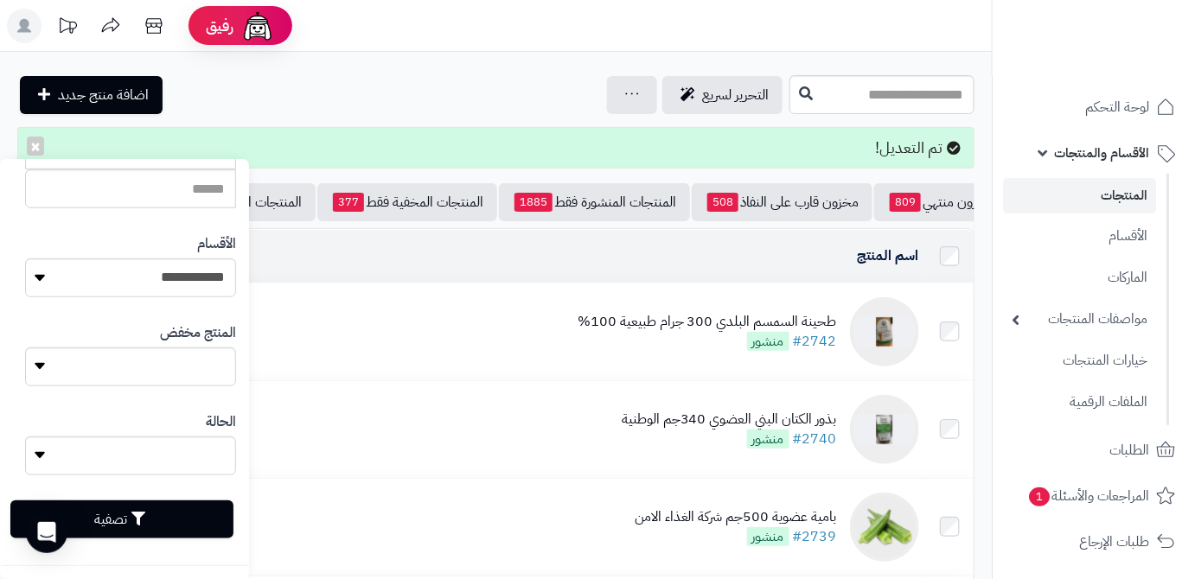
type input "**********"
click at [146, 508] on button "تصفية" at bounding box center [121, 520] width 223 height 38
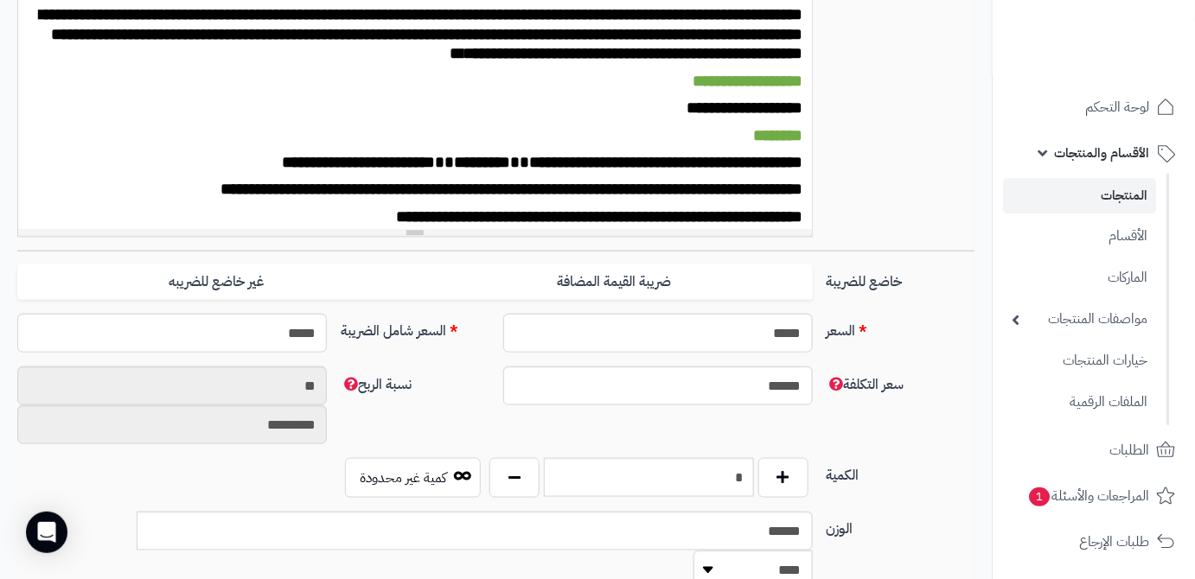
scroll to position [629, 0]
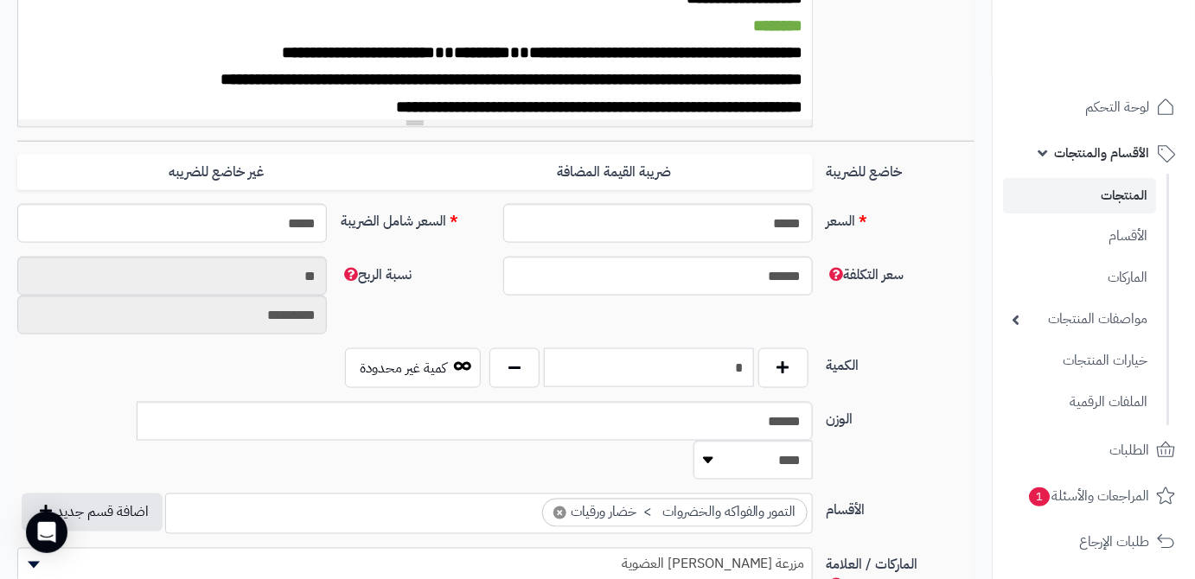
click at [717, 366] on input "*" at bounding box center [649, 367] width 210 height 39
type input "*"
click at [631, 337] on div "سعر التكلفة ****** نسبة الربح ** *********" at bounding box center [495, 303] width 971 height 92
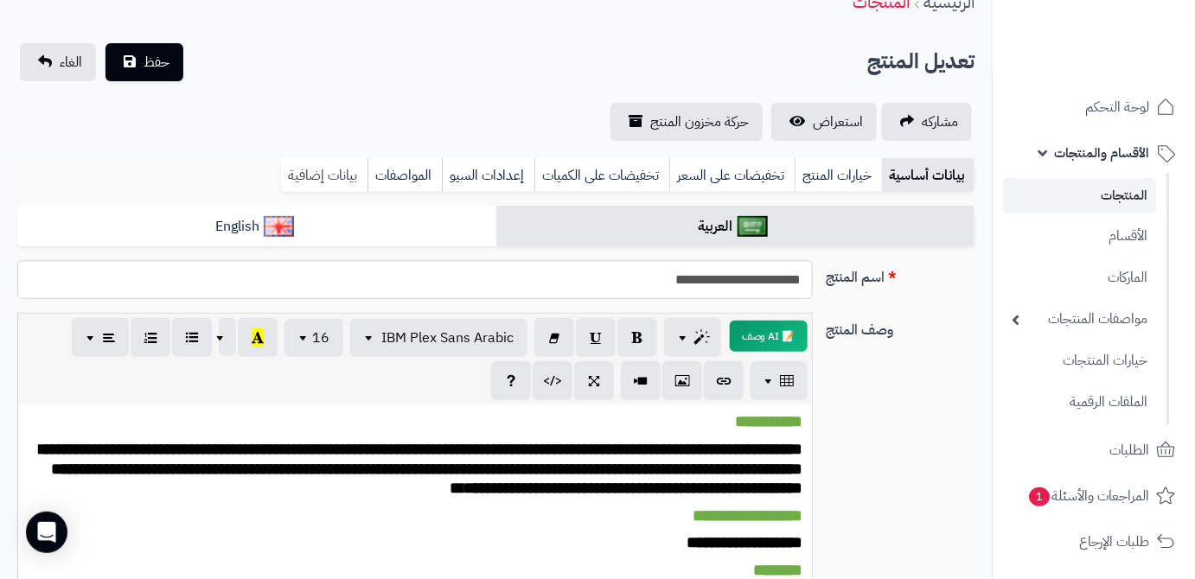
scroll to position [0, 0]
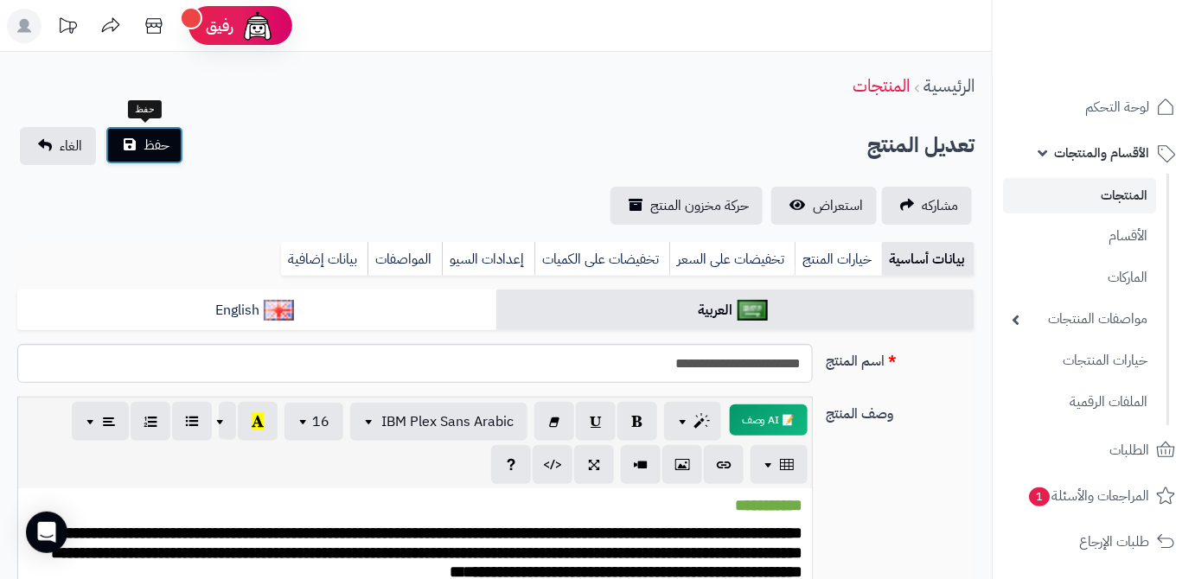
click at [163, 154] on span "حفظ" at bounding box center [157, 145] width 26 height 21
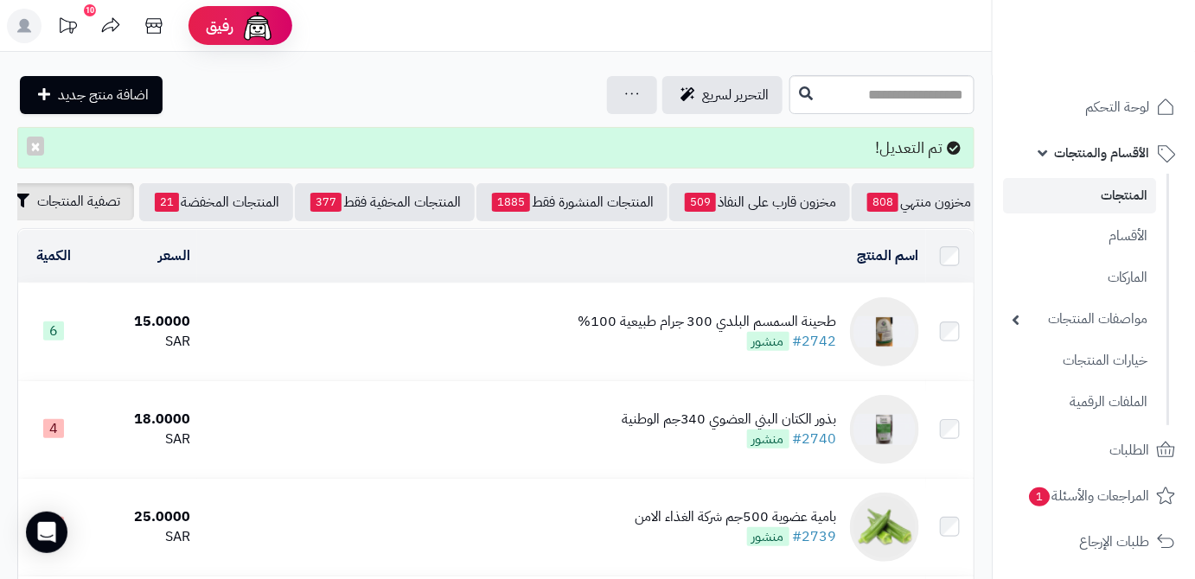
scroll to position [0, -182]
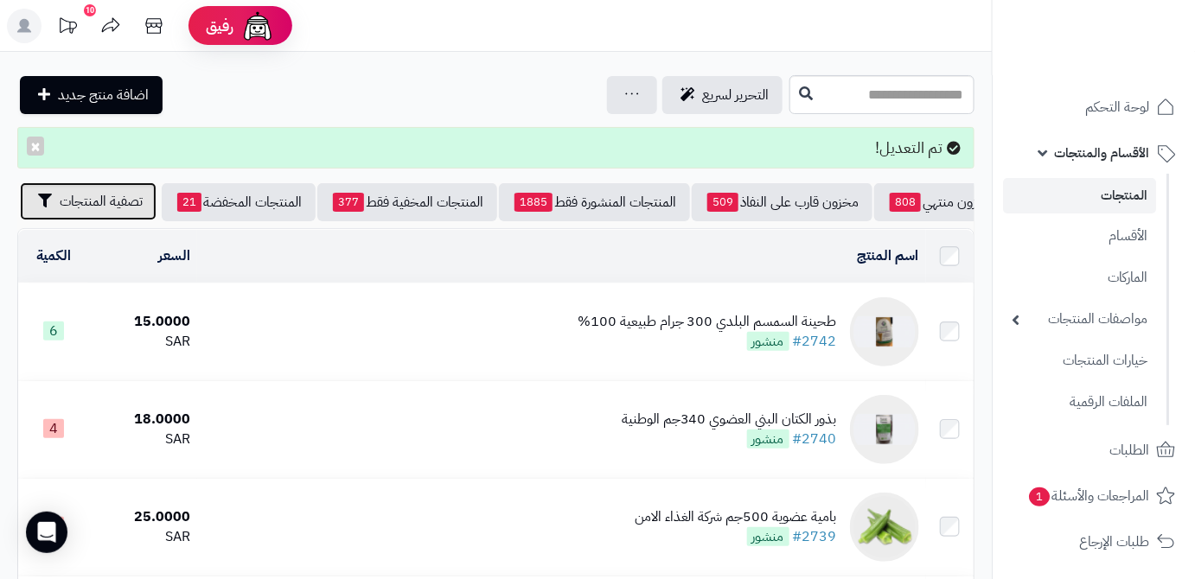
click at [99, 210] on span "تصفية المنتجات" at bounding box center [101, 201] width 83 height 21
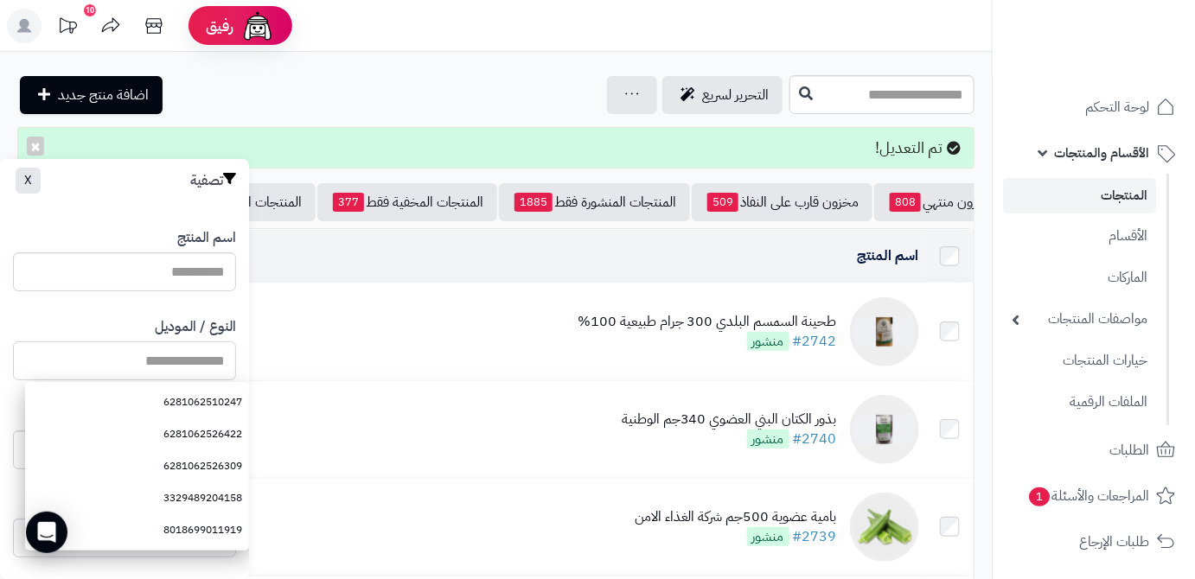
paste input "**********"
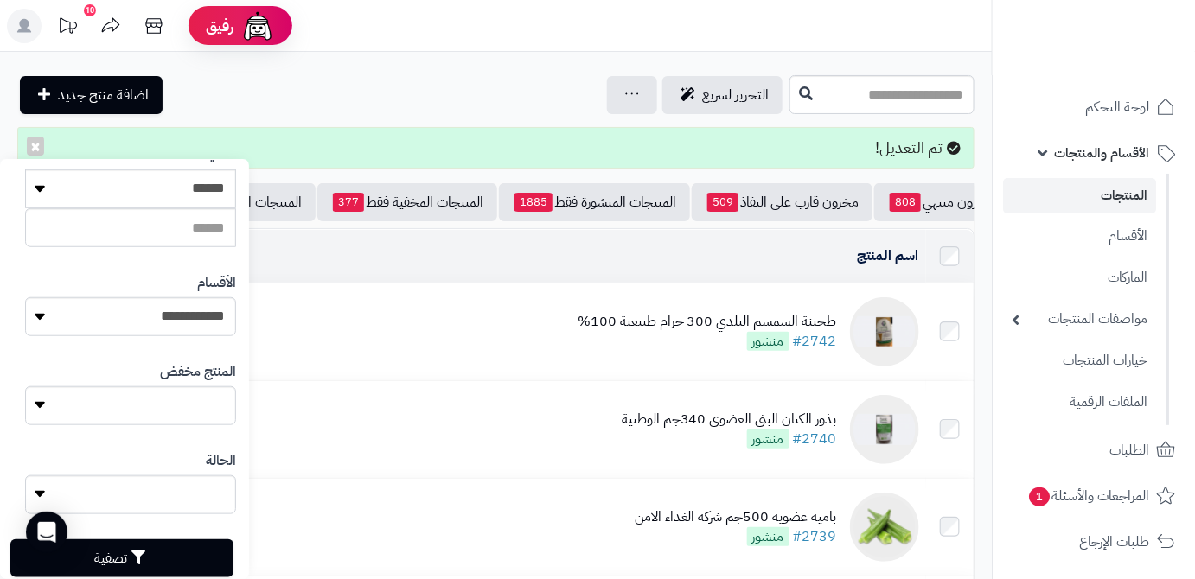
scroll to position [477, 0]
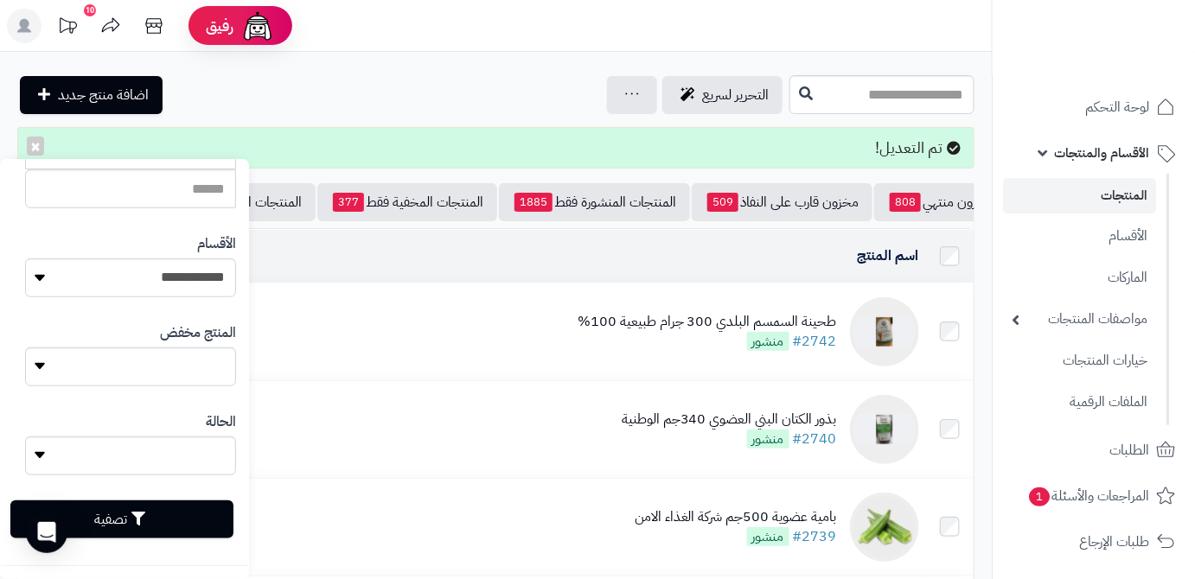
type input "**********"
click at [196, 524] on button "تصفية" at bounding box center [121, 520] width 223 height 38
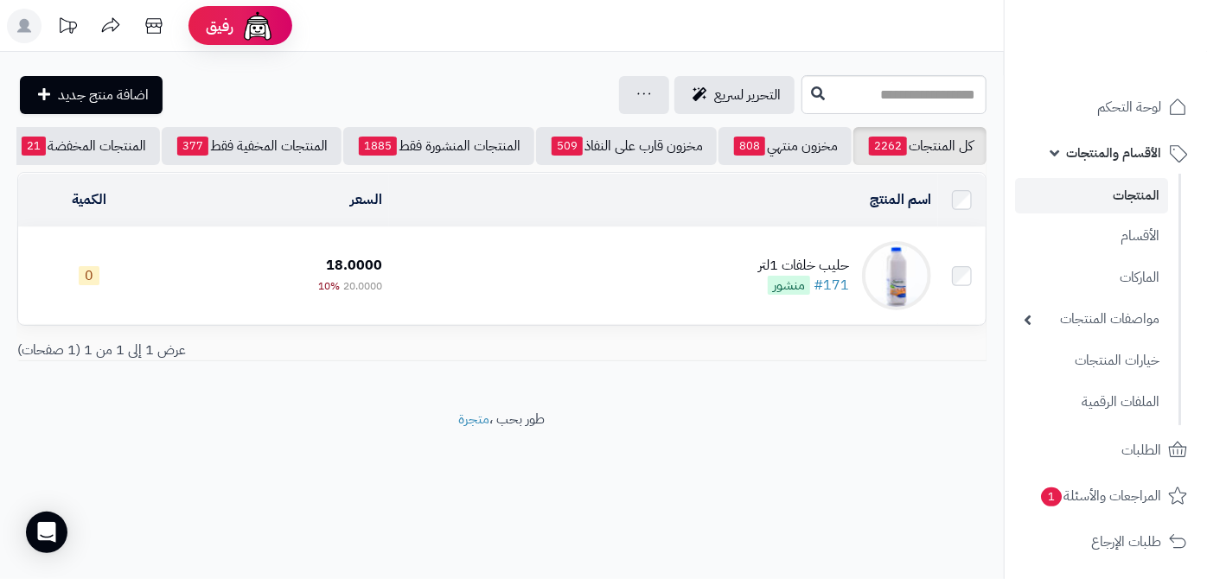
click at [705, 291] on td "حليب خلفات 1لتر #171 منشور" at bounding box center [663, 275] width 549 height 97
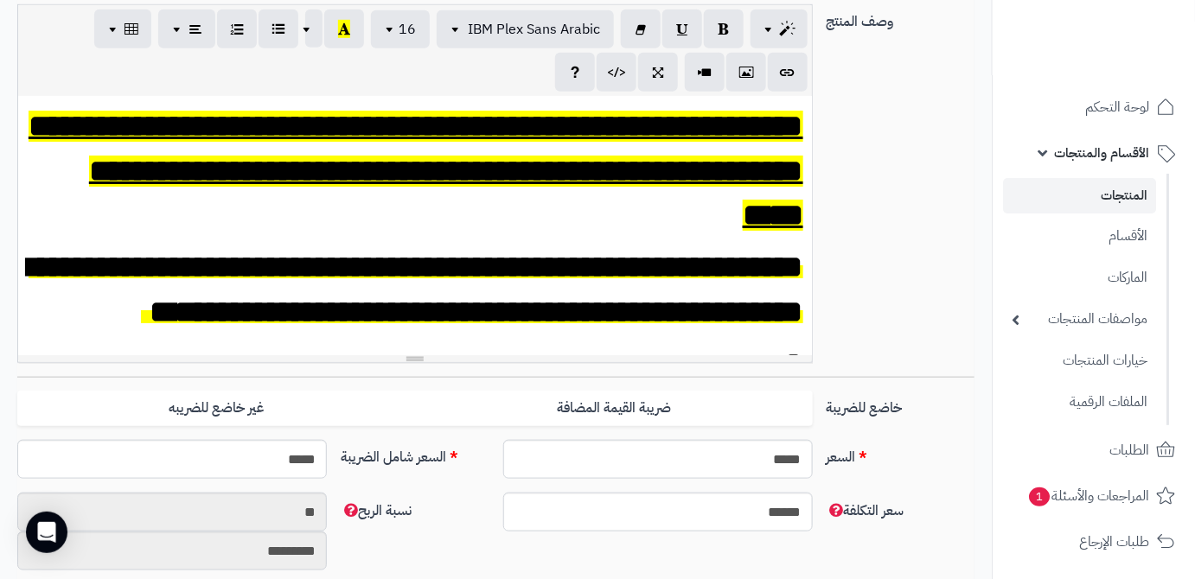
scroll to position [629, 0]
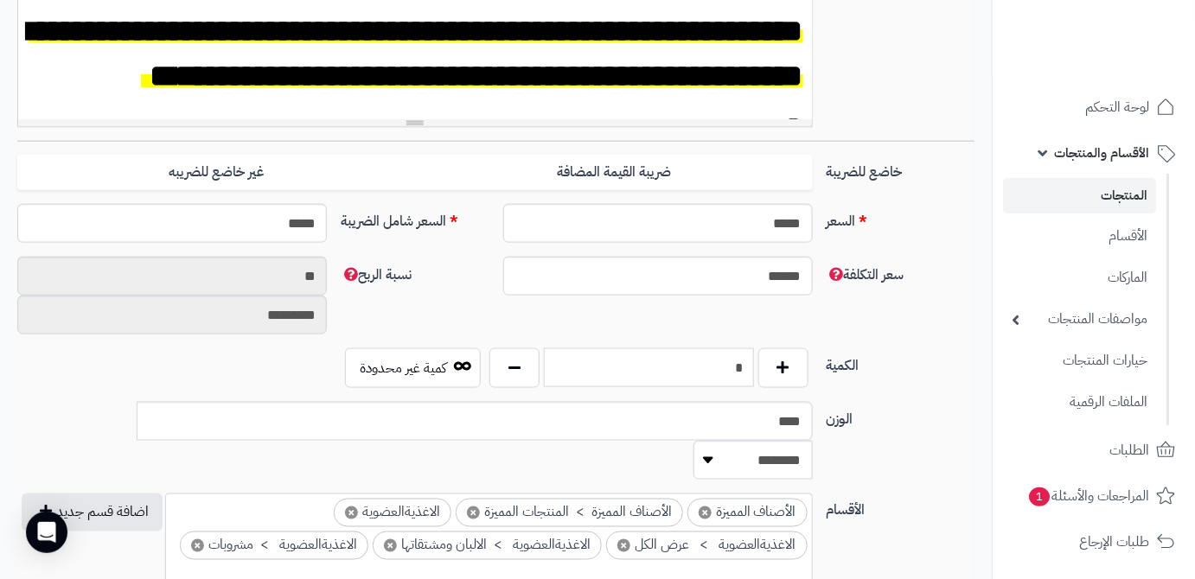
click at [730, 367] on input "*" at bounding box center [649, 367] width 210 height 39
type input "**"
click at [735, 321] on div "سعر التكلفة ****** نسبة الربح ** *********" at bounding box center [495, 303] width 971 height 92
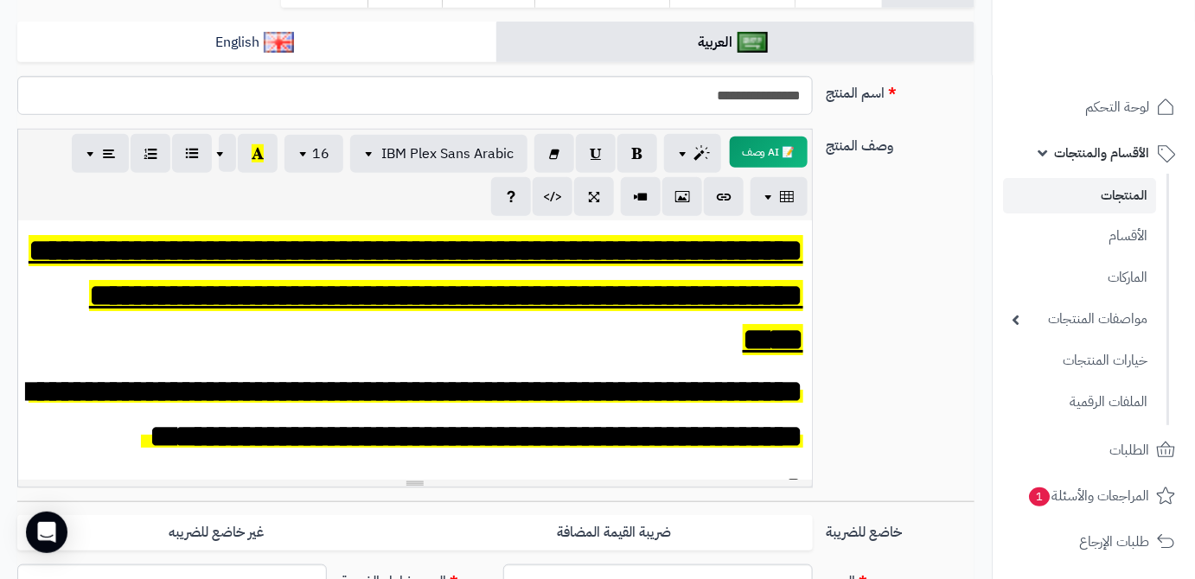
scroll to position [78, 0]
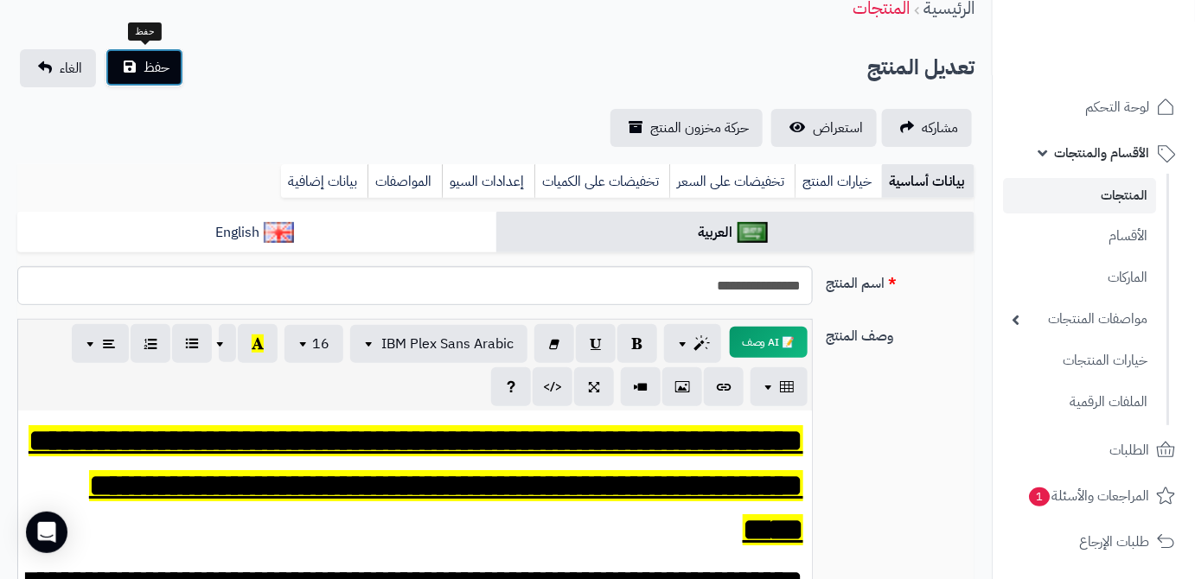
click at [147, 75] on span "حفظ" at bounding box center [157, 67] width 26 height 21
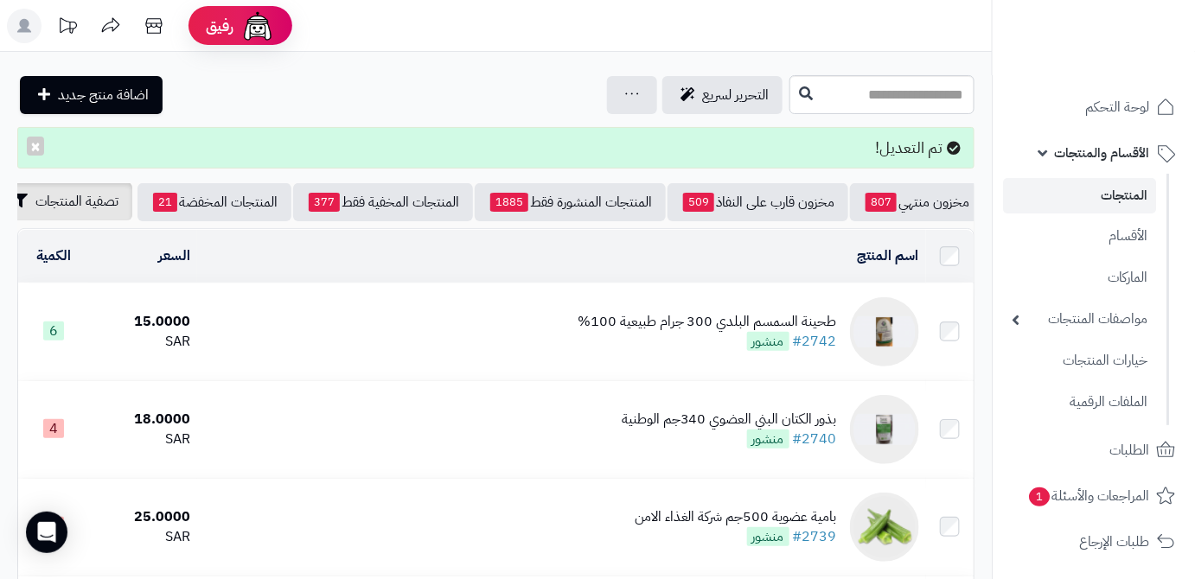
scroll to position [0, -182]
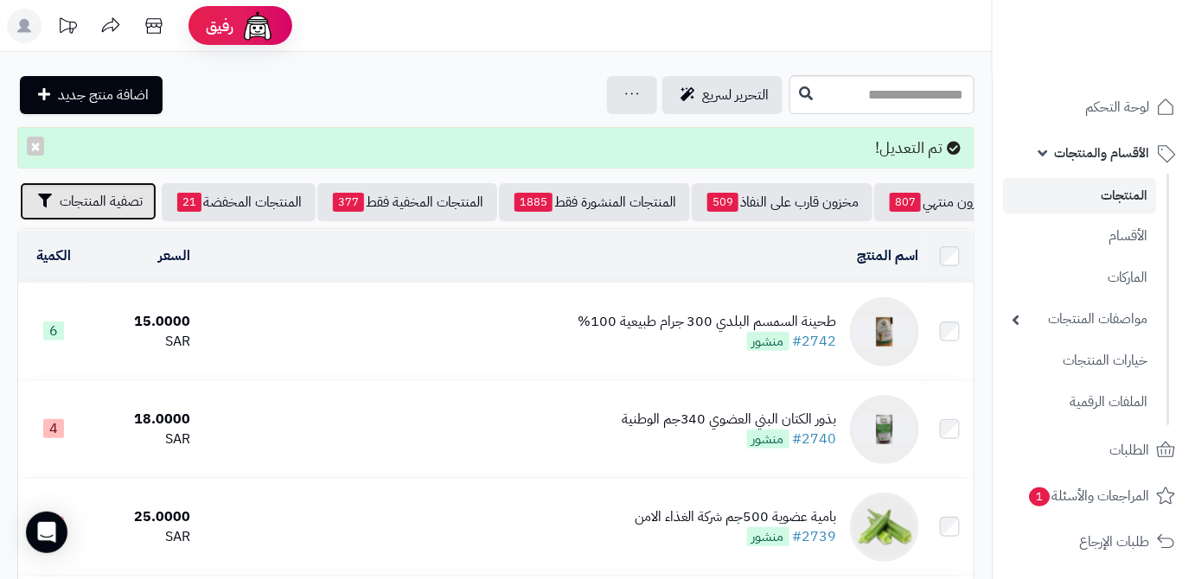
click at [64, 210] on span "تصفية المنتجات" at bounding box center [101, 201] width 83 height 21
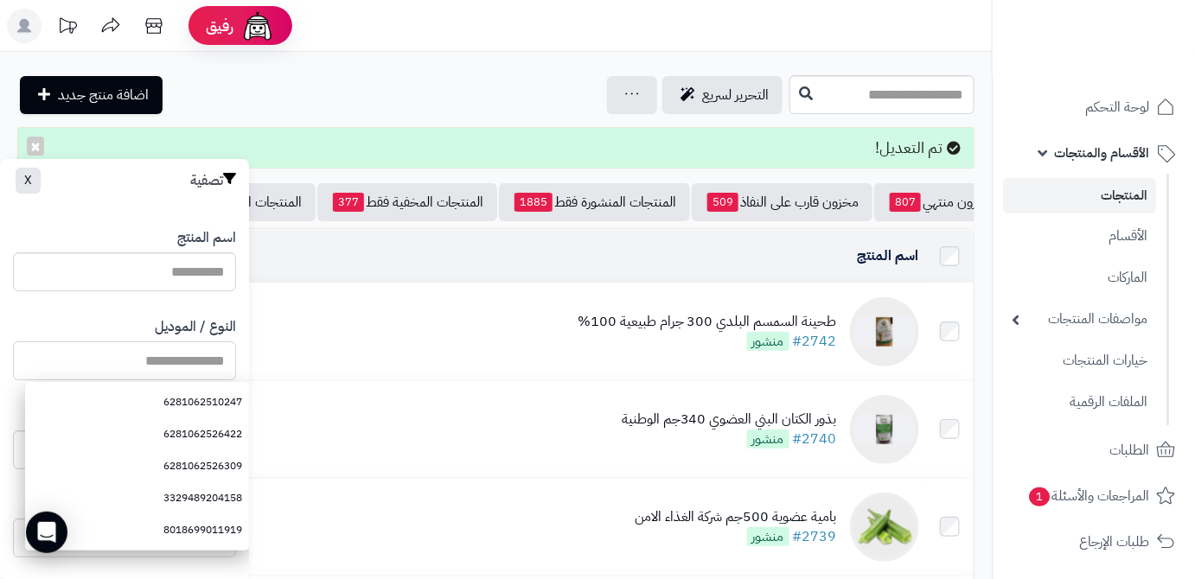
paste input "**********"
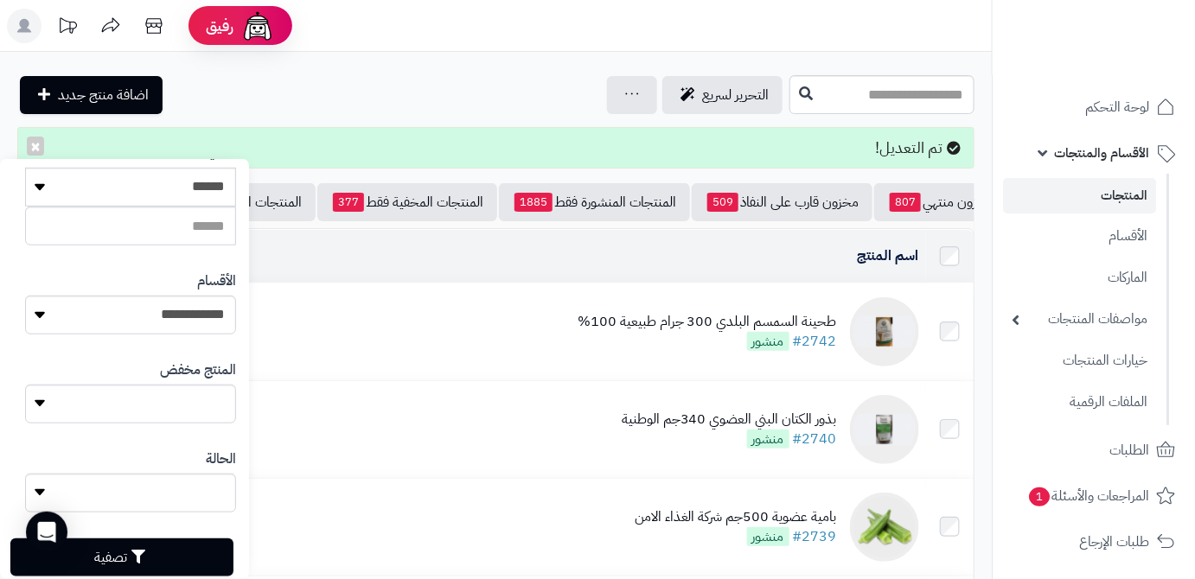
scroll to position [477, 0]
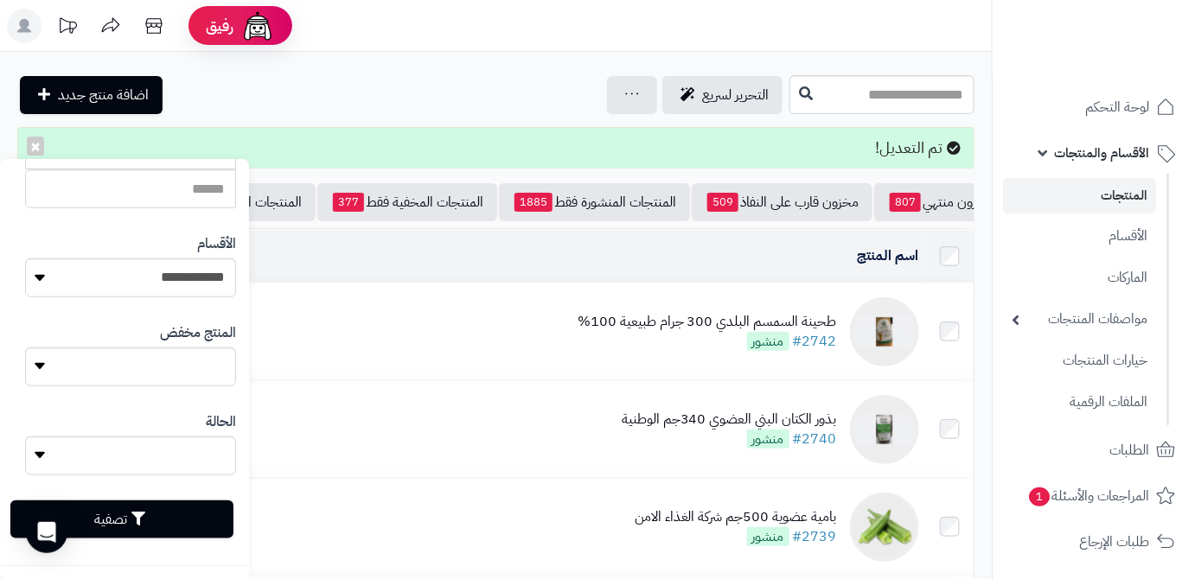
type input "**********"
click at [165, 522] on button "تصفية" at bounding box center [121, 520] width 223 height 38
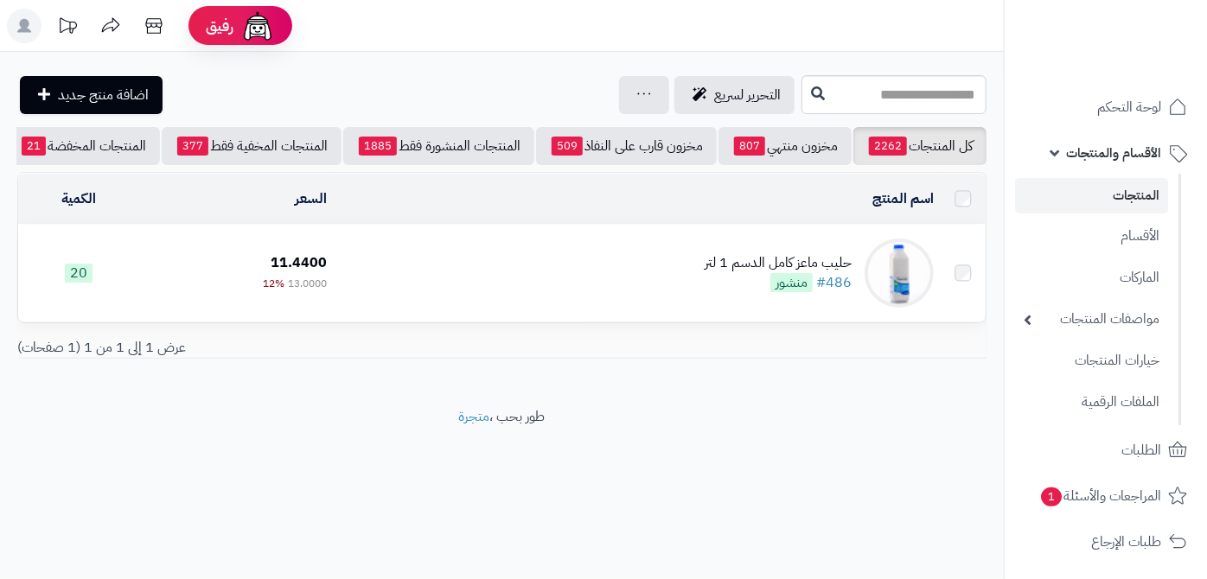
click at [737, 273] on div "حليب ماعز كامل الدسم 1 لتر" at bounding box center [778, 263] width 147 height 20
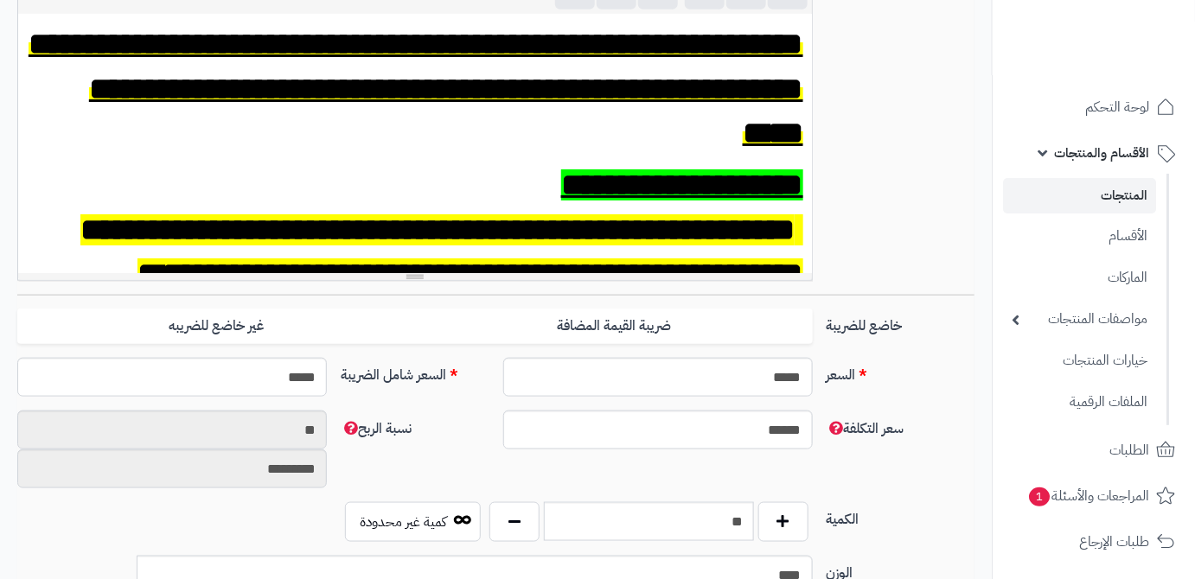
scroll to position [707, 0]
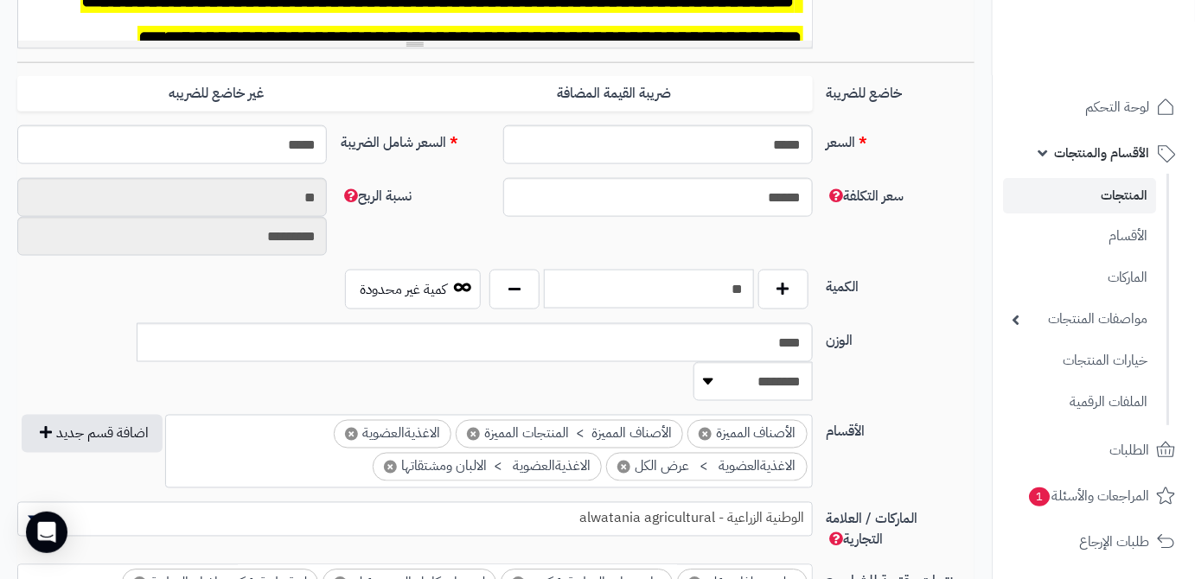
click at [738, 284] on input "**" at bounding box center [649, 289] width 210 height 39
click at [706, 242] on div "سعر التكلفة ****** نسبة الربح ** *********" at bounding box center [495, 224] width 971 height 92
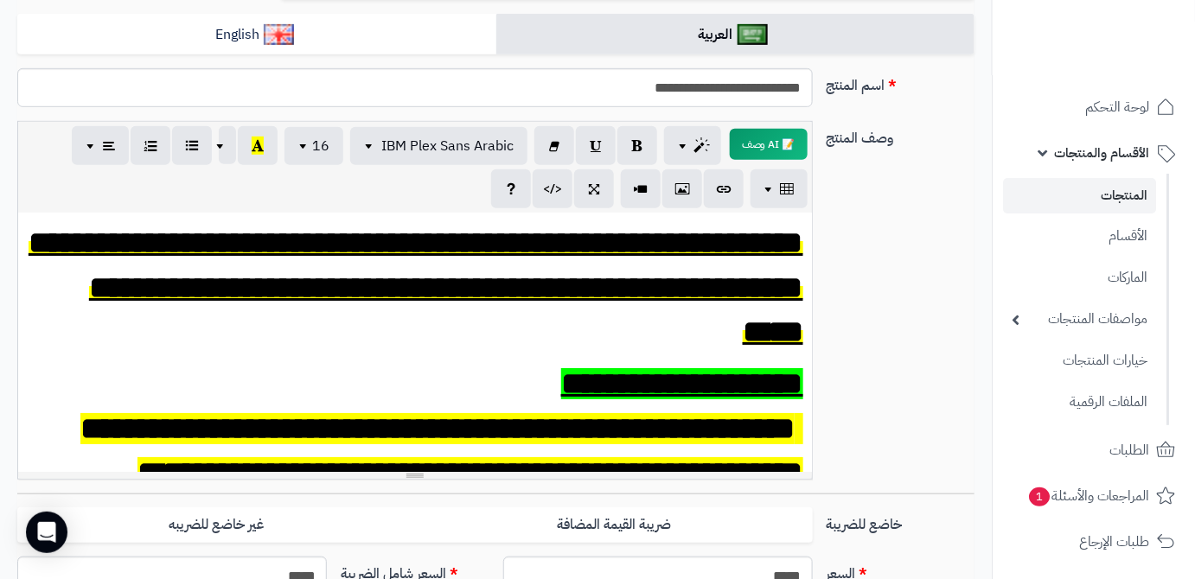
scroll to position [78, 0]
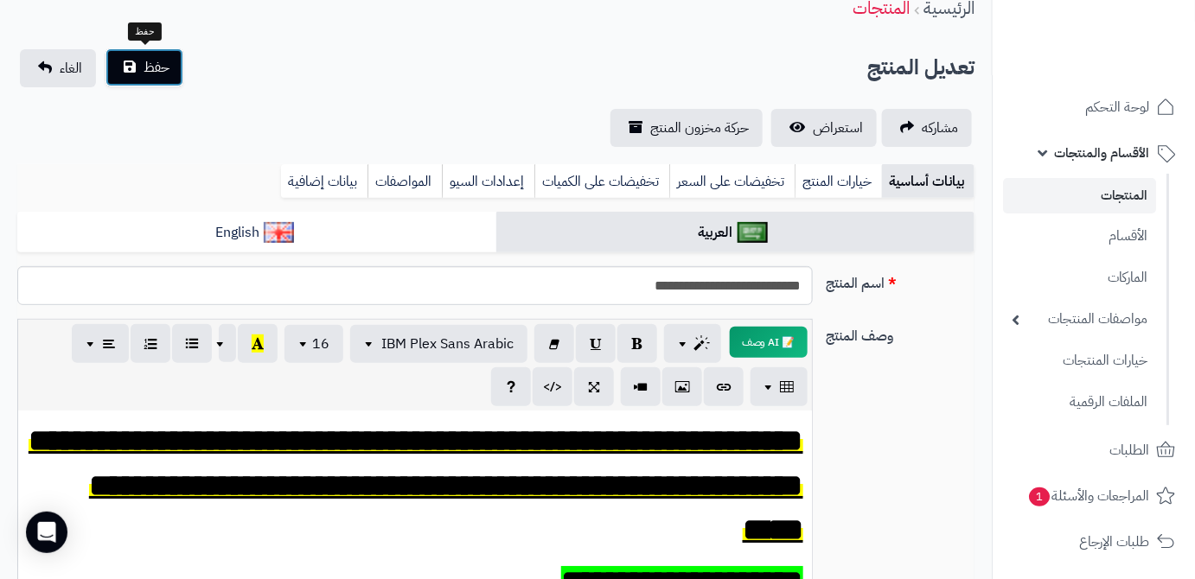
click at [161, 68] on span "حفظ" at bounding box center [157, 67] width 26 height 21
